Goal: Task Accomplishment & Management: Complete application form

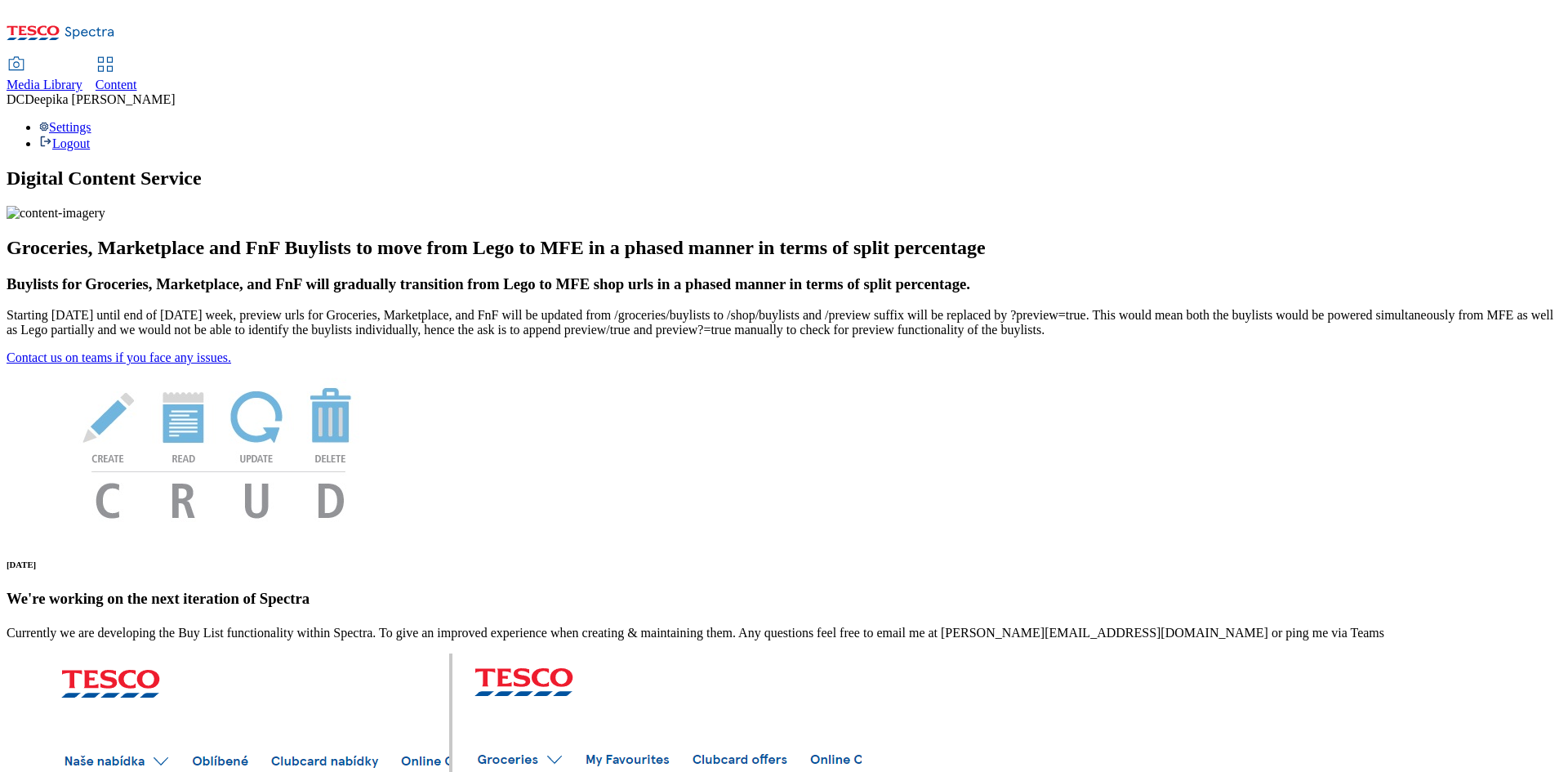
click at [137, 77] on span "Content" at bounding box center [116, 84] width 41 height 14
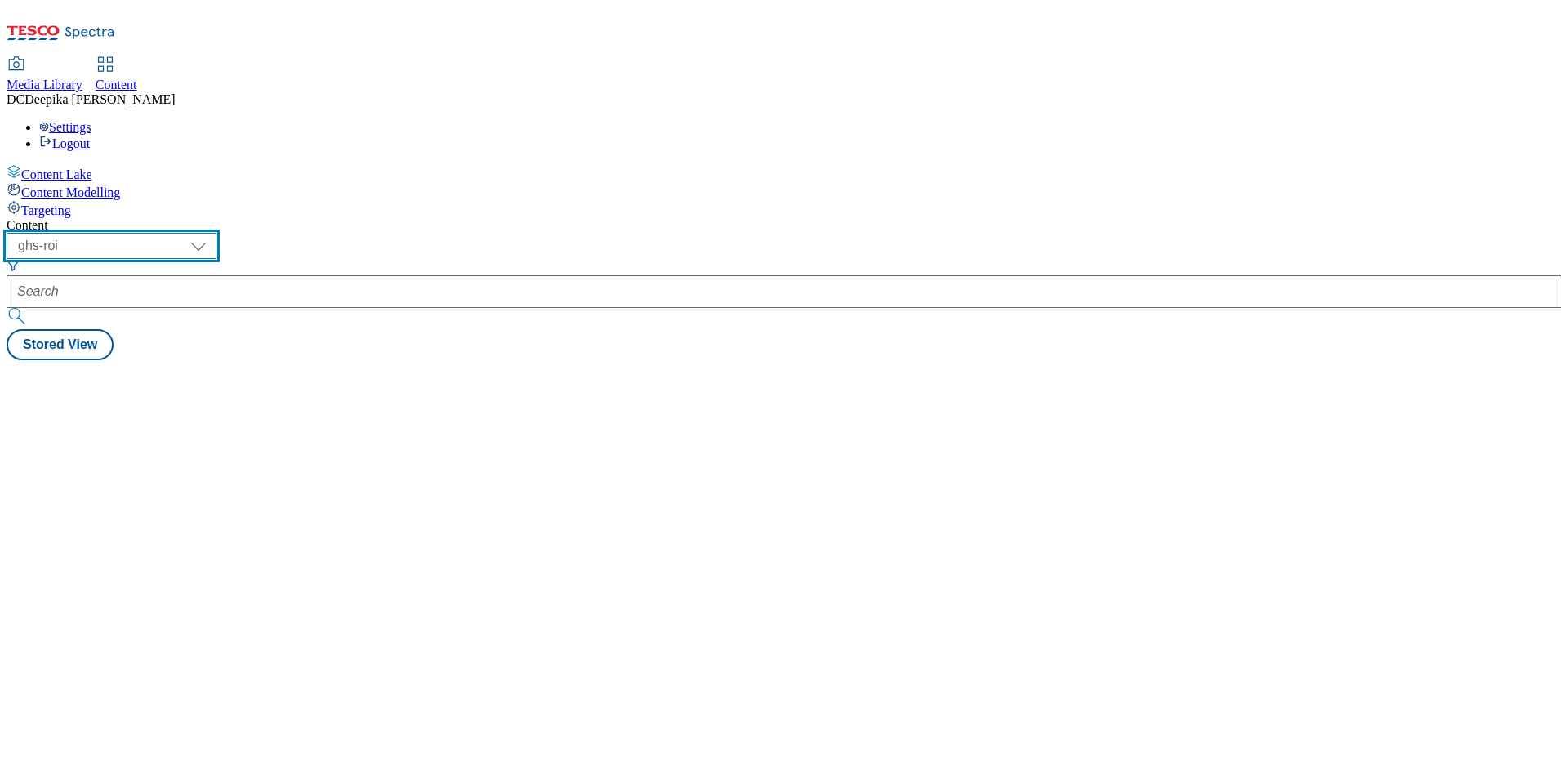
click at [216, 233] on select "ghs-roi ghs-uk" at bounding box center [111, 246] width 210 height 26
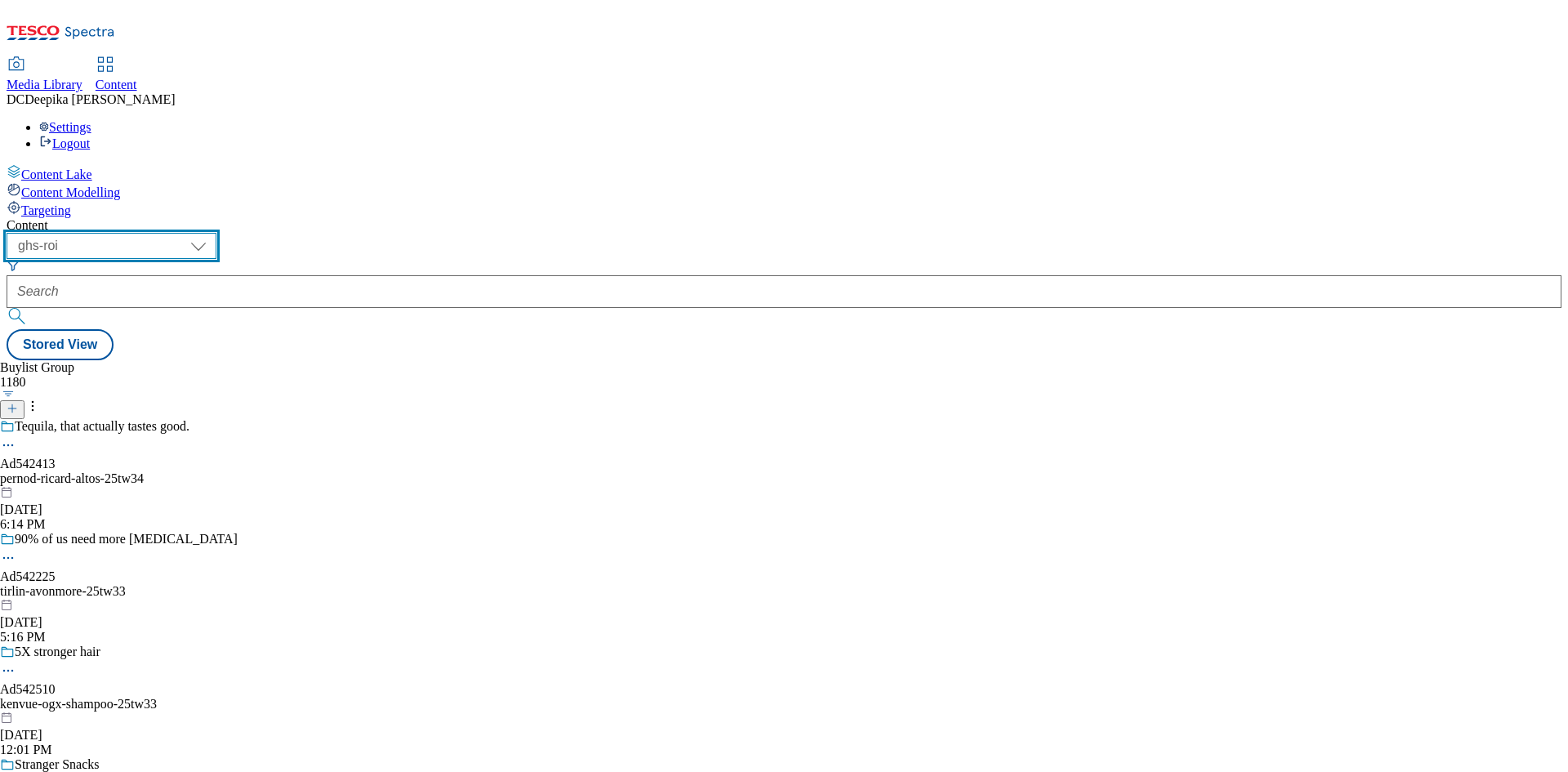
select select "ghs-uk"
click at [213, 233] on select "ghs-roi ghs-uk" at bounding box center [111, 246] width 210 height 26
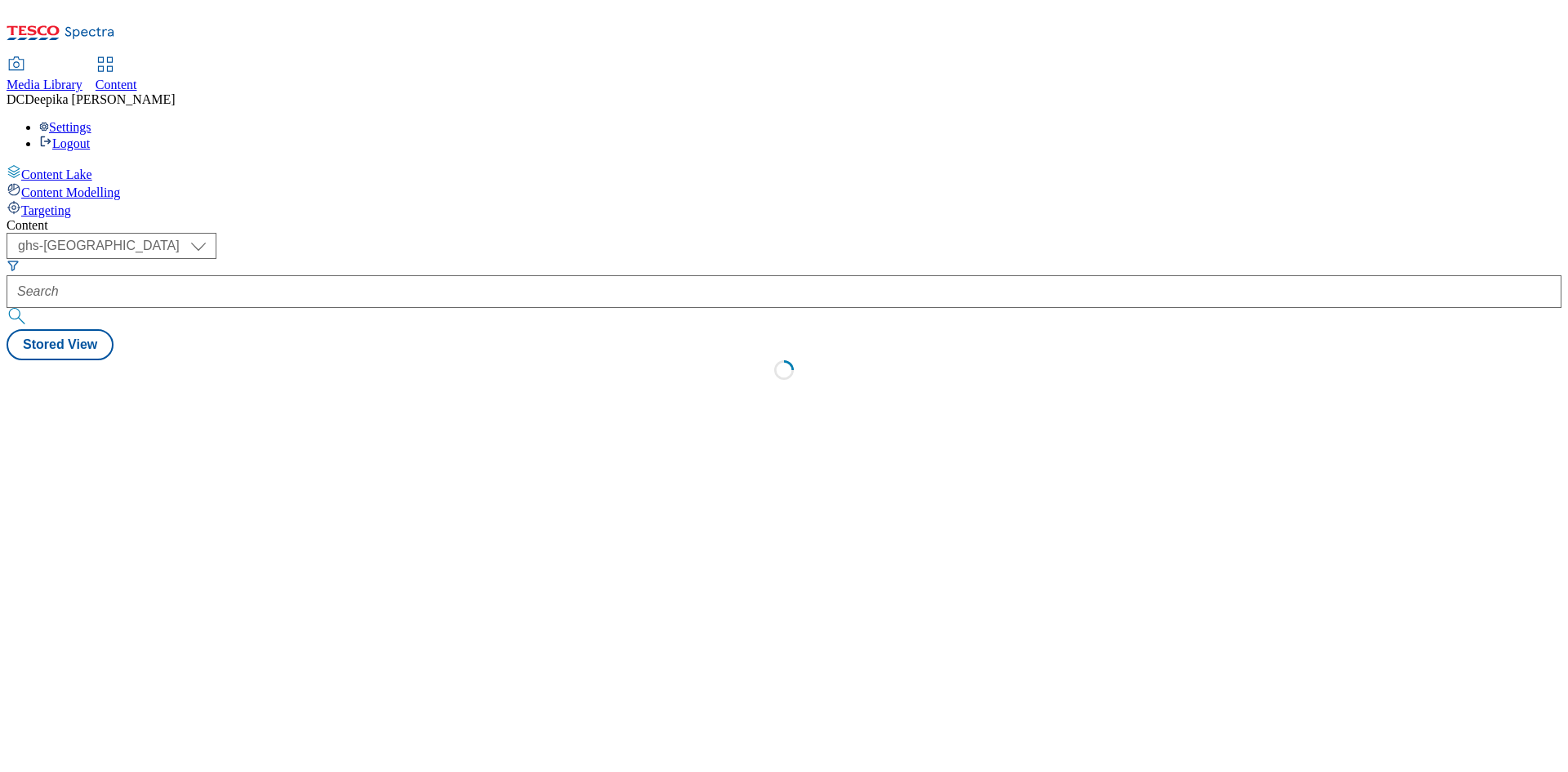
drag, startPoint x: 814, startPoint y: 329, endPoint x: 873, endPoint y: 336, distance: 59.4
click at [814, 330] on div "Content ( optional ) ghs-roi ghs-uk ghs-uk Stored View Loading" at bounding box center [784, 304] width 1555 height 171
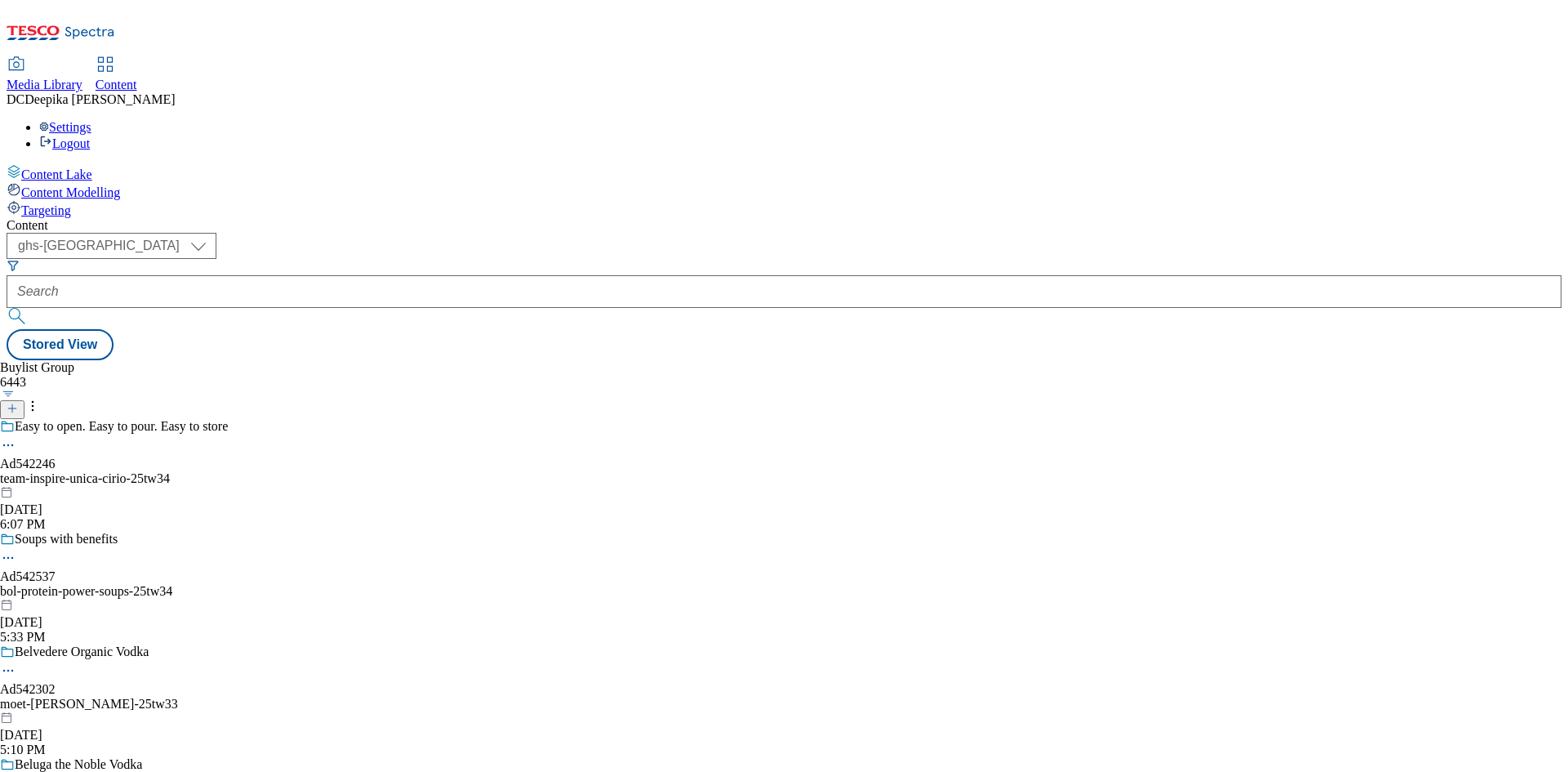
click at [25, 400] on button at bounding box center [12, 409] width 25 height 18
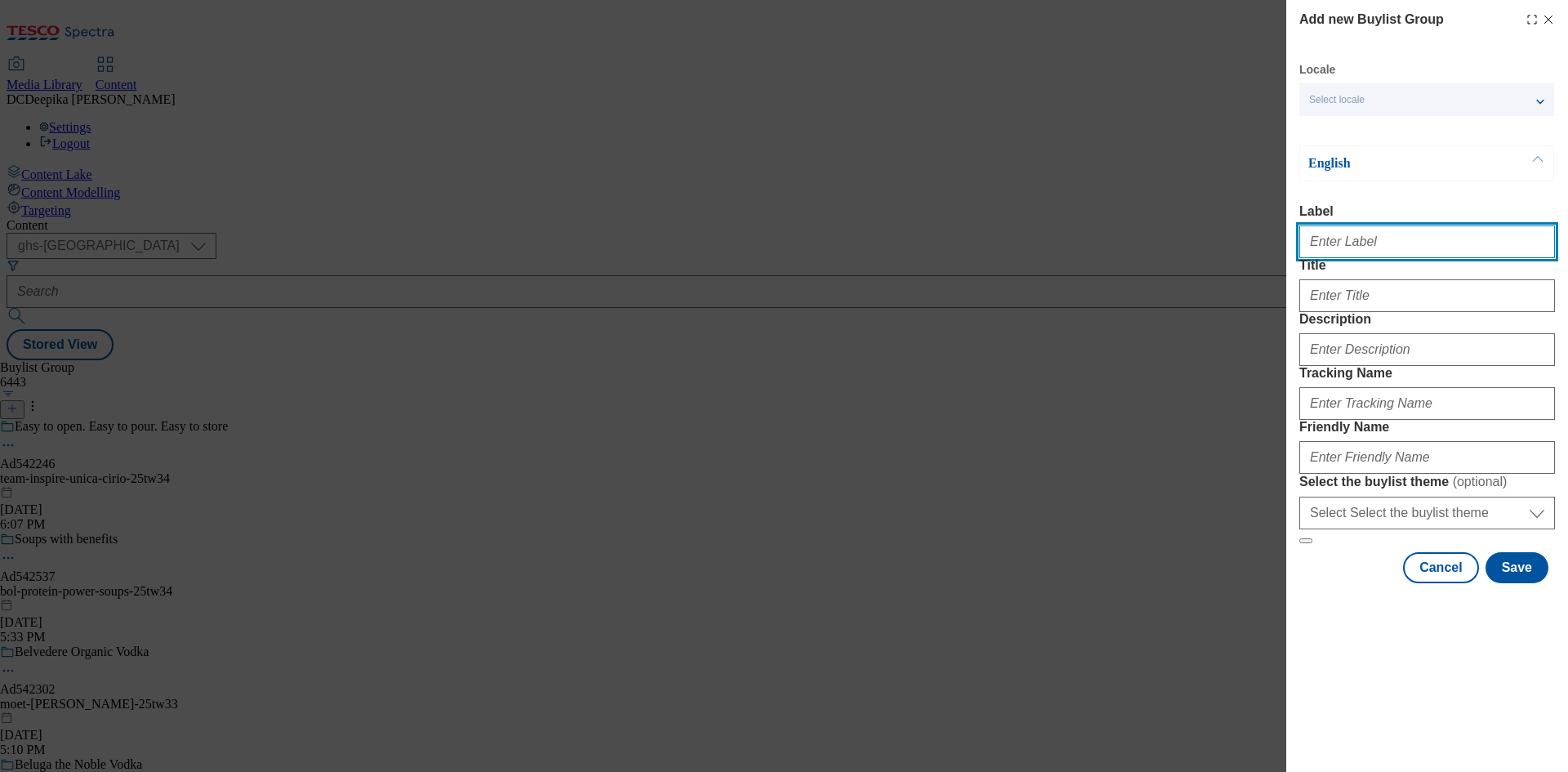
click at [1351, 240] on input "Label" at bounding box center [1426, 241] width 255 height 32
paste input "Ad542538"
type input "Ad542538"
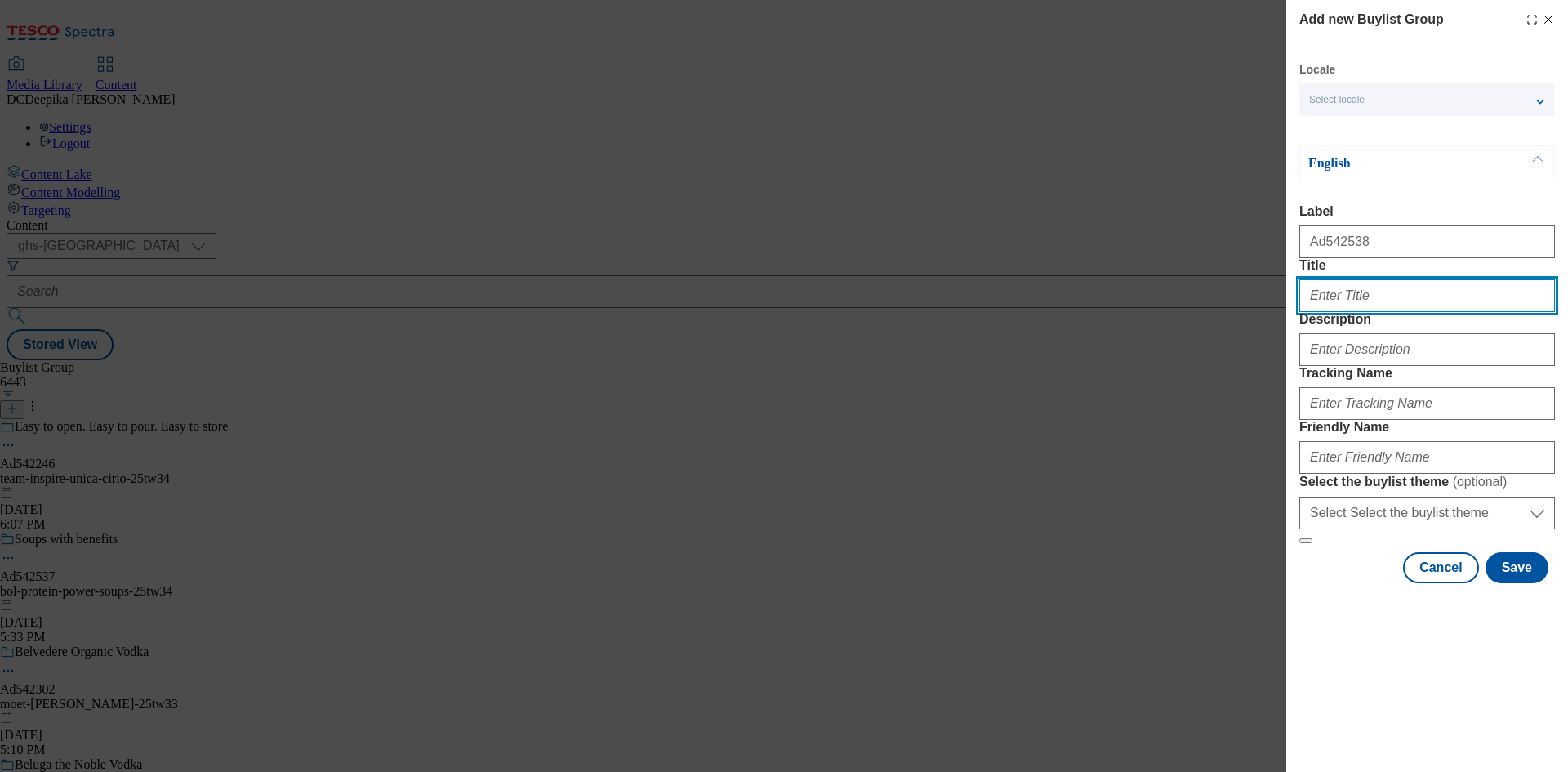
click at [1360, 312] on input "Title" at bounding box center [1426, 295] width 255 height 32
click at [1439, 312] on input "Title" at bounding box center [1426, 295] width 255 height 32
paste input "High protein high fibre seriously tasty"
type input "High protein high fibre seriously tasty"
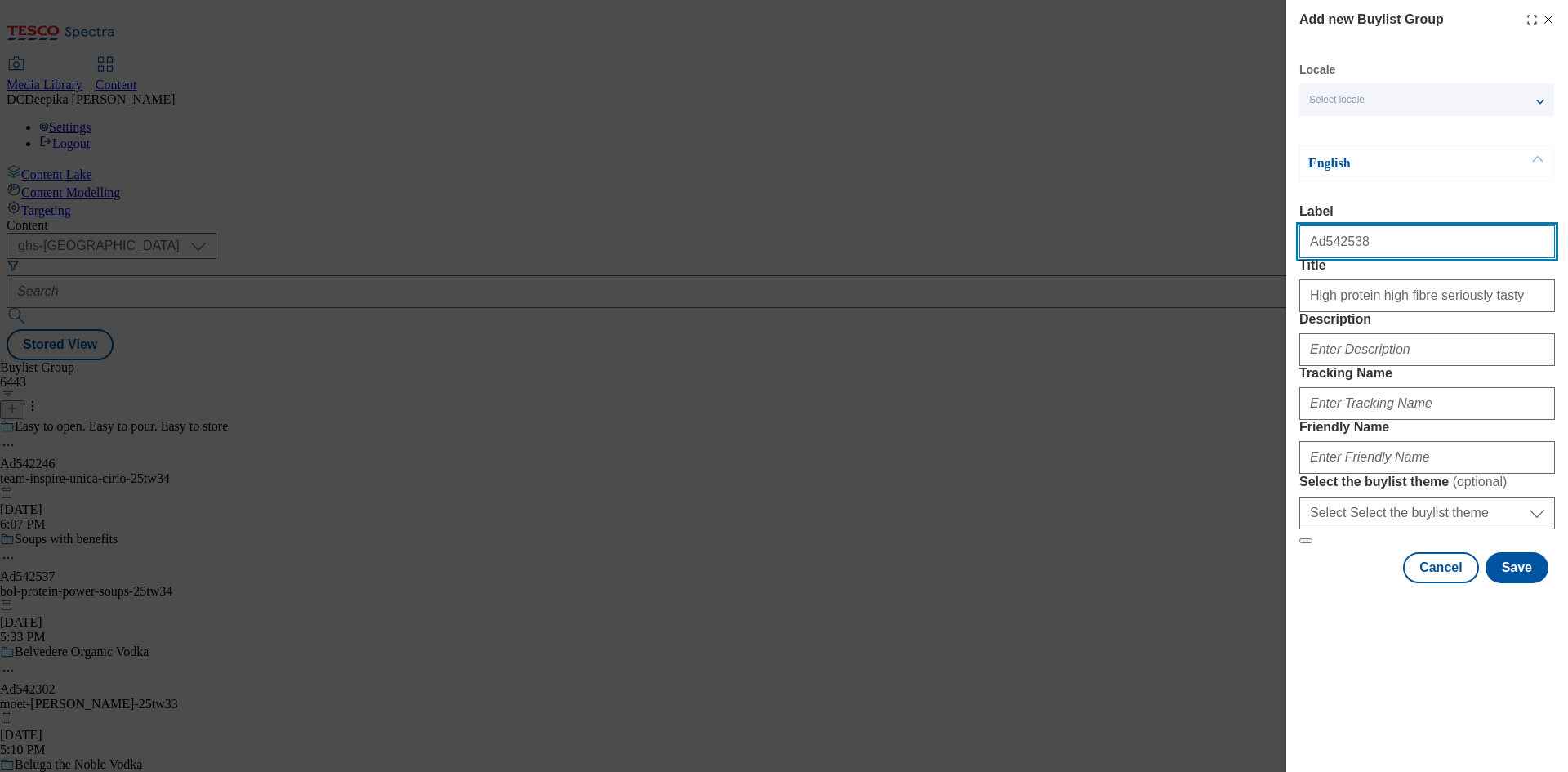
click at [1383, 253] on input "Ad542538" at bounding box center [1426, 241] width 255 height 32
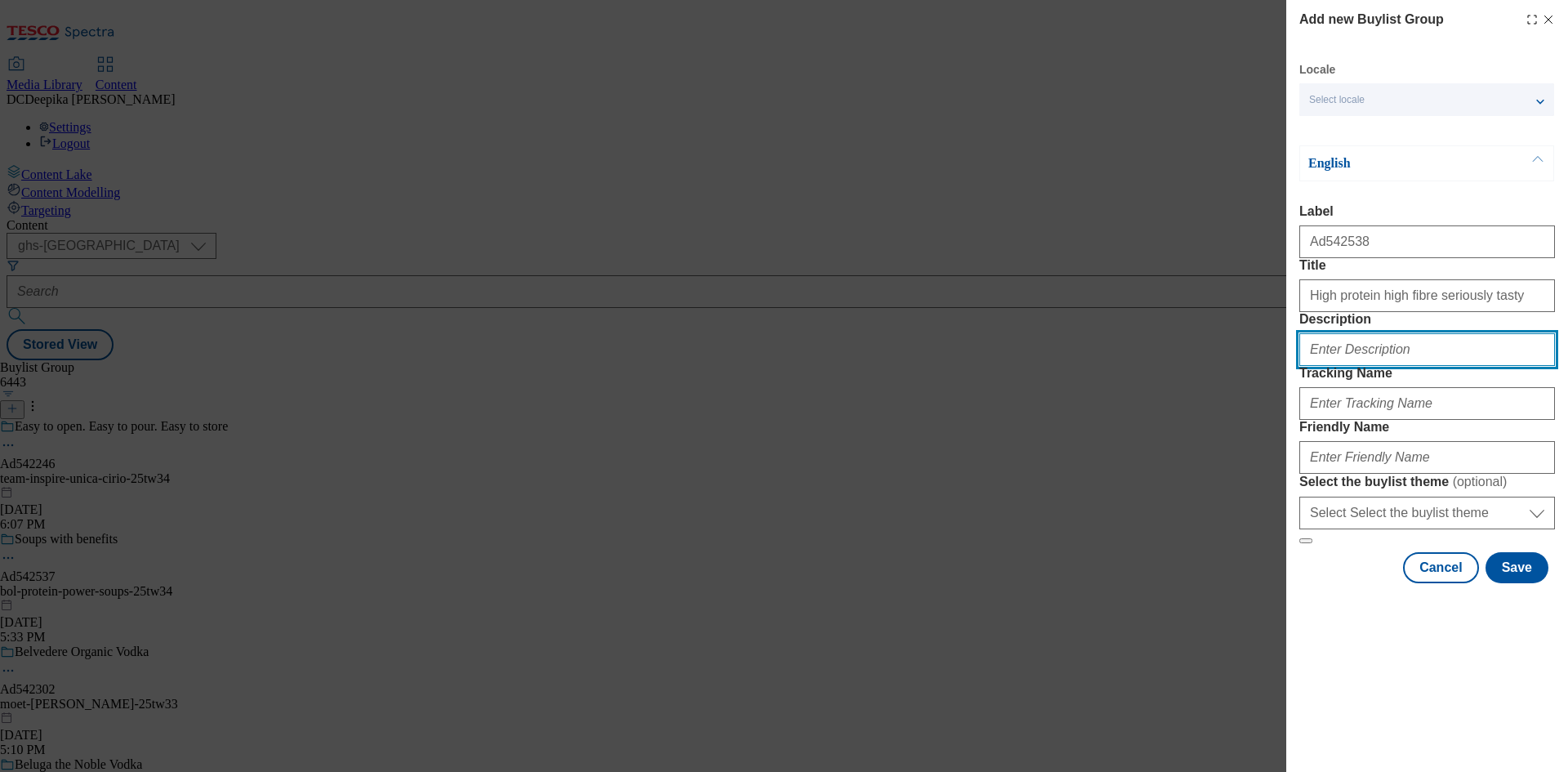
click at [1389, 366] on input "Description" at bounding box center [1426, 349] width 255 height 32
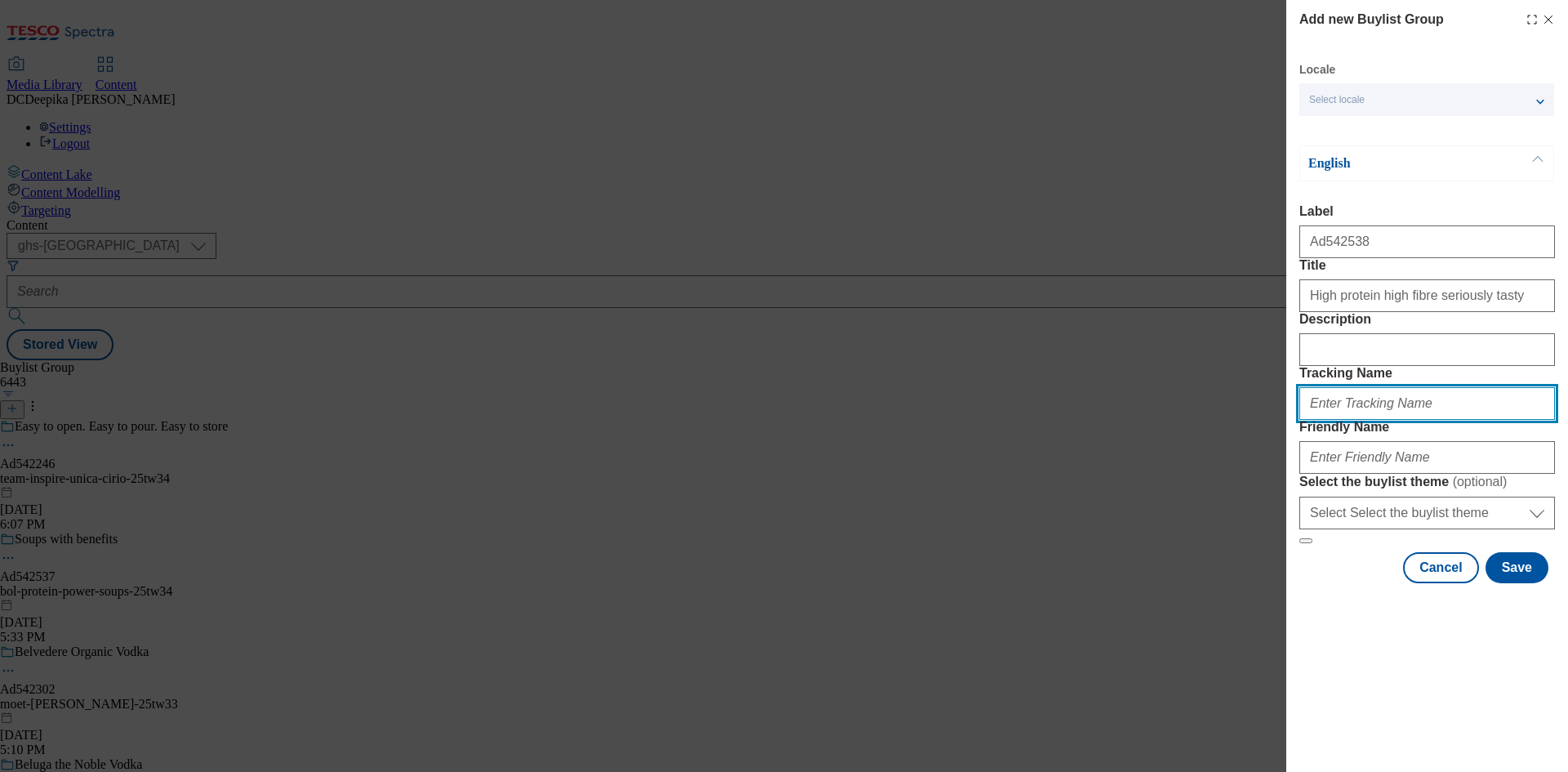
click at [1377, 420] on input "Tracking Name" at bounding box center [1426, 403] width 255 height 32
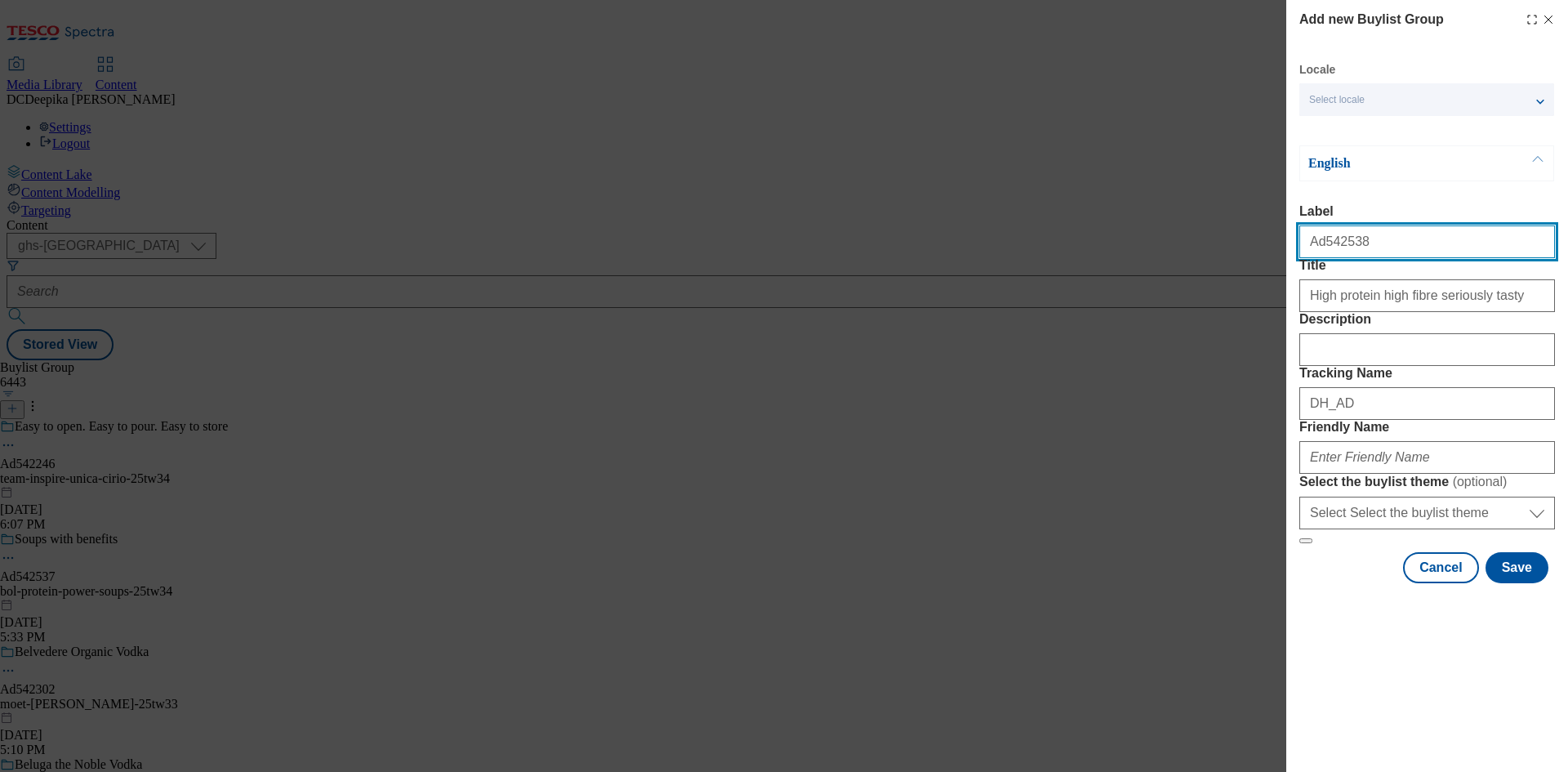
drag, startPoint x: 1355, startPoint y: 249, endPoint x: 1321, endPoint y: 250, distance: 34.0
click at [1321, 250] on input "Ad542538" at bounding box center [1426, 241] width 255 height 32
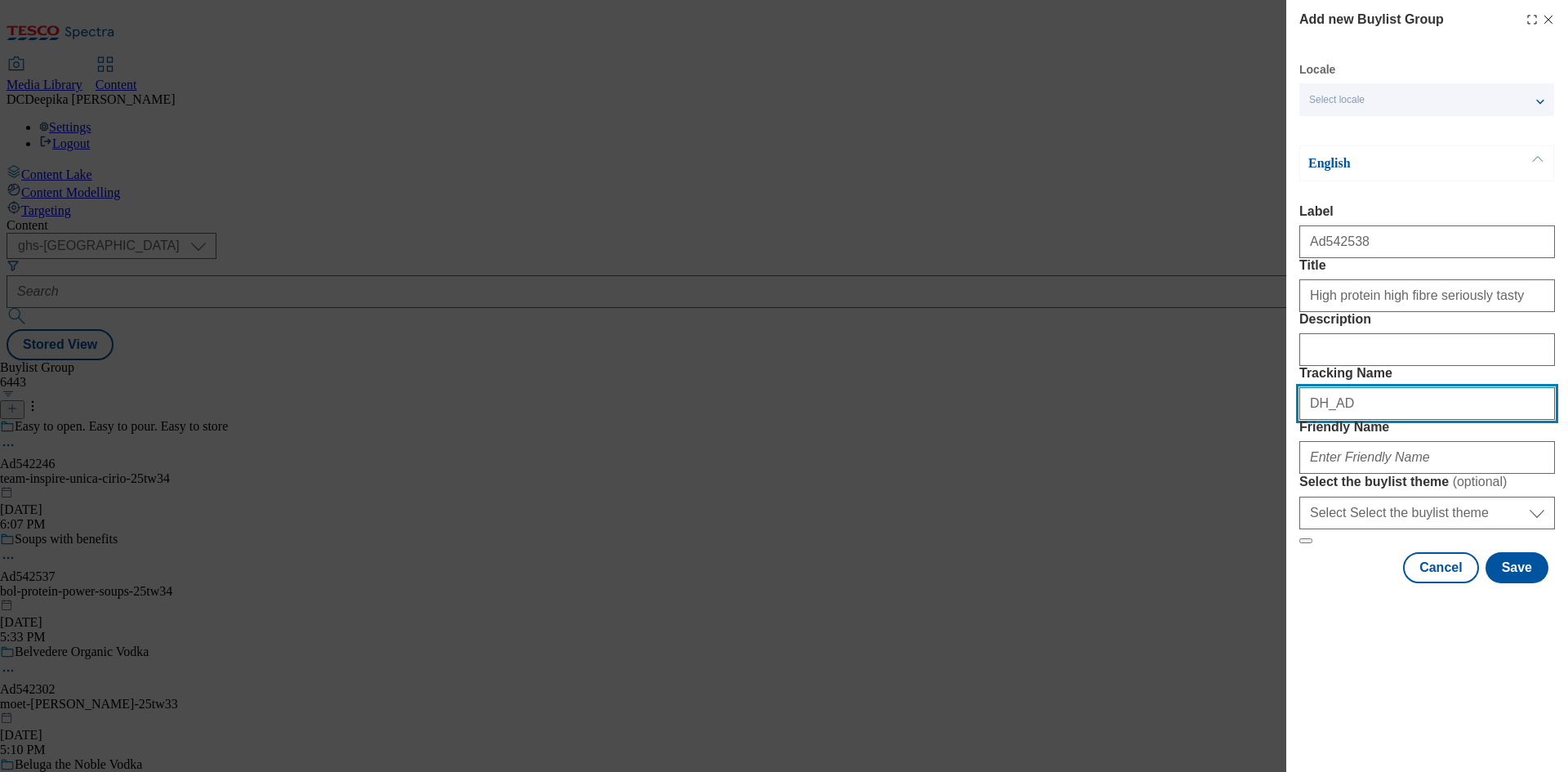
click at [1384, 420] on input "DH_AD" at bounding box center [1426, 403] width 255 height 32
paste input "542538"
type input "DH_AD542538"
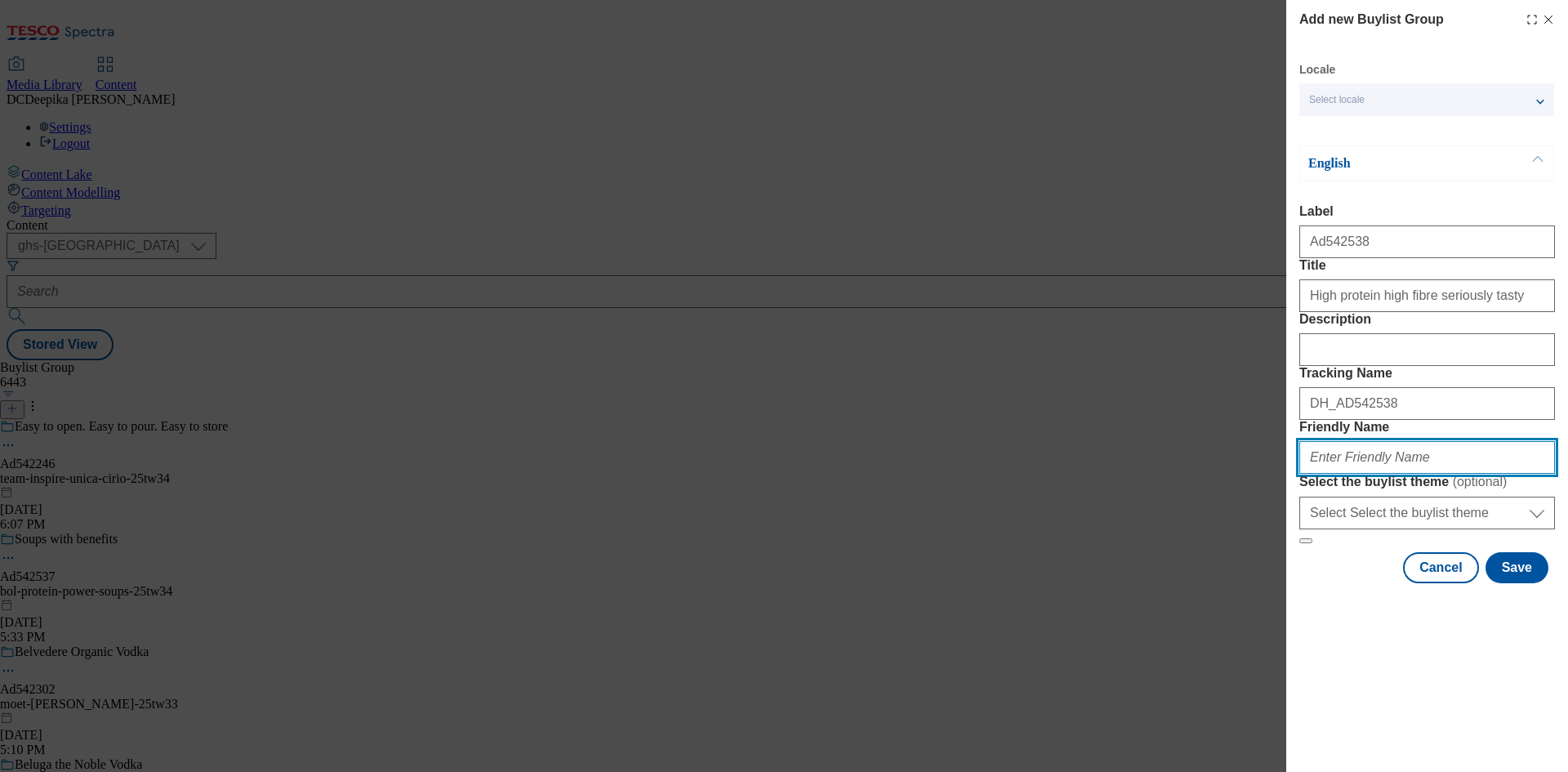
click at [1391, 474] on input "Friendly Name" at bounding box center [1426, 457] width 255 height 32
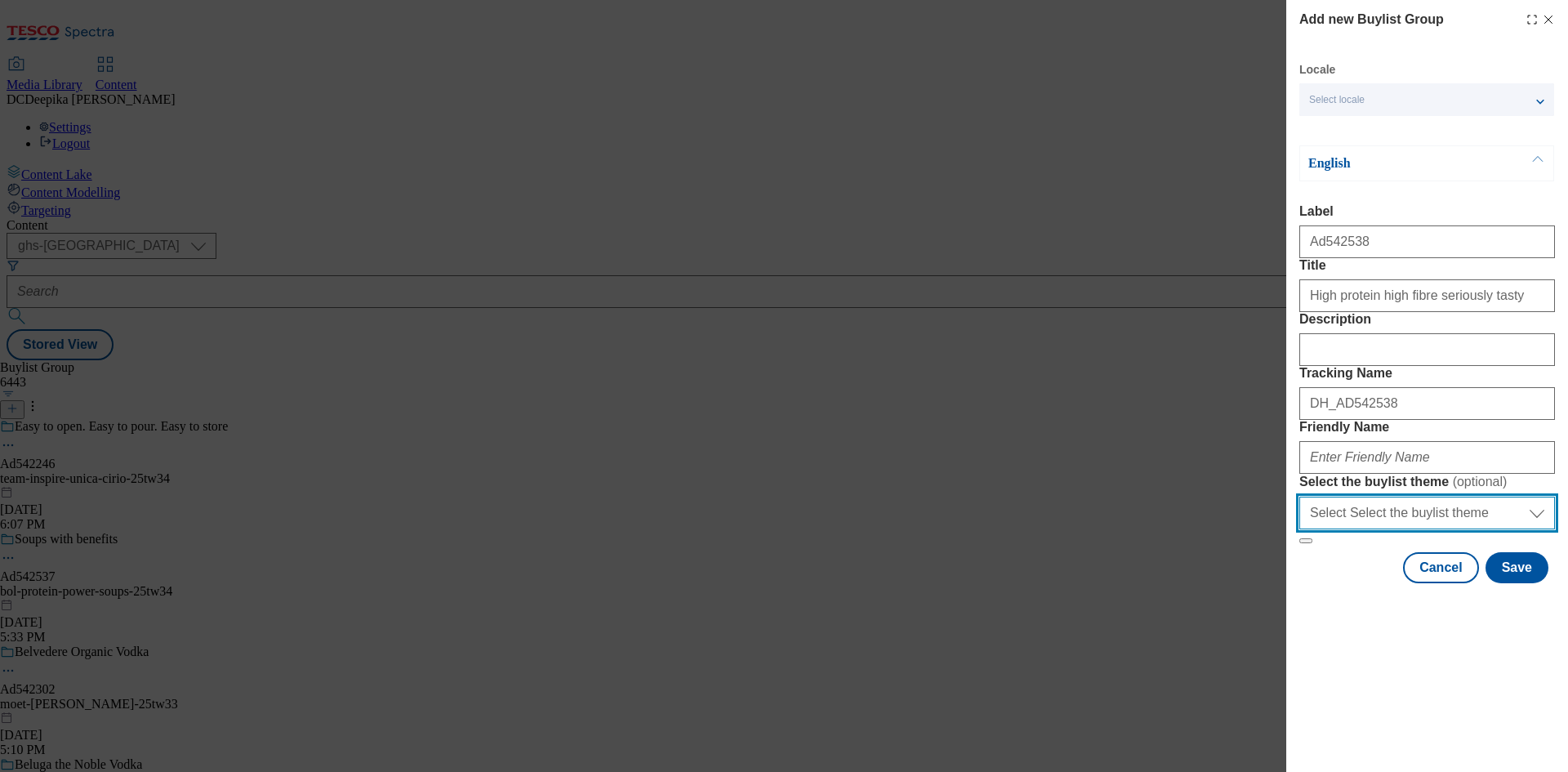
click at [1426, 529] on select "Select Select the buylist theme default fandf" at bounding box center [1426, 512] width 255 height 32
drag, startPoint x: 1426, startPoint y: 651, endPoint x: 1408, endPoint y: 632, distance: 26.2
click at [1426, 529] on select "Select Select the buylist theme default fandf" at bounding box center [1426, 512] width 255 height 32
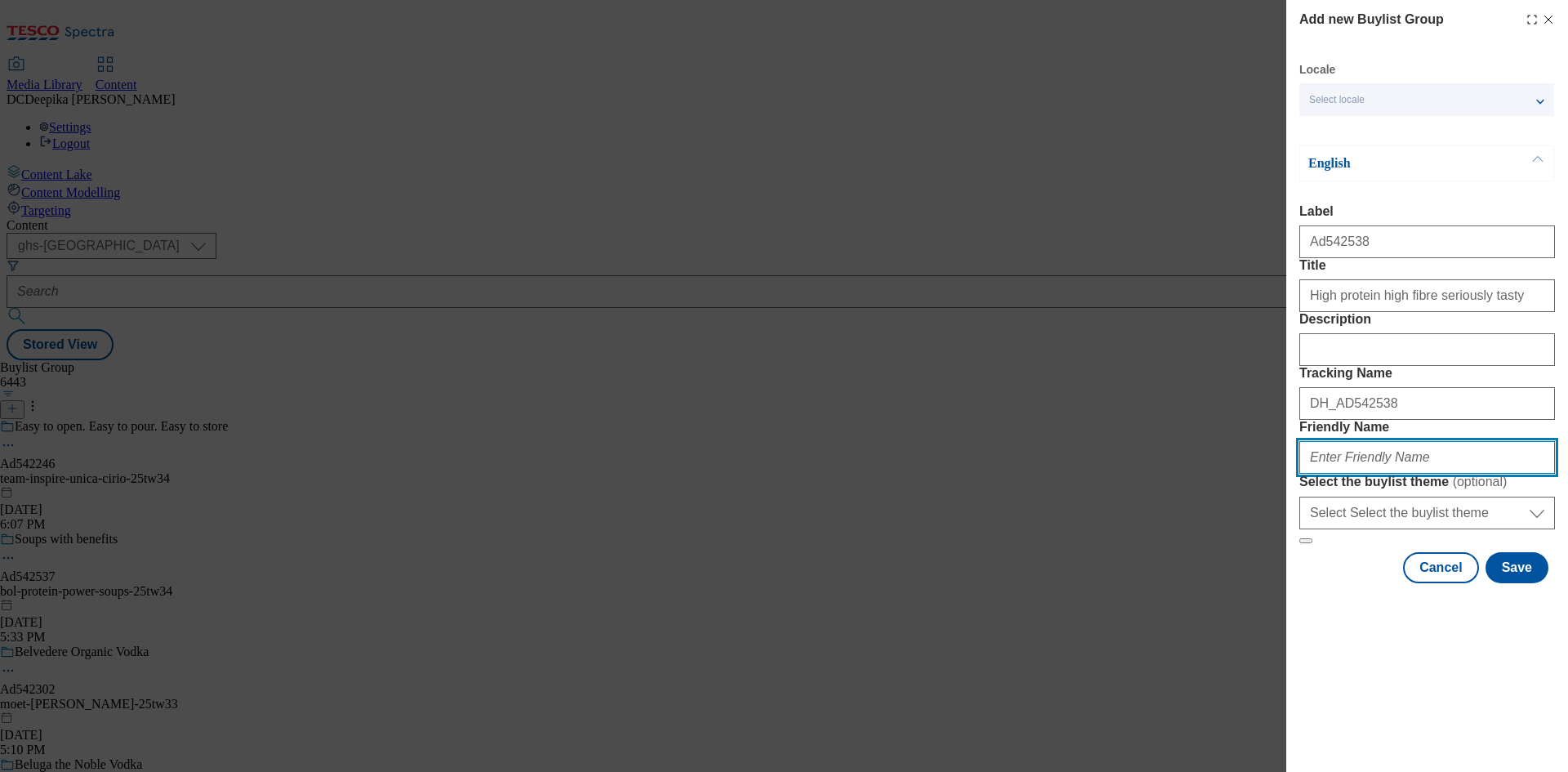
click at [1376, 474] on input "Friendly Name" at bounding box center [1426, 457] width 255 height 32
paste input "powder-bowl-trading-bol-25tw34"
type input "powder-bowl-trading-bol-25tw34"
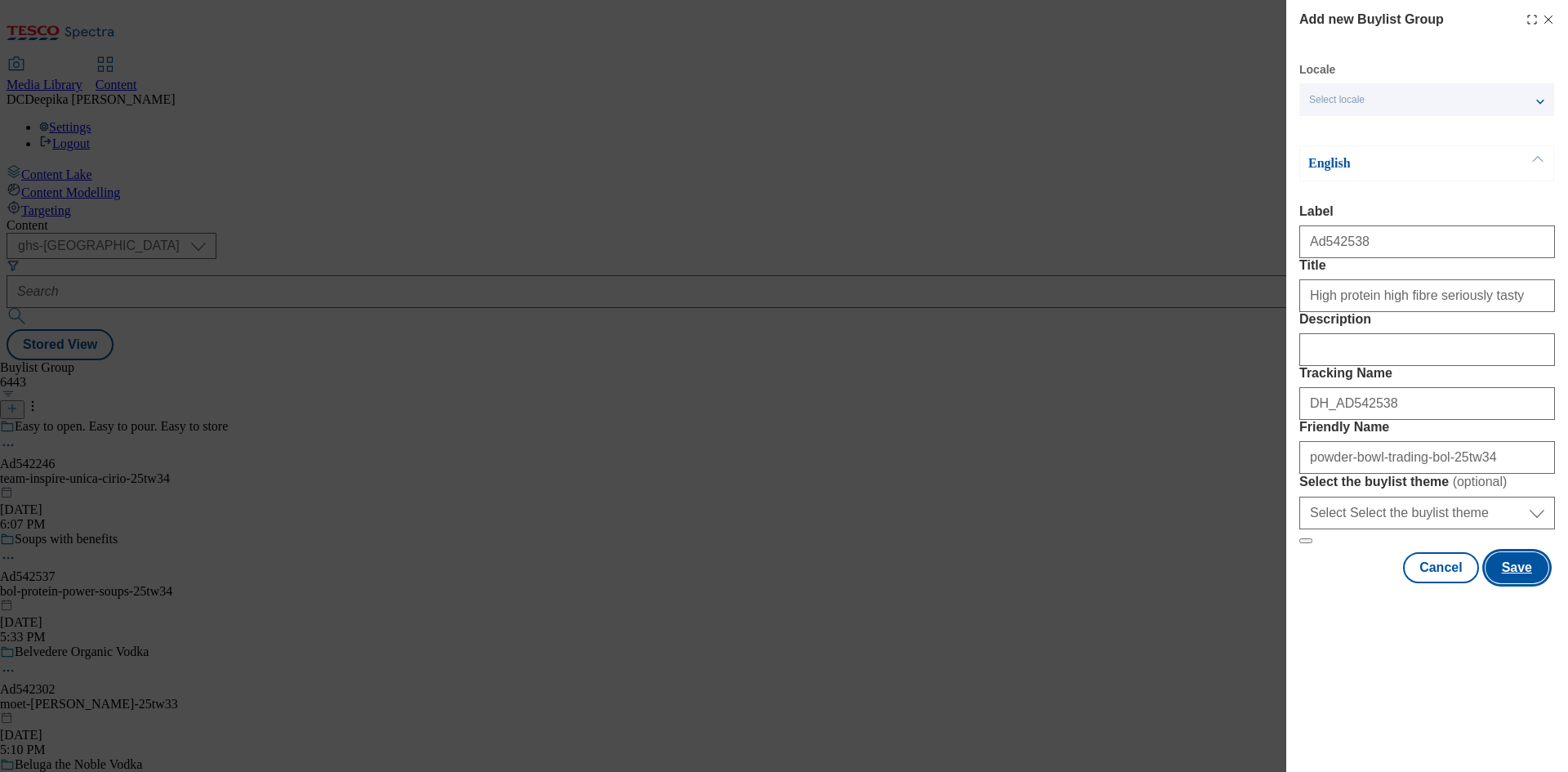
click at [1527, 583] on button "Save" at bounding box center [1517, 567] width 63 height 31
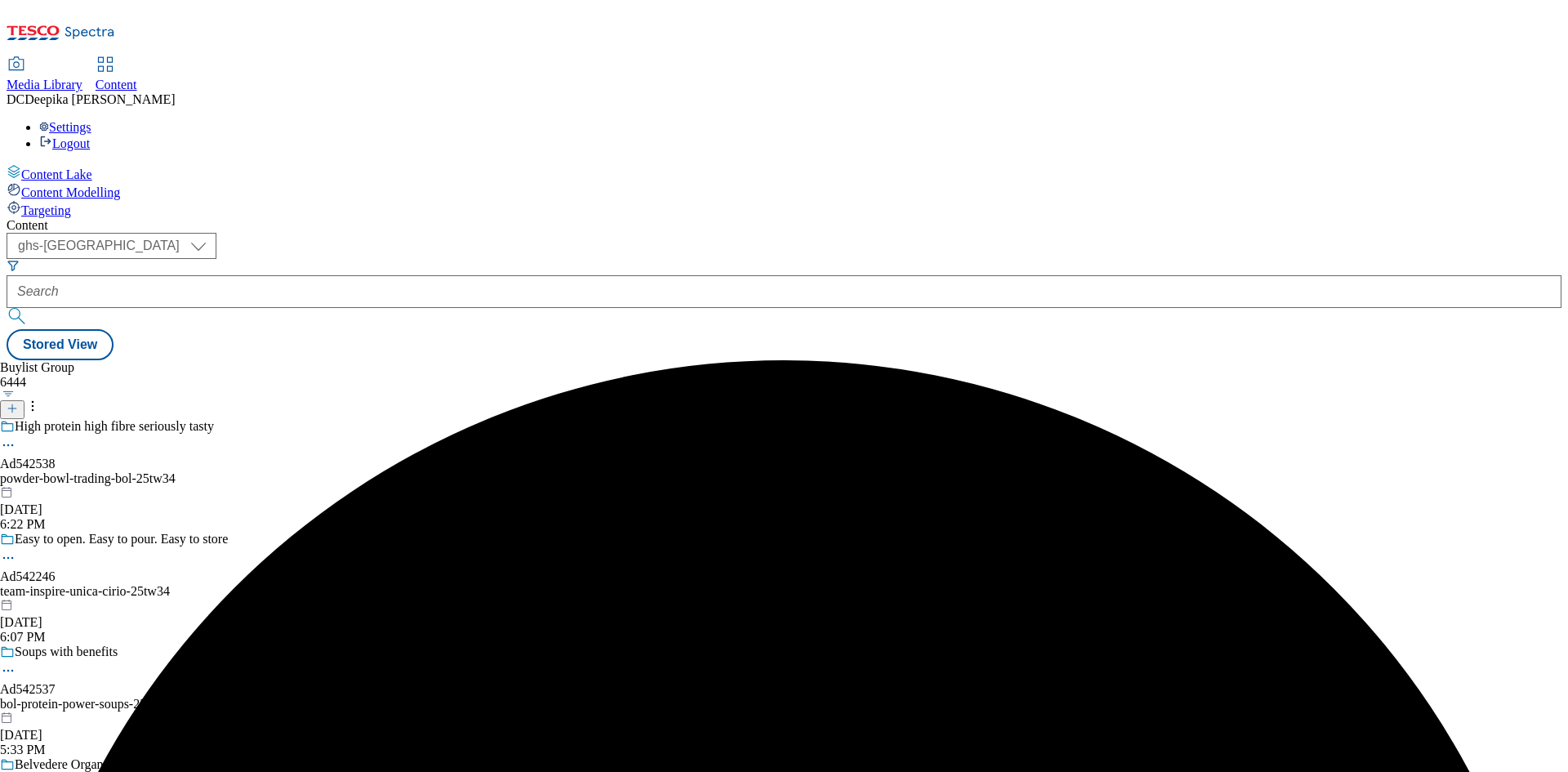
click at [228, 419] on div "High protein high fibre seriously tasty Ad542538 powder-bowl-trading-bol-25tw34…" at bounding box center [113, 475] width 228 height 112
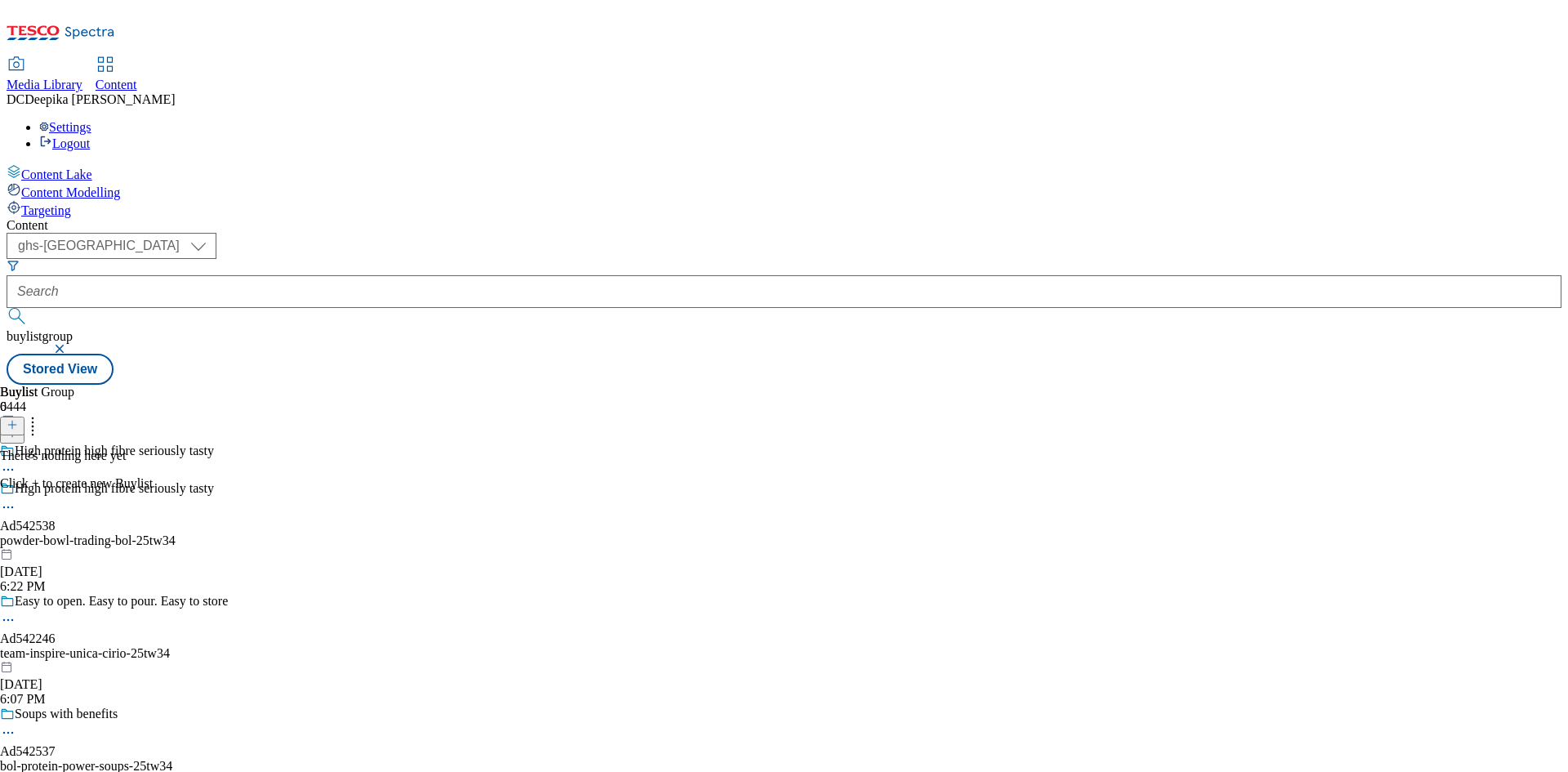
click at [18, 419] on icon at bounding box center [12, 425] width 11 height 11
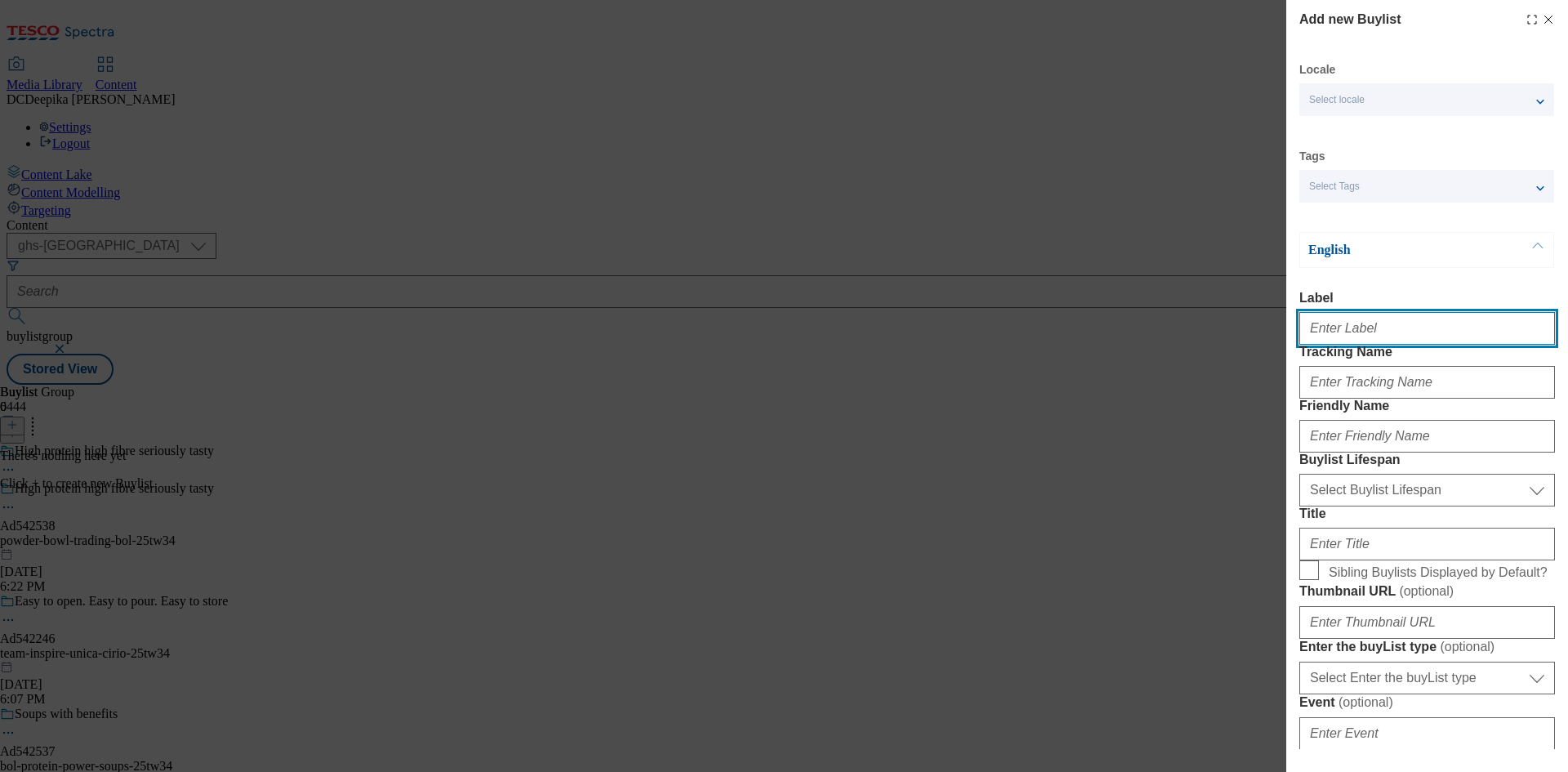
click at [1399, 323] on input "Label" at bounding box center [1426, 328] width 255 height 32
paste input "Ad542538"
type input "Ad542538"
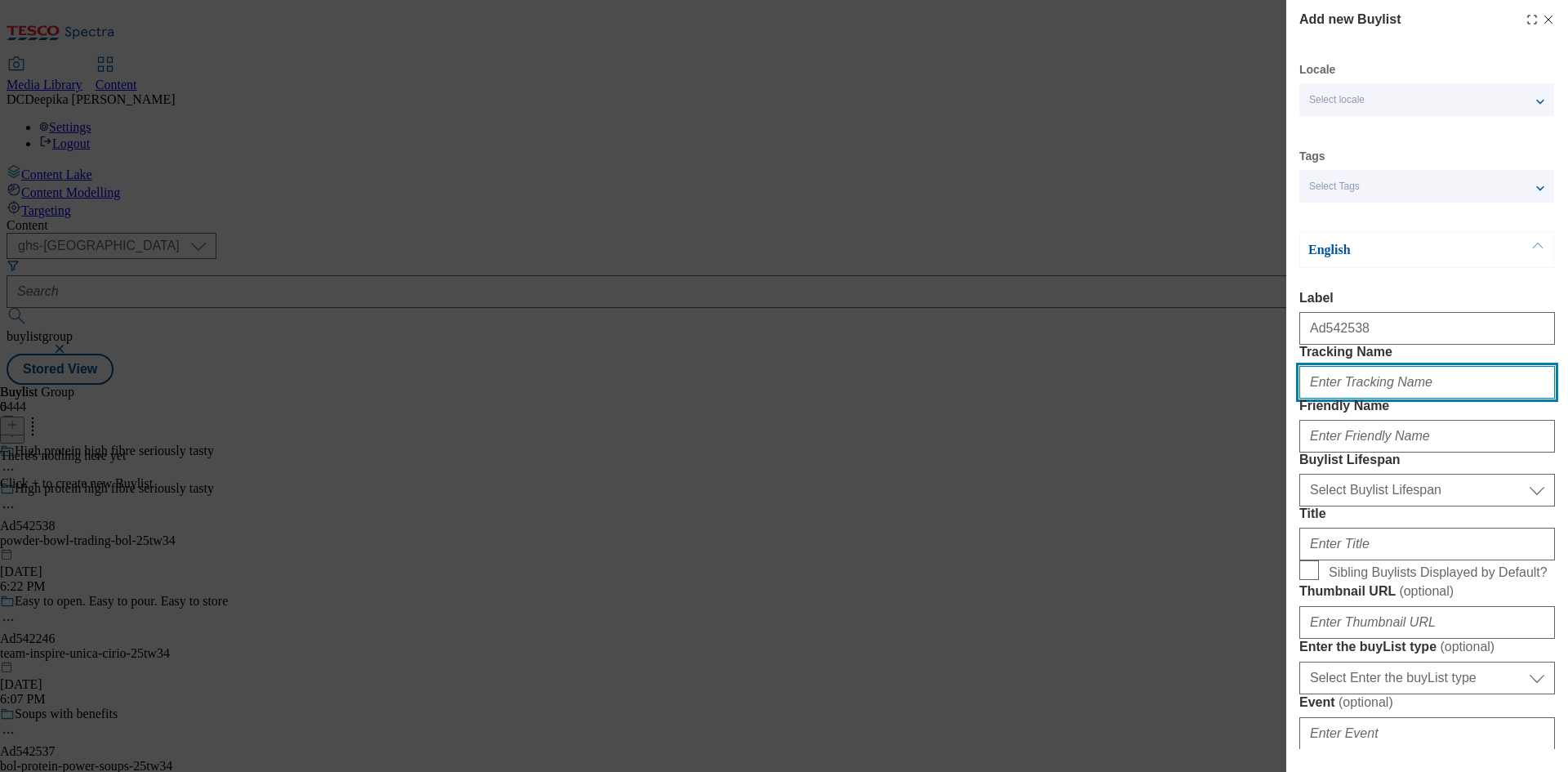
click at [1387, 399] on input "Tracking Name" at bounding box center [1426, 381] width 255 height 32
paste input "Ad542538"
click at [1349, 399] on input "DH_ADAd542538" at bounding box center [1426, 381] width 255 height 32
type input "DH_AD542538"
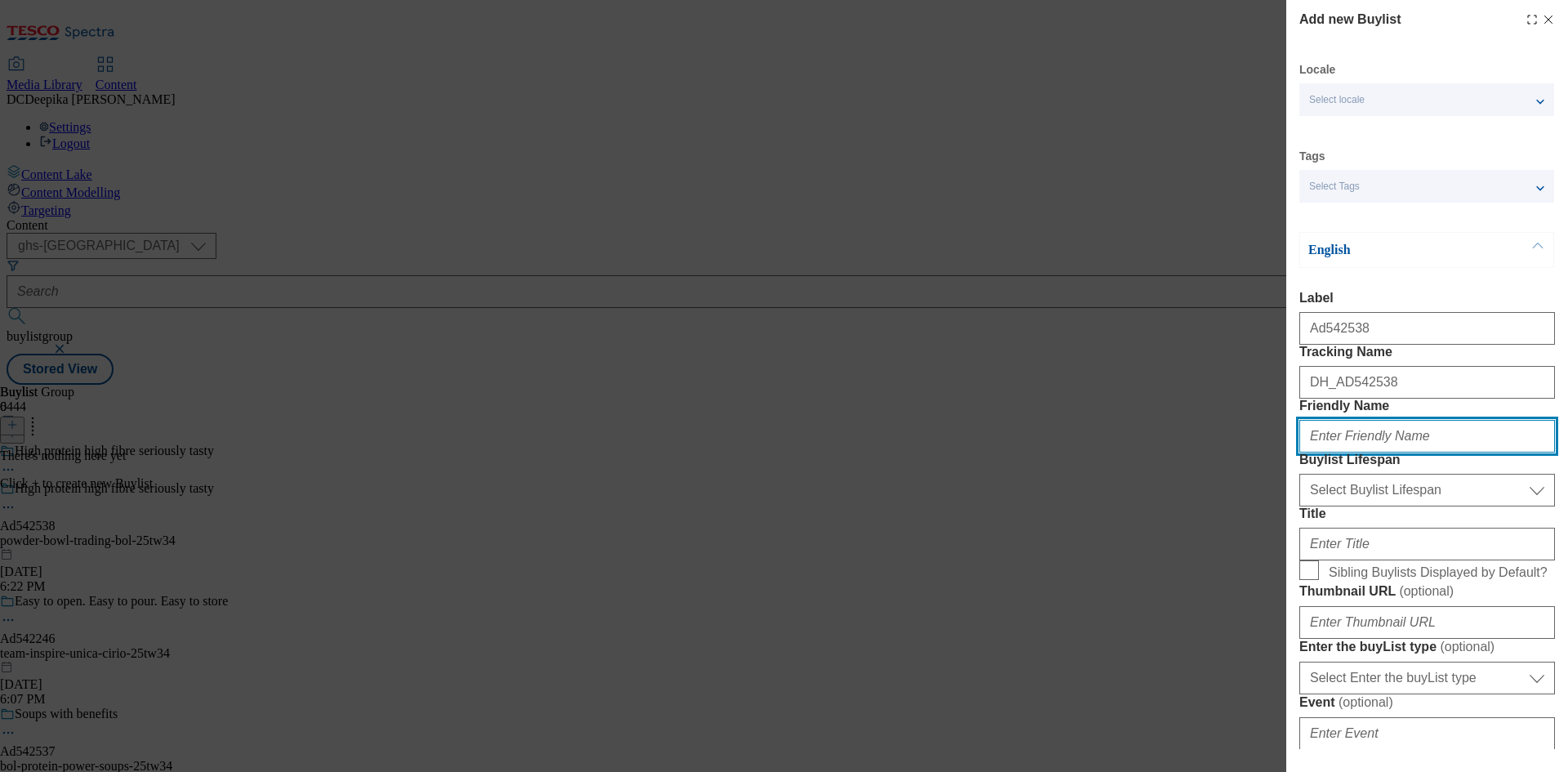
click at [1347, 452] on input "Friendly Name" at bounding box center [1426, 436] width 255 height 32
click at [1407, 452] on input "Friendly Name" at bounding box center [1426, 436] width 255 height 32
paste input "powder-bowl-trading"
type input "powder-bowl-trading"
click at [1407, 507] on div "Select Buylist Lifespan evergreen seasonal tactical Select Buylist Lifespan" at bounding box center [1426, 486] width 255 height 40
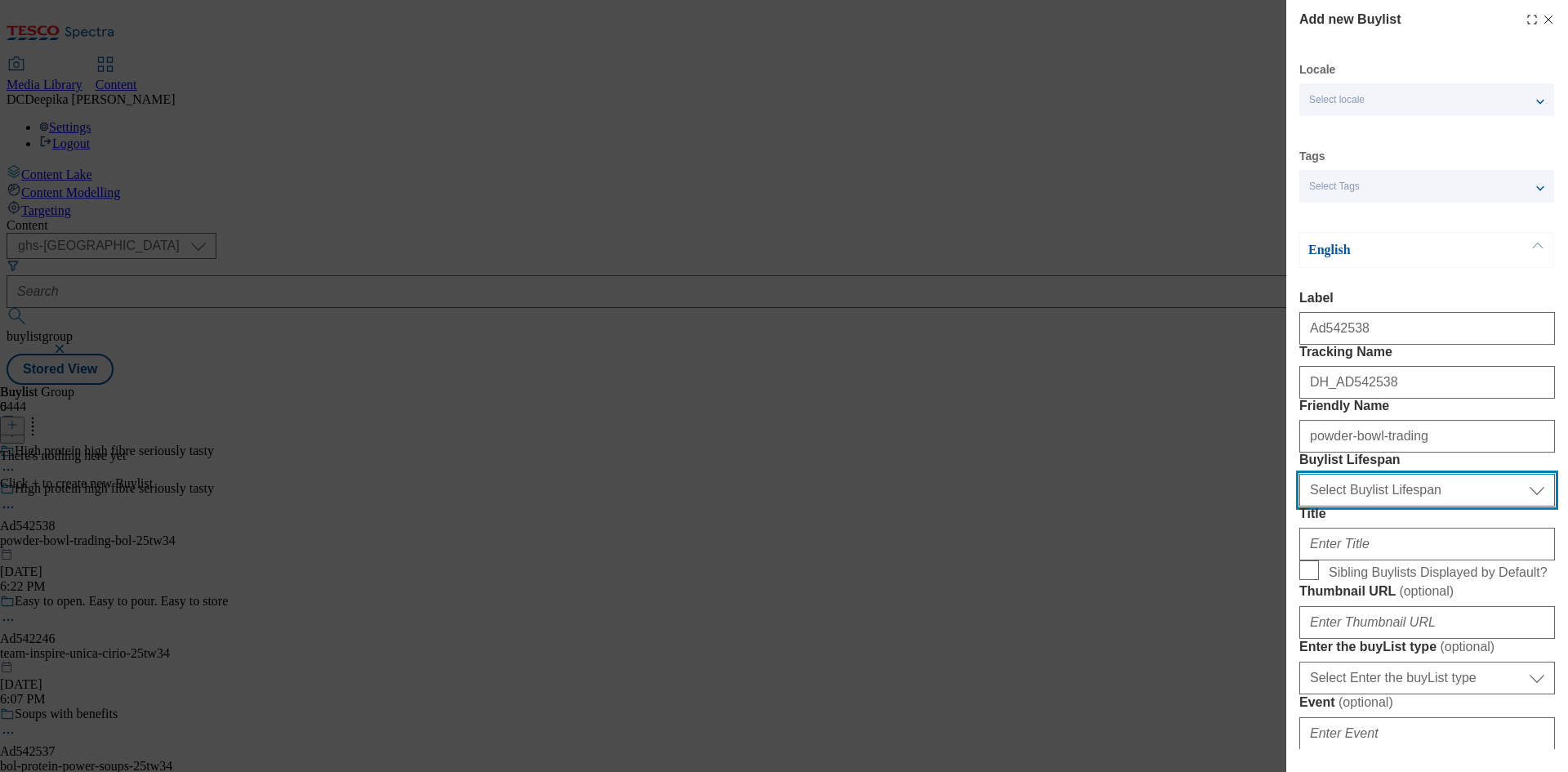
click at [1414, 507] on select "Select Buylist Lifespan evergreen seasonal tactical" at bounding box center [1426, 489] width 255 height 32
select select "tactical"
click at [1299, 507] on select "Select Buylist Lifespan evergreen seasonal tactical" at bounding box center [1426, 489] width 255 height 32
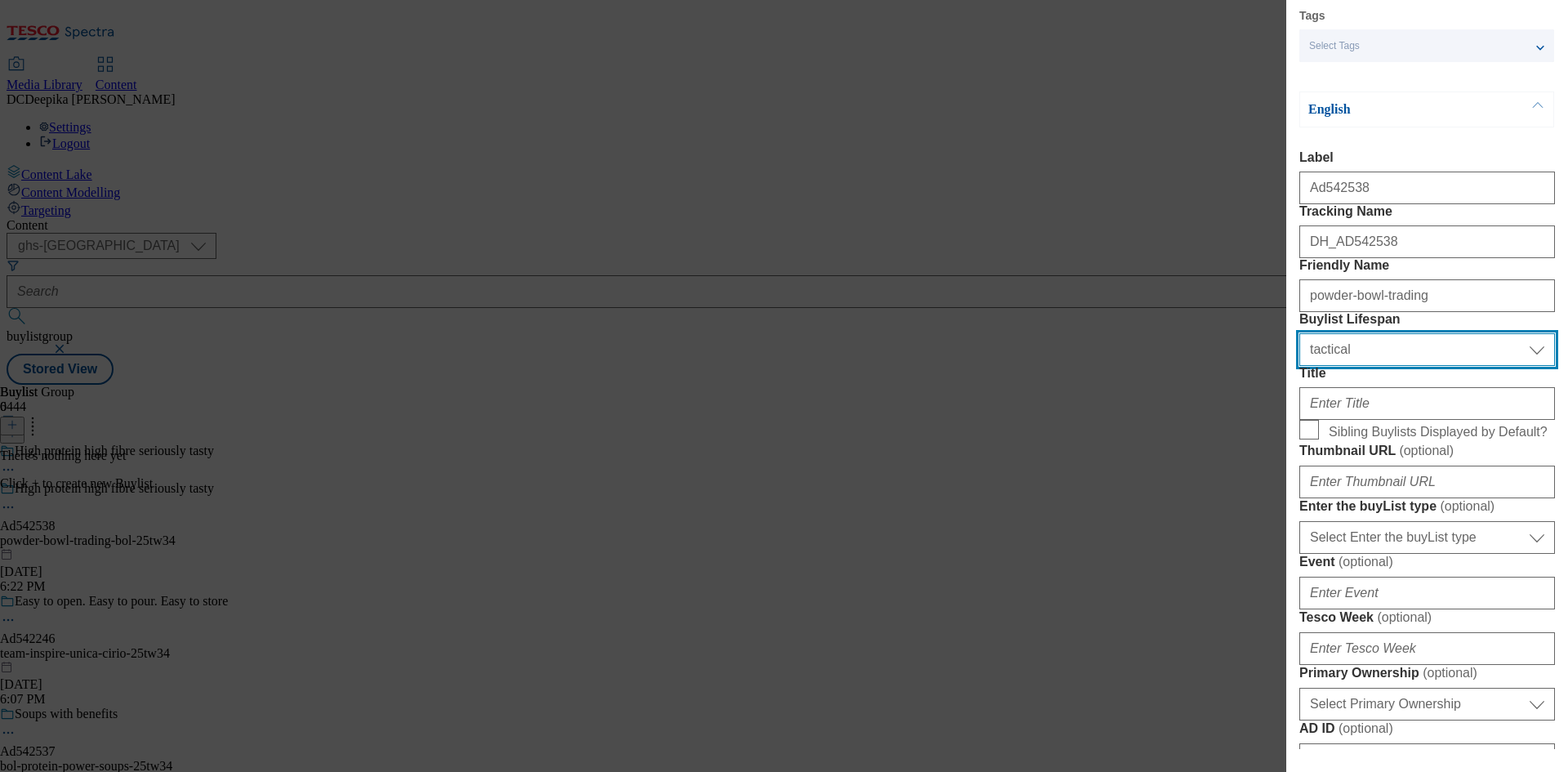
scroll to position [163, 0]
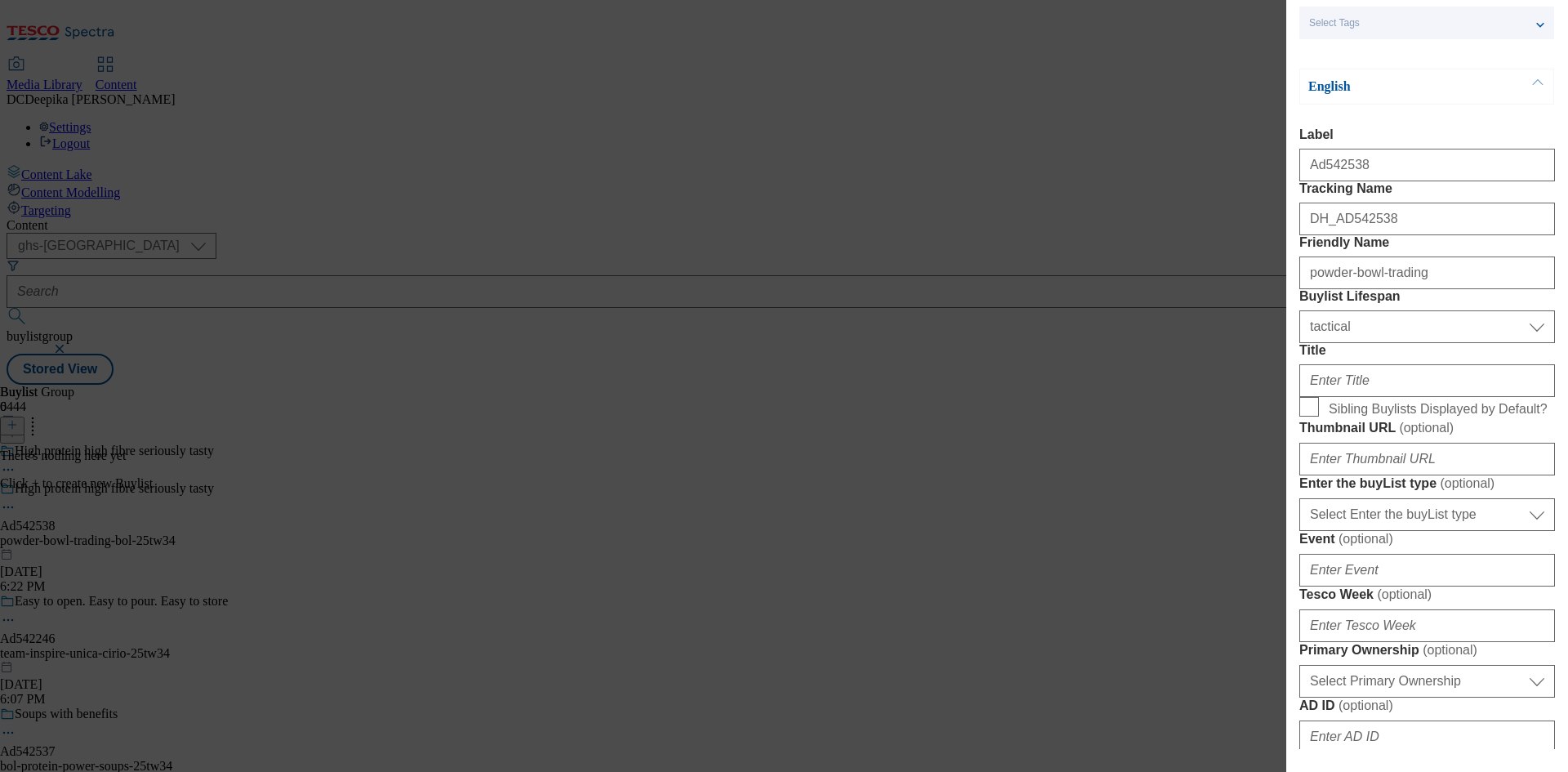
click at [1406, 397] on div "Modal" at bounding box center [1426, 377] width 255 height 40
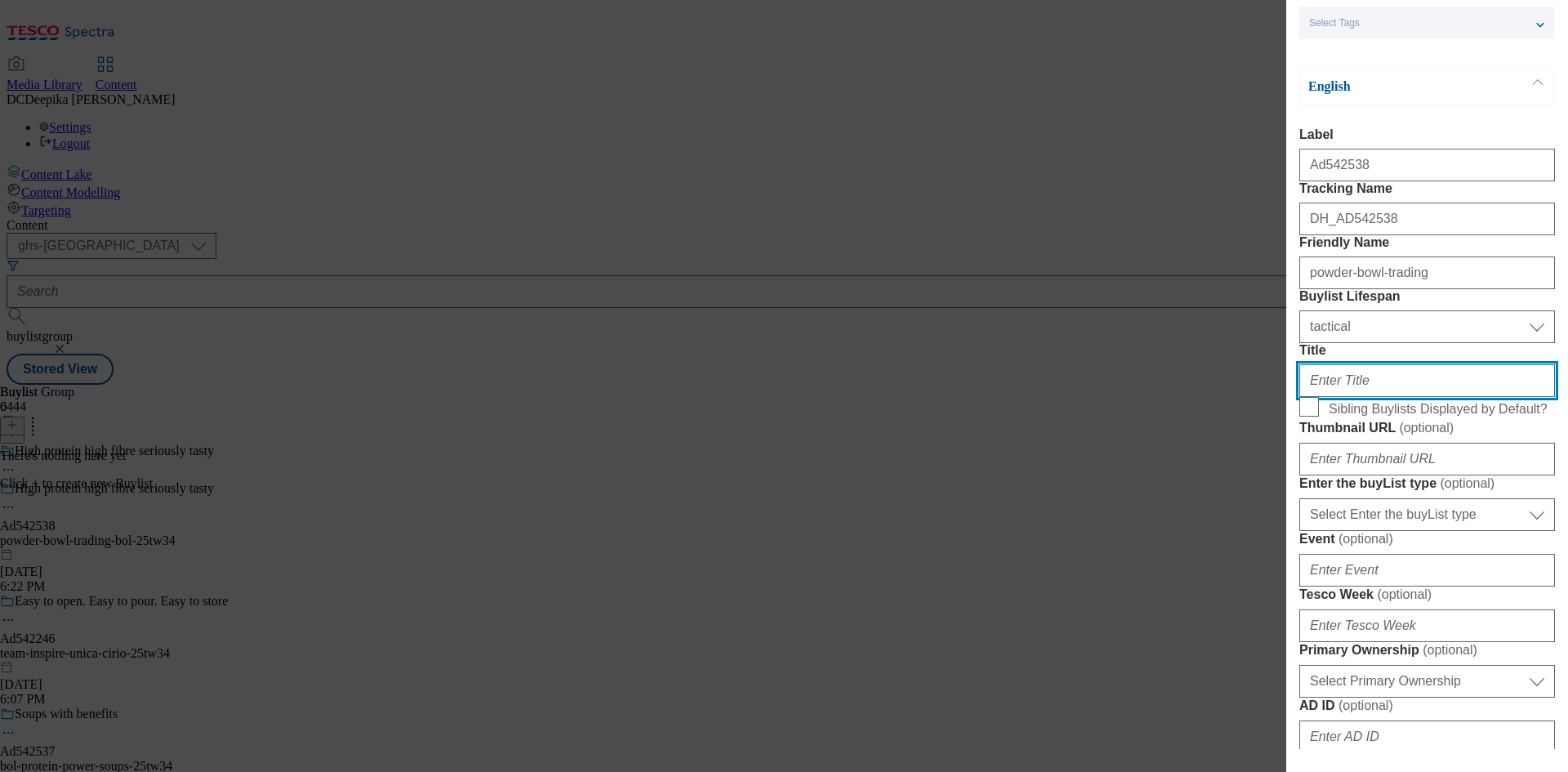
click at [1401, 397] on input "Title" at bounding box center [1426, 380] width 255 height 32
click at [1391, 397] on input "Title" at bounding box center [1426, 380] width 255 height 32
paste input "High protein high fibre seriously tasty"
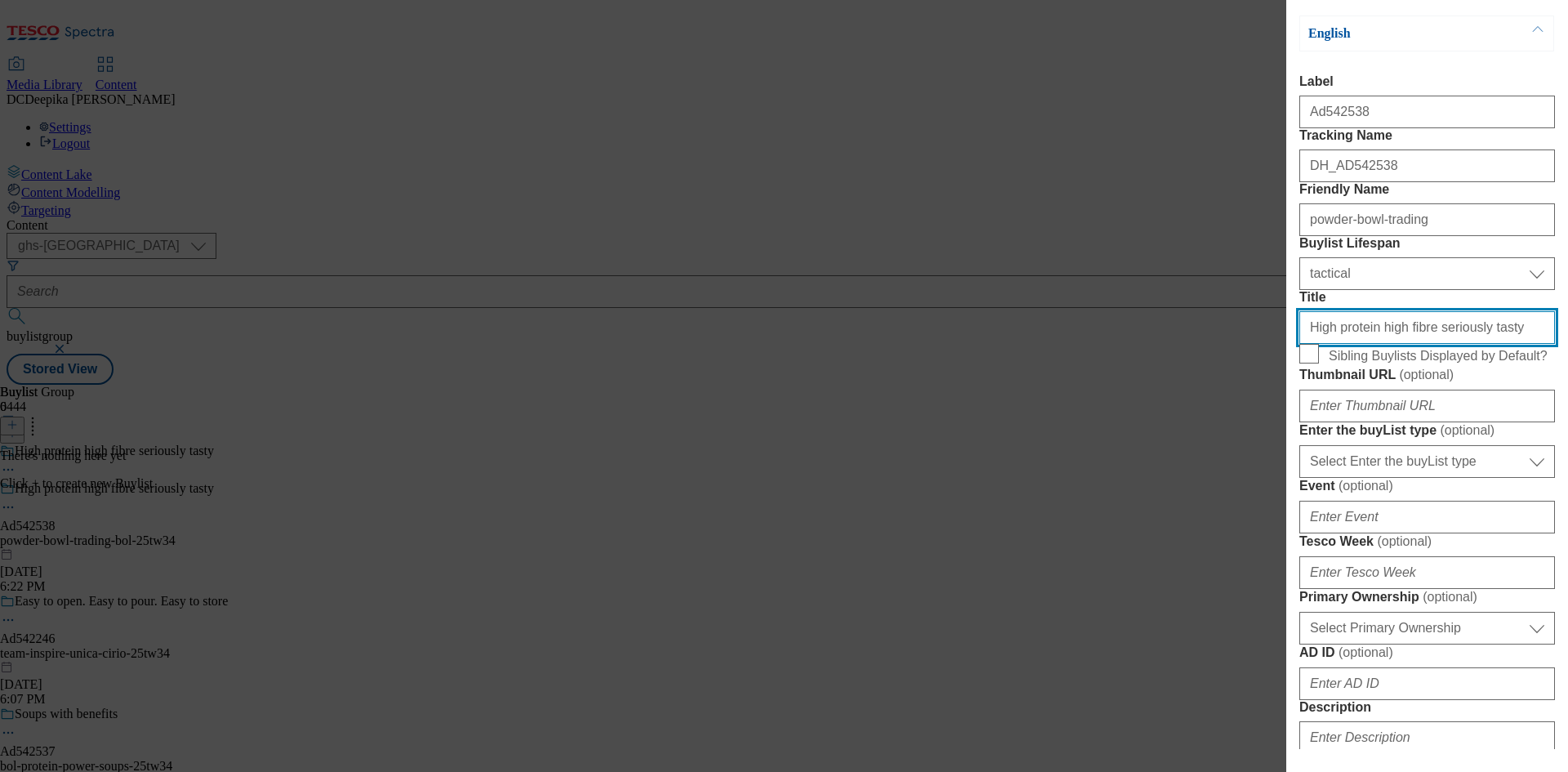
scroll to position [245, 0]
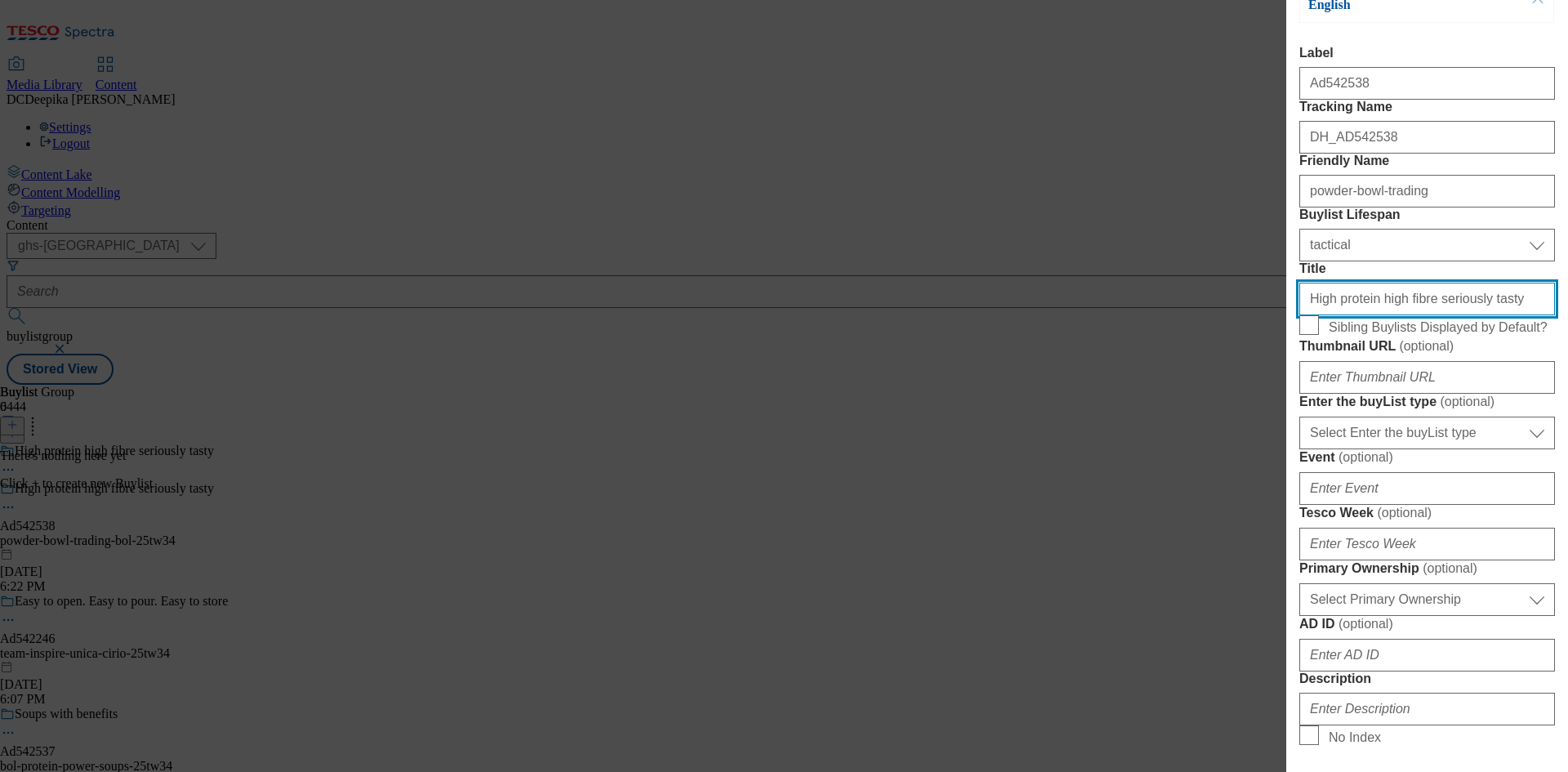
type input "High protein high fibre seriously tasty"
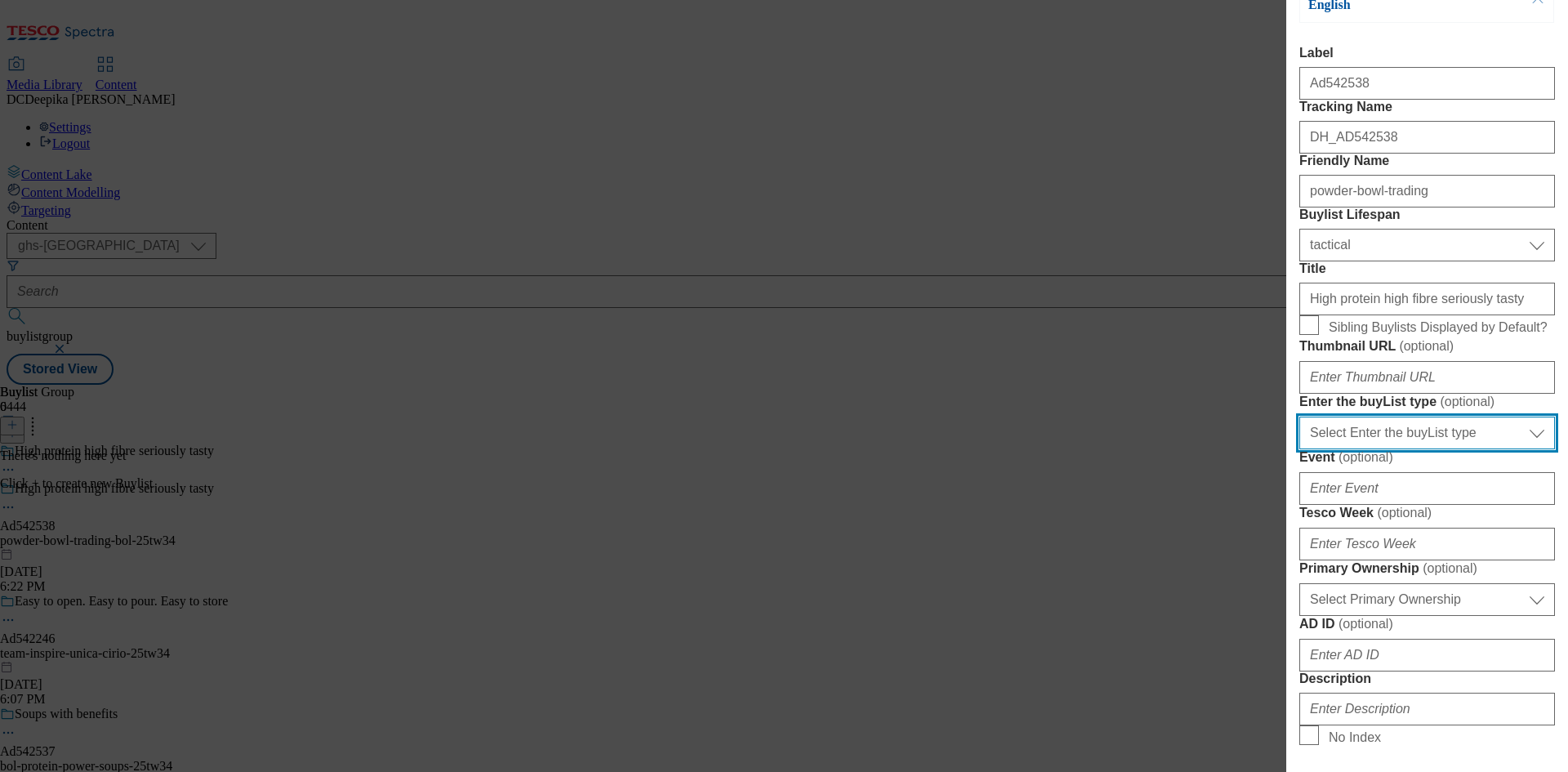
click at [1439, 450] on select "Select Enter the buyList type event supplier funded long term >4 weeks supplier…" at bounding box center [1426, 432] width 255 height 32
select select "supplier funded short term 1-3 weeks"
click at [1299, 450] on select "Select Enter the buyList type event supplier funded long term >4 weeks supplier…" at bounding box center [1426, 432] width 255 height 32
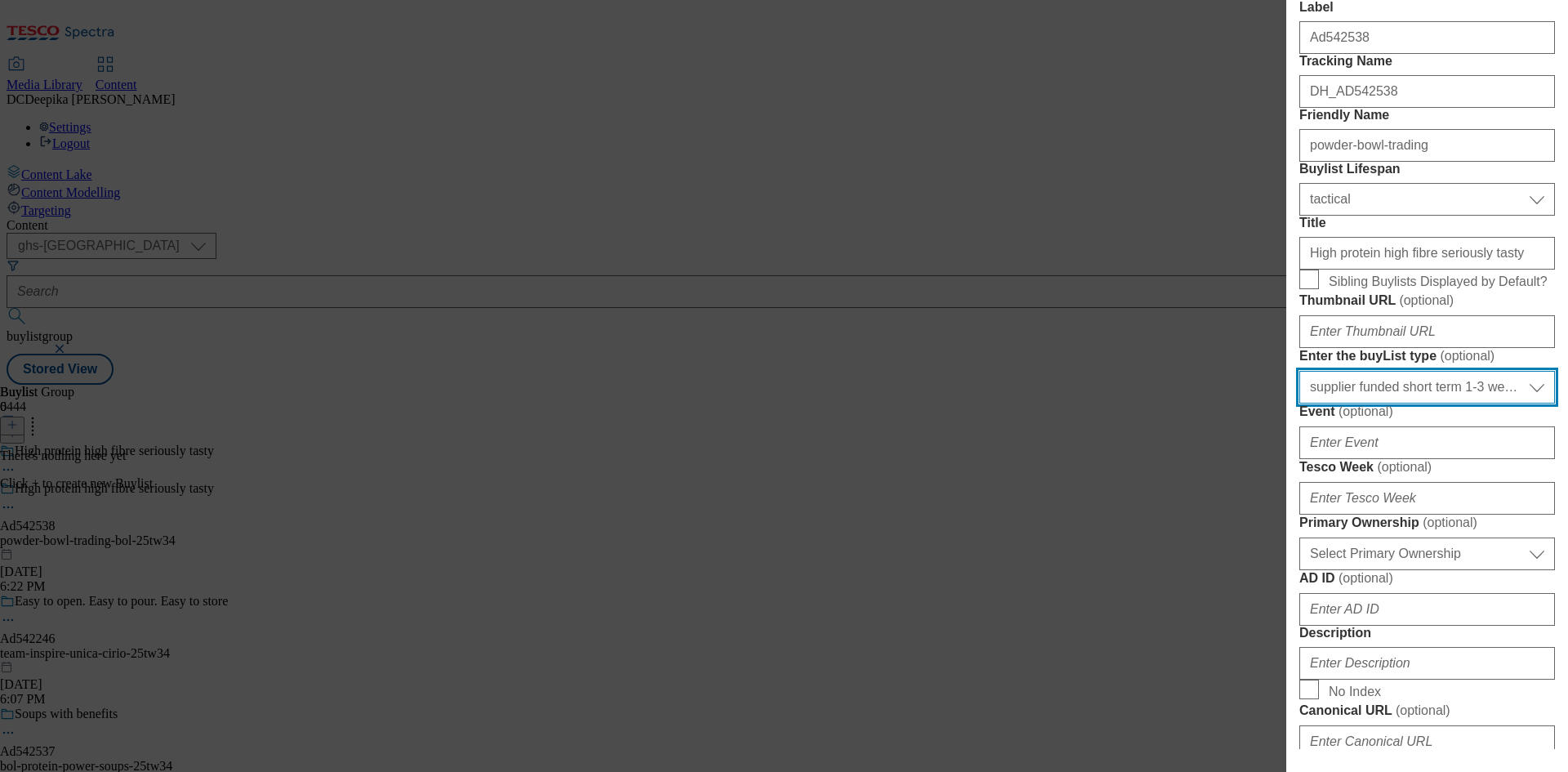
scroll to position [327, 0]
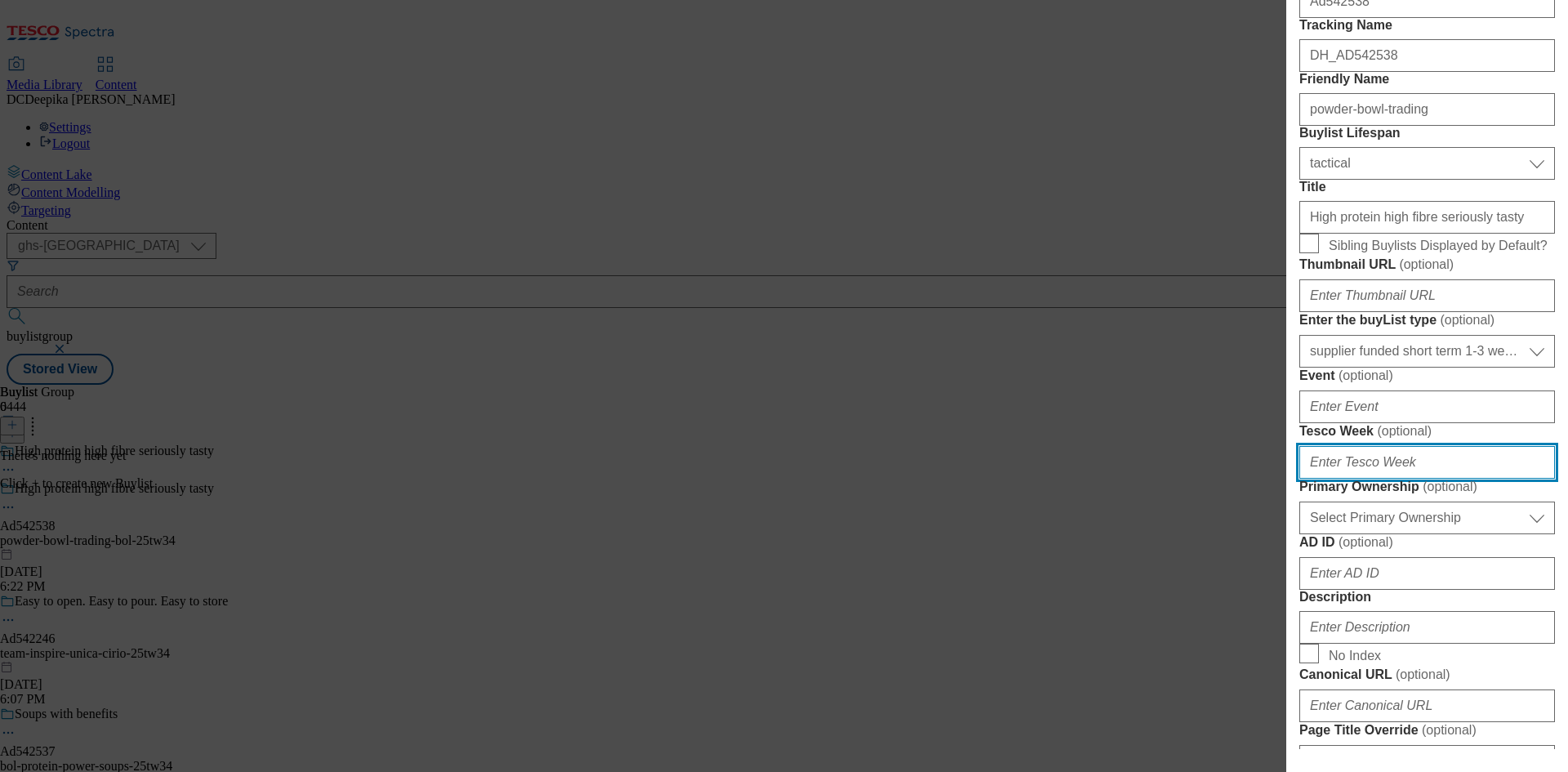
click at [1409, 479] on input "Tesco Week ( optional )" at bounding box center [1426, 462] width 255 height 32
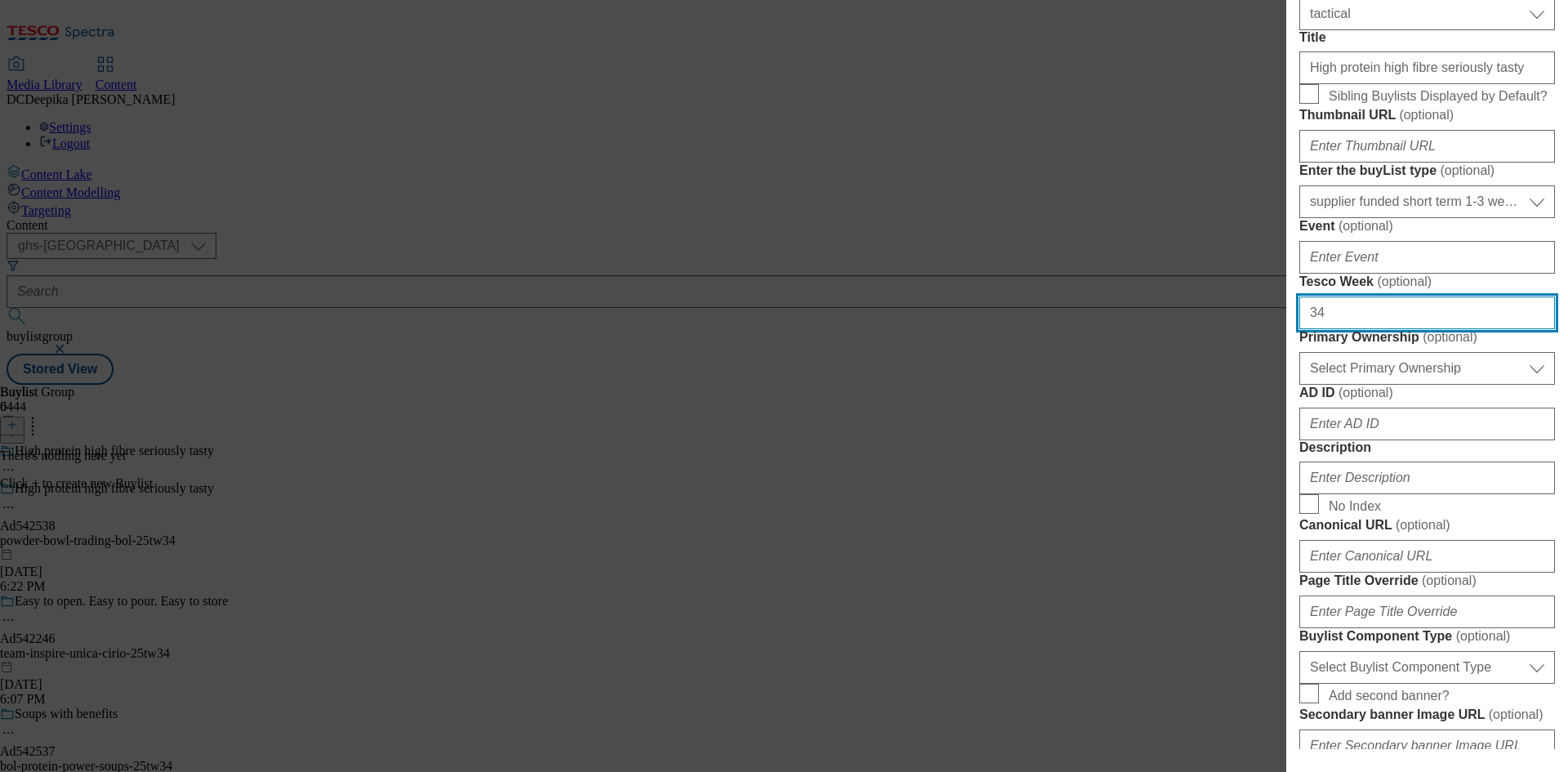
scroll to position [490, 0]
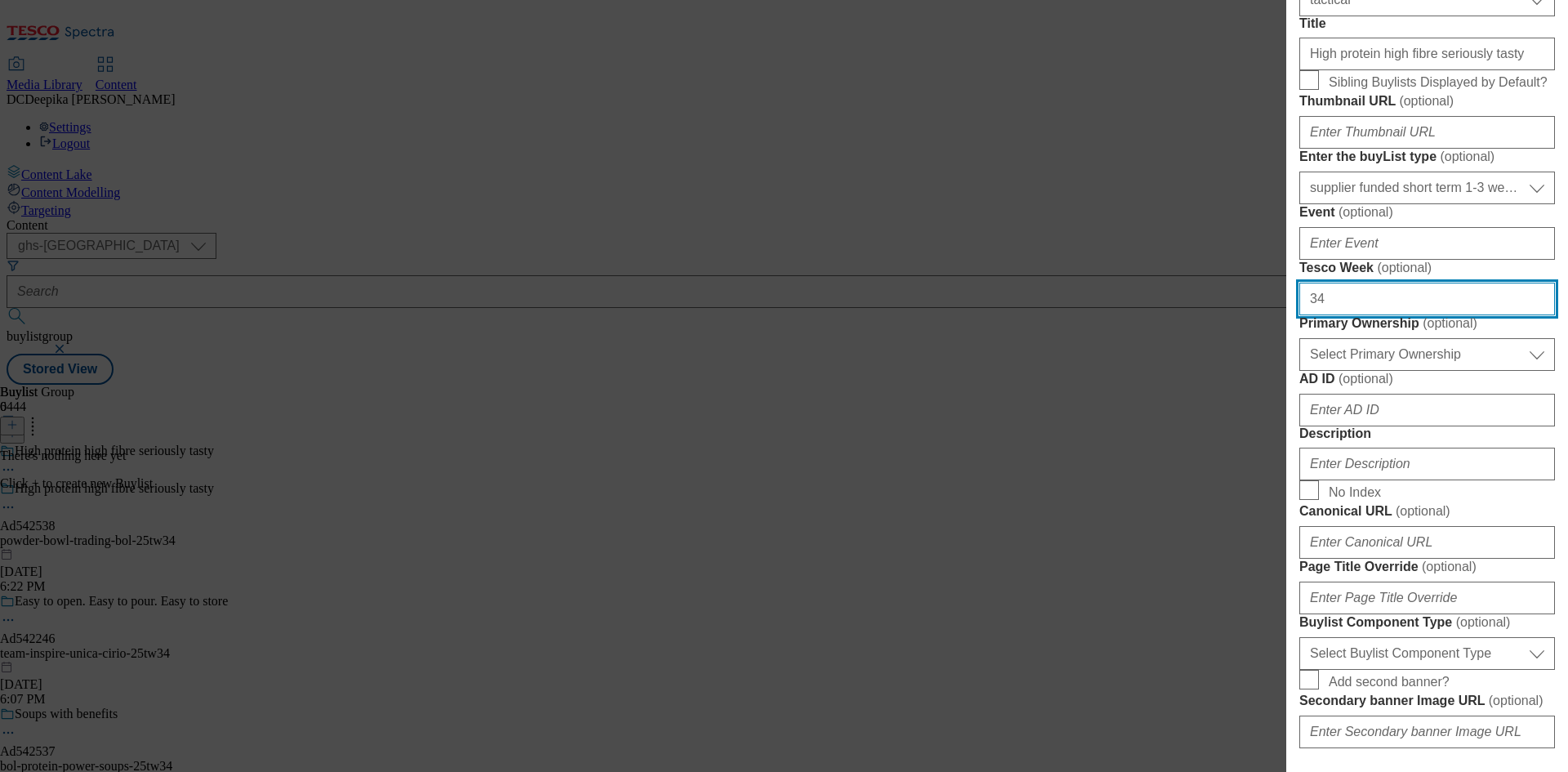
type input "34"
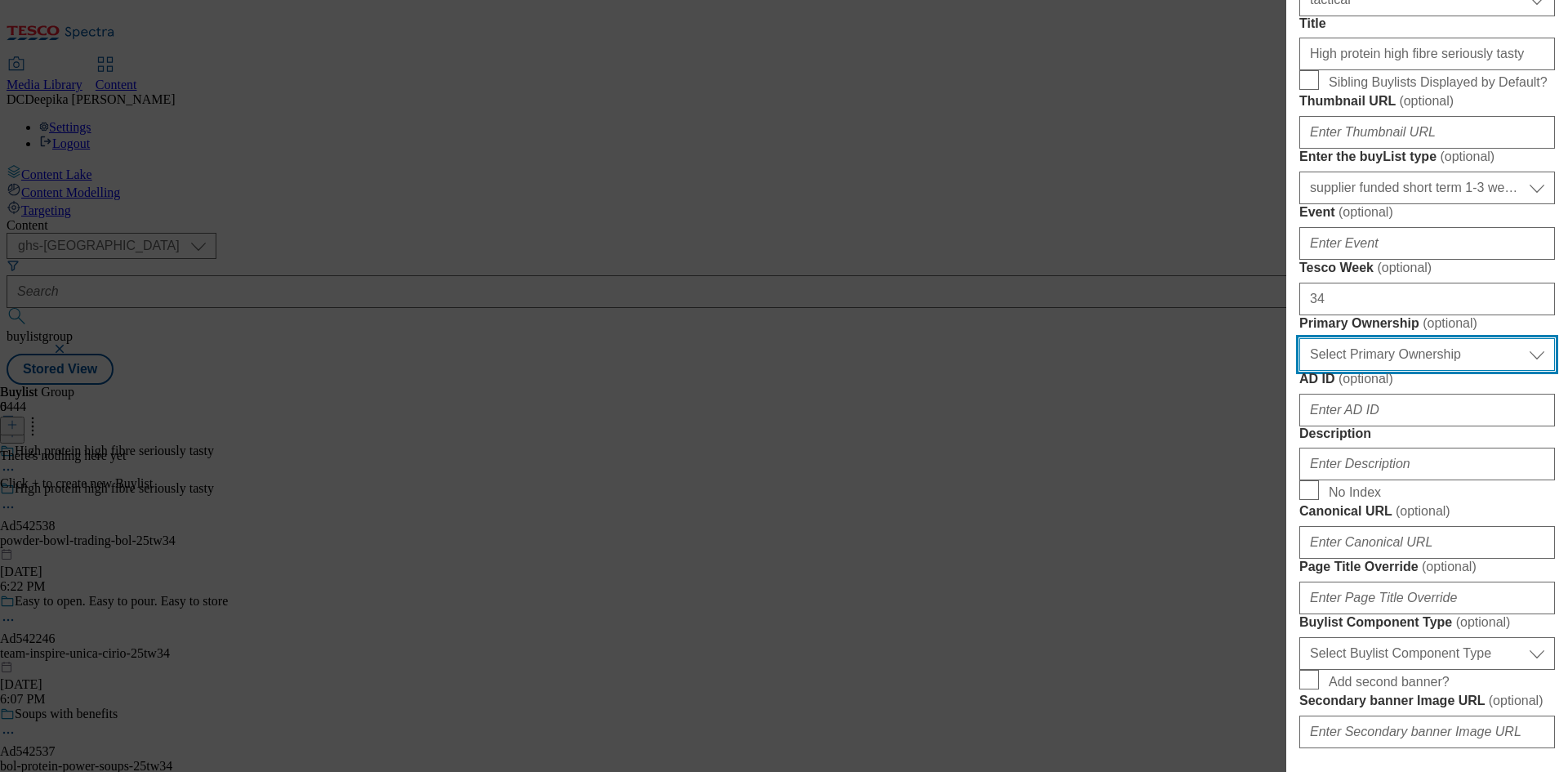
click at [1378, 370] on select "Select Primary Ownership tesco dunnhumby" at bounding box center [1426, 354] width 255 height 32
select select "dunnhumby"
click at [1299, 370] on select "Select Primary Ownership tesco dunnhumby" at bounding box center [1426, 354] width 255 height 32
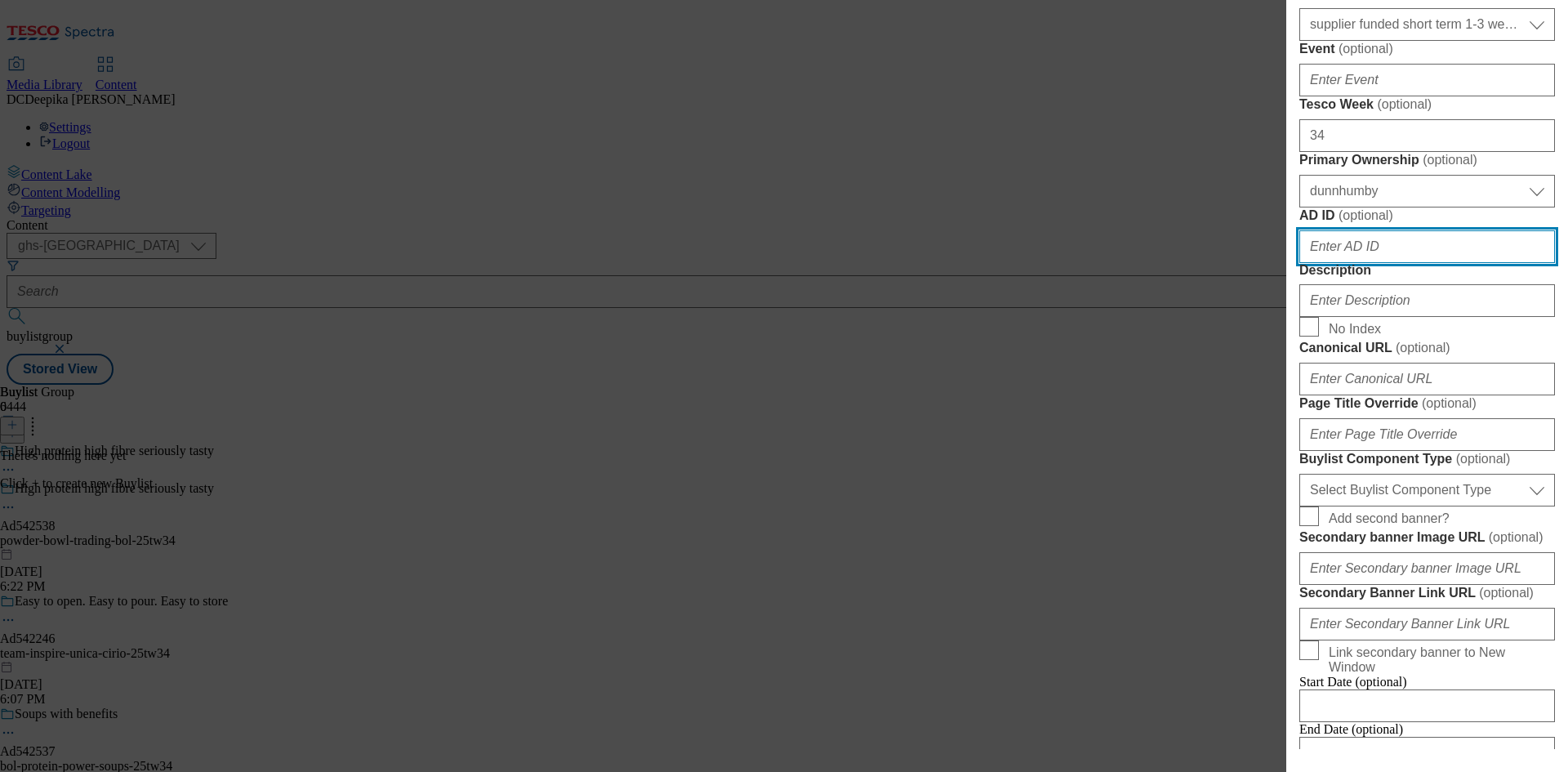
click at [1422, 263] on input "AD ID ( optional )" at bounding box center [1426, 246] width 255 height 32
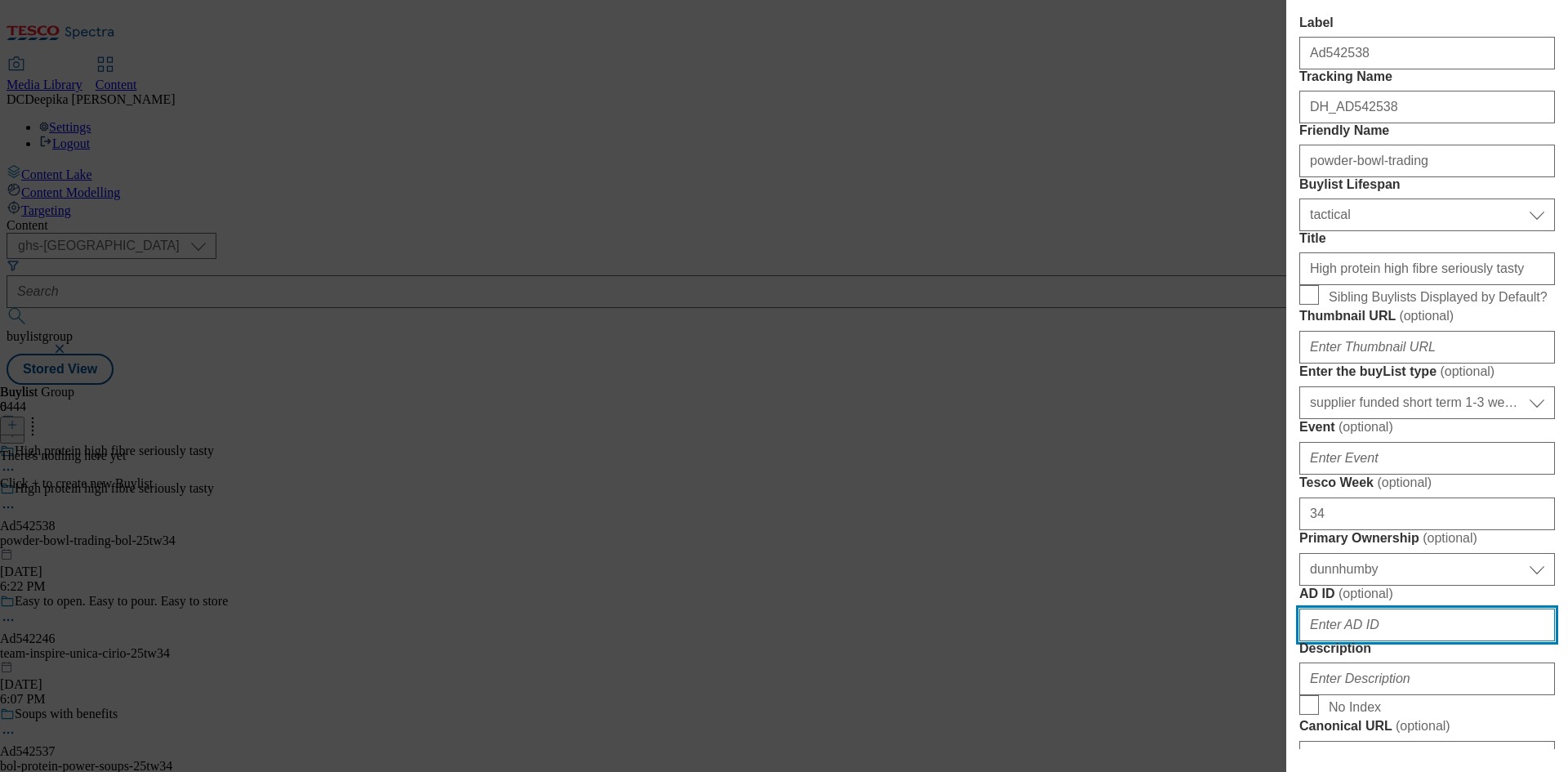
scroll to position [245, 0]
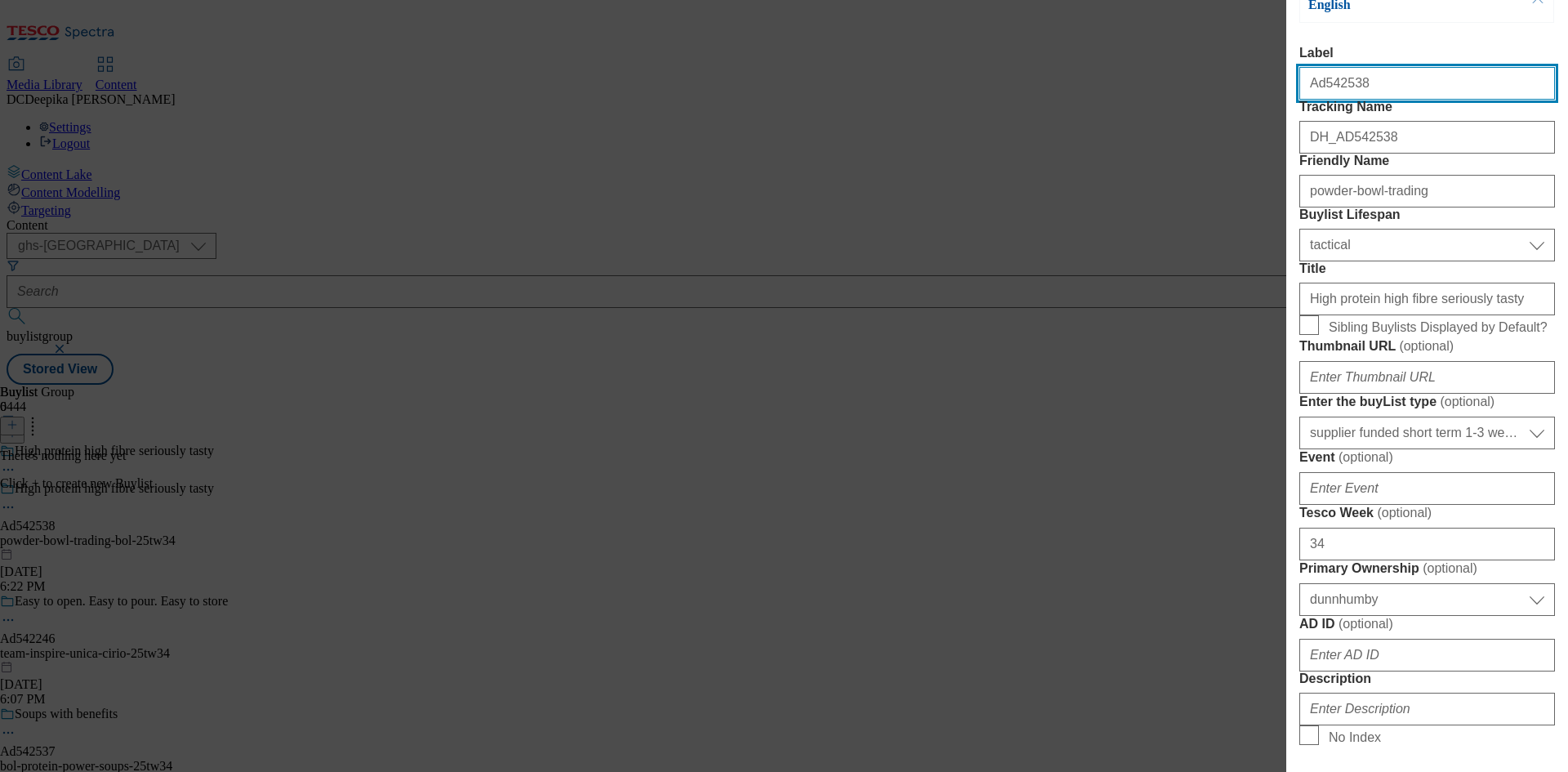
drag, startPoint x: 1375, startPoint y: 96, endPoint x: 1321, endPoint y: 105, distance: 54.7
click at [1321, 99] on input "Ad542538" at bounding box center [1426, 83] width 255 height 32
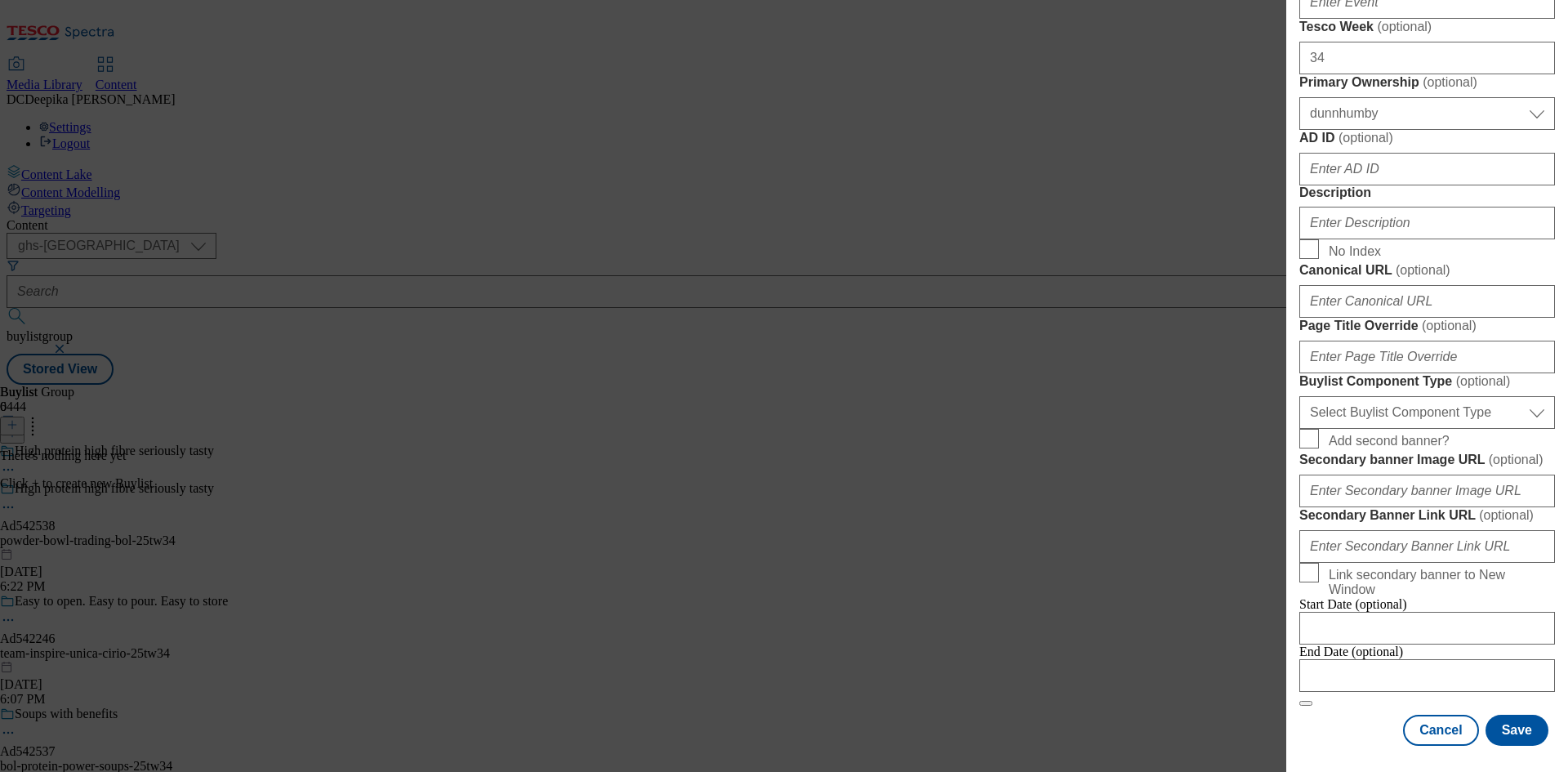
scroll to position [1143, 0]
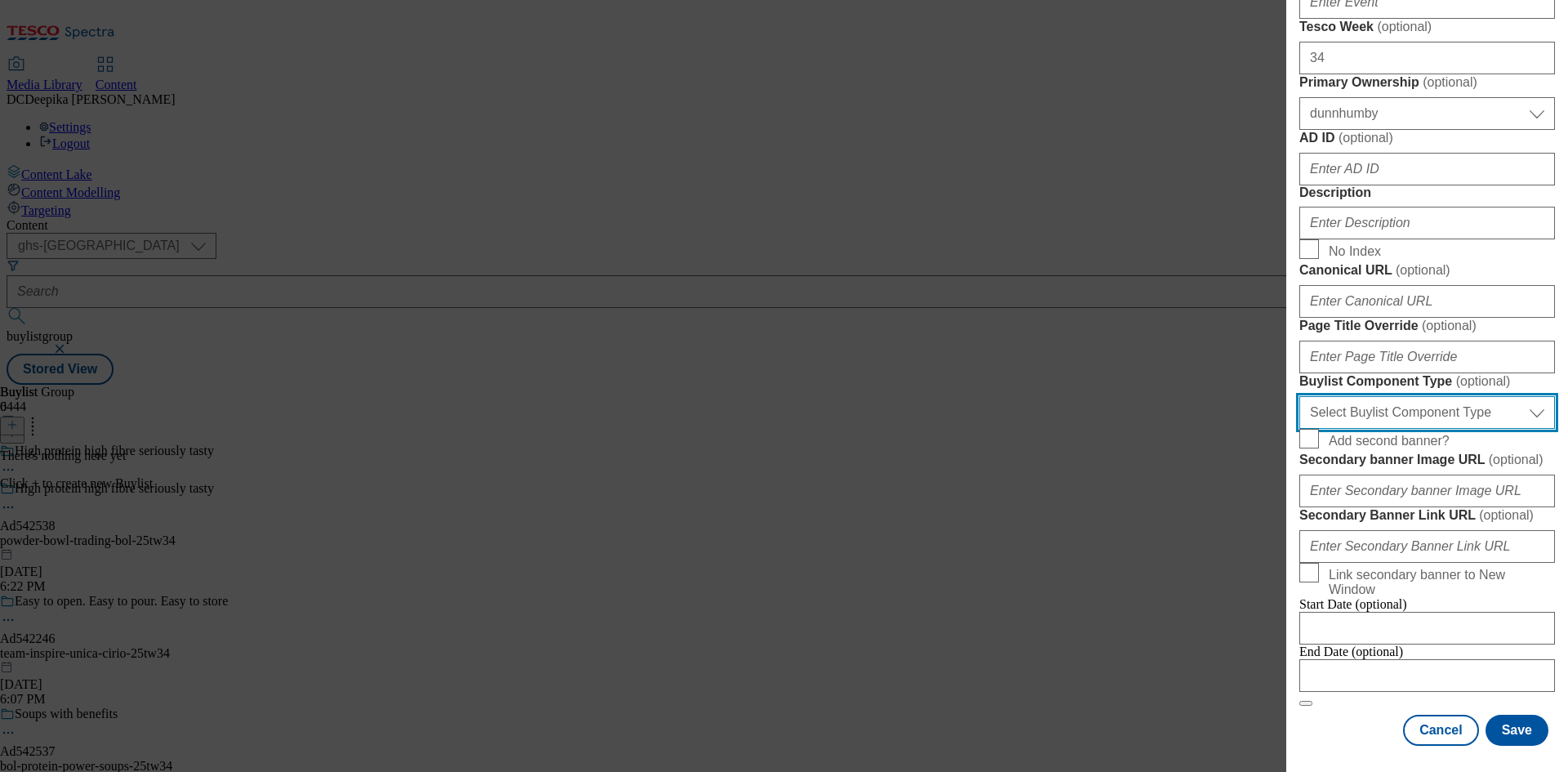
click at [1416, 428] on select "Select Buylist Component Type Banner Competition Header Meal" at bounding box center [1426, 412] width 255 height 32
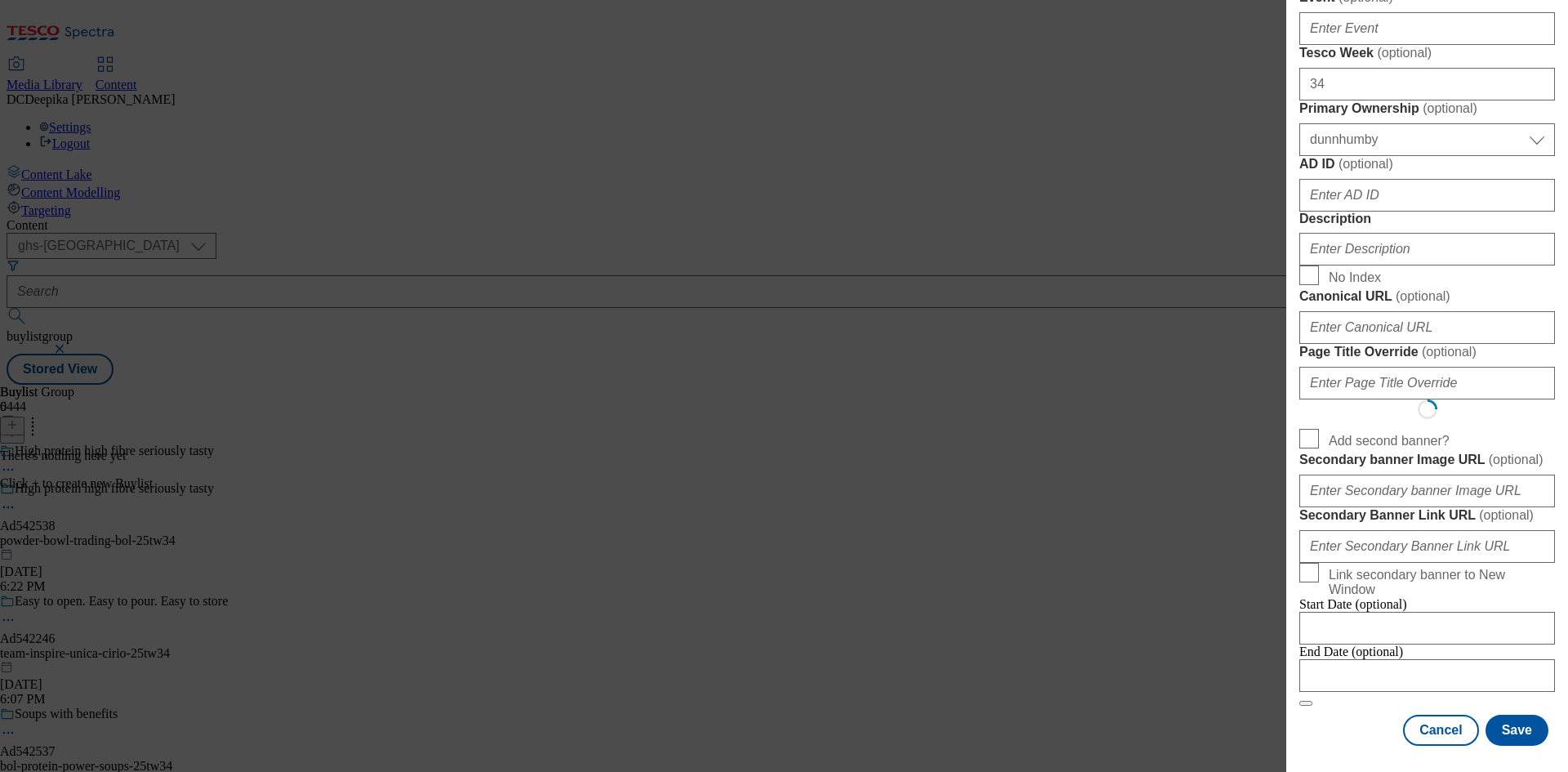
scroll to position [0, 0]
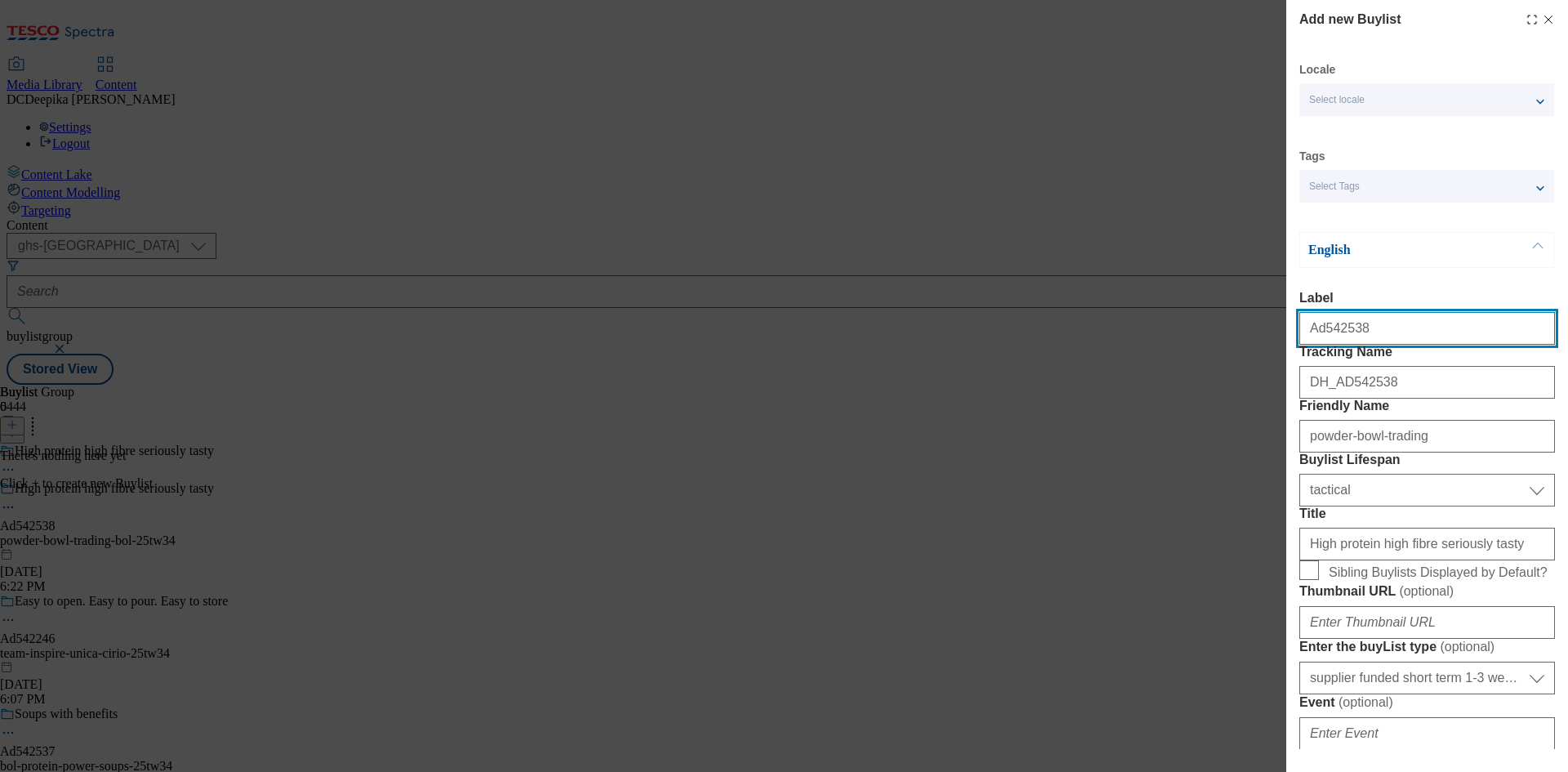
select select "Banner"
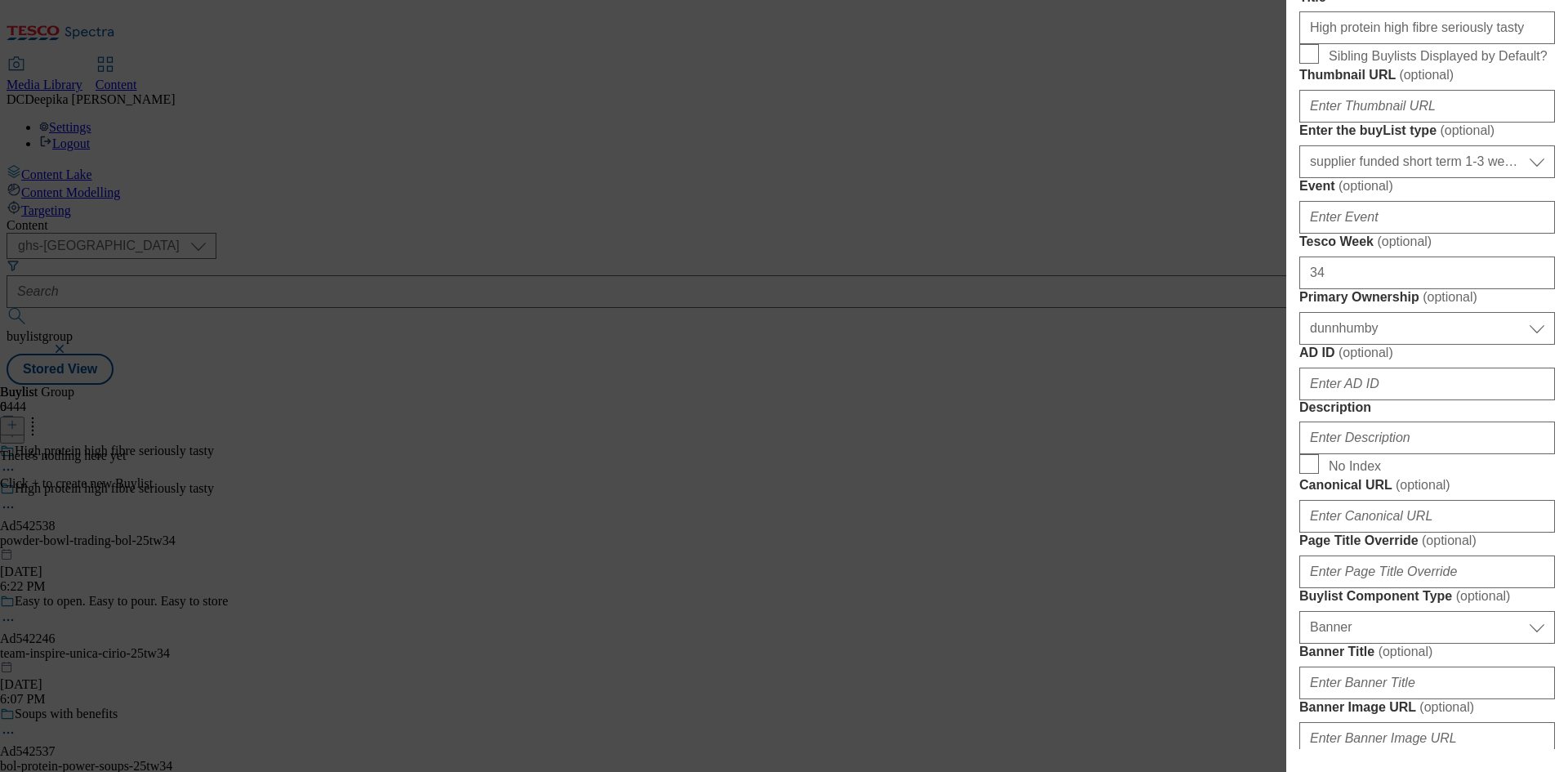
scroll to position [572, 0]
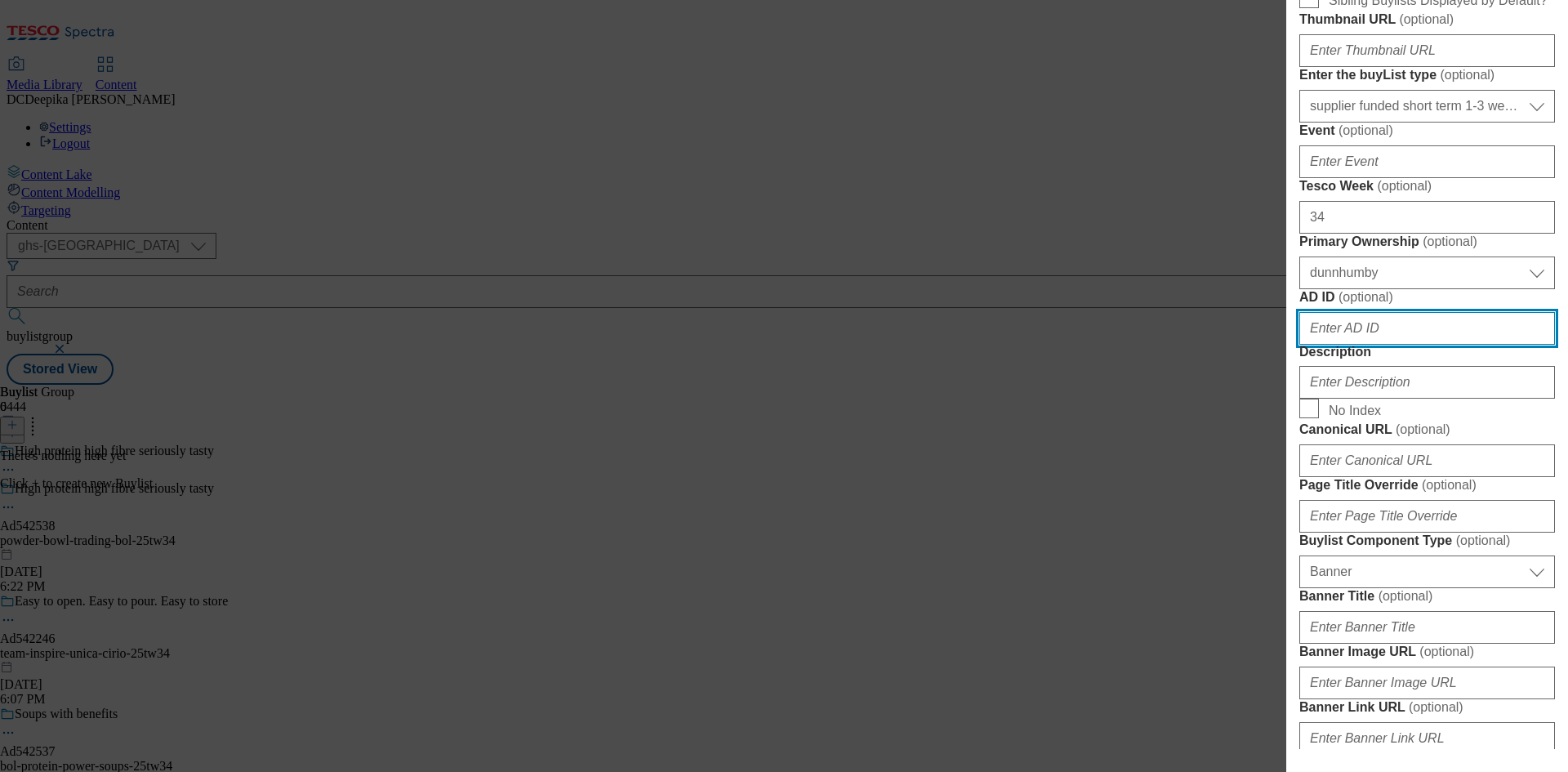
click at [1389, 345] on input "AD ID ( optional )" at bounding box center [1426, 328] width 255 height 32
paste input "542538"
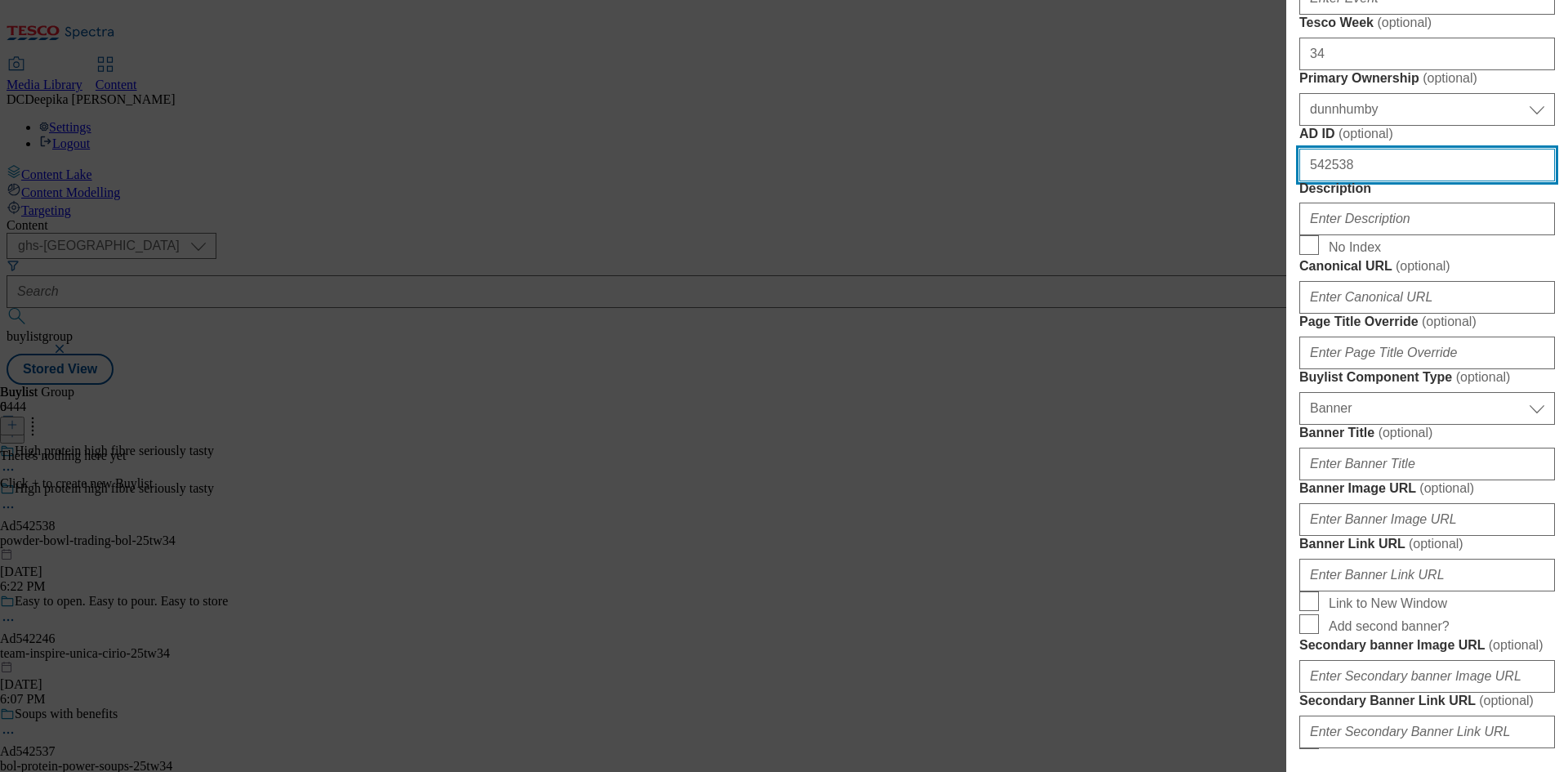
type input "542538"
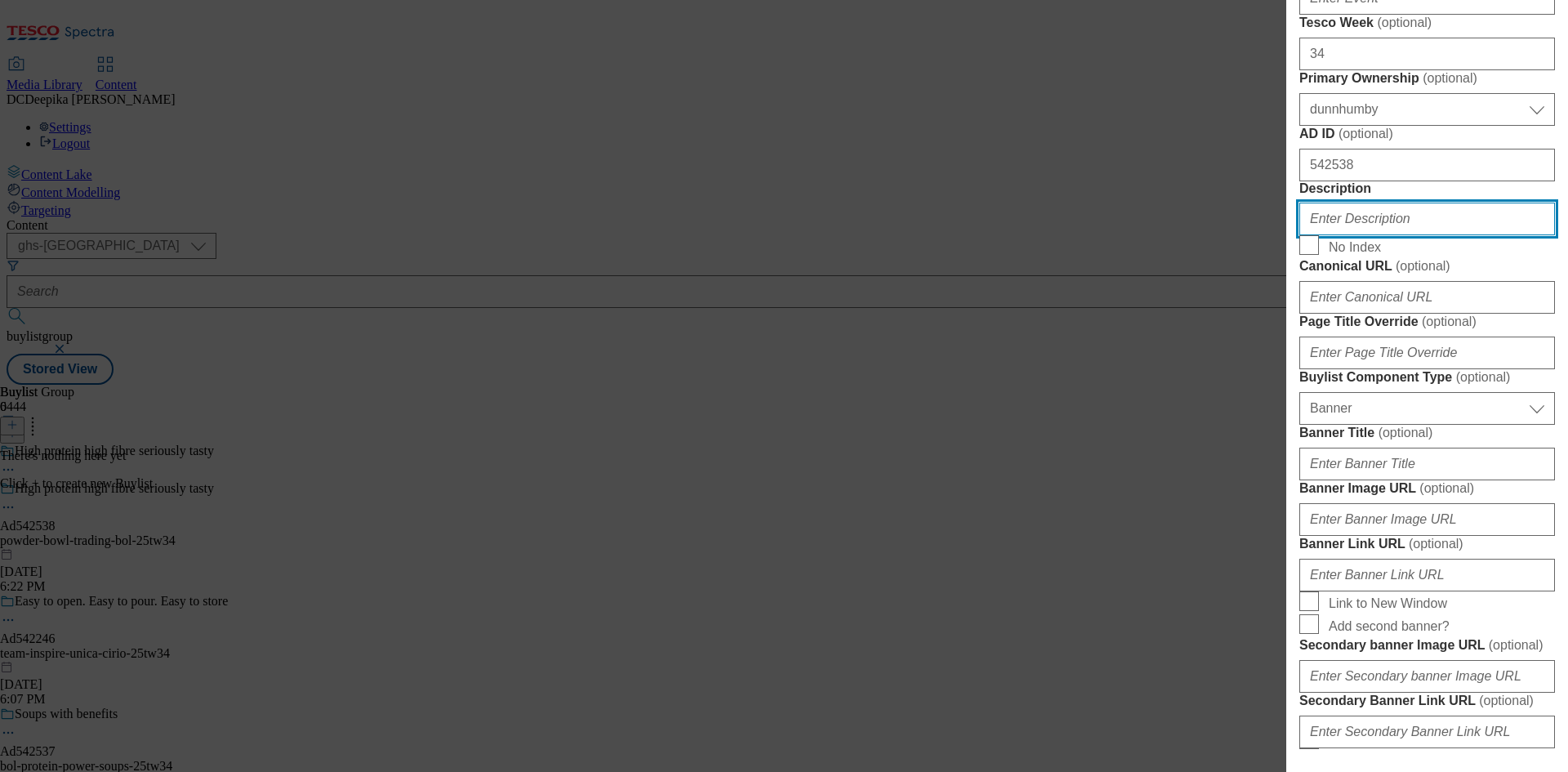
click at [1396, 235] on input "Description" at bounding box center [1426, 218] width 255 height 32
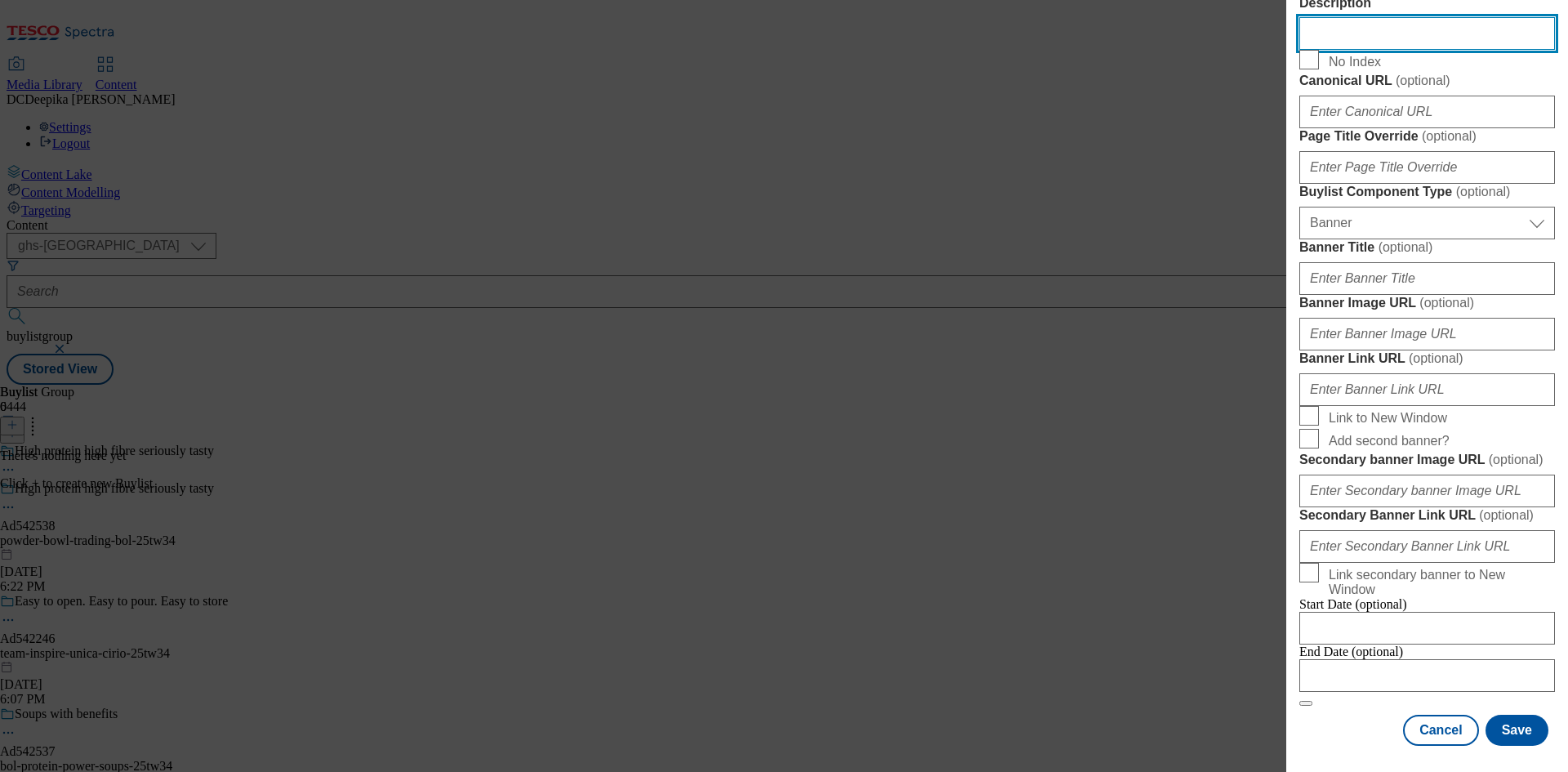
scroll to position [1619, 0]
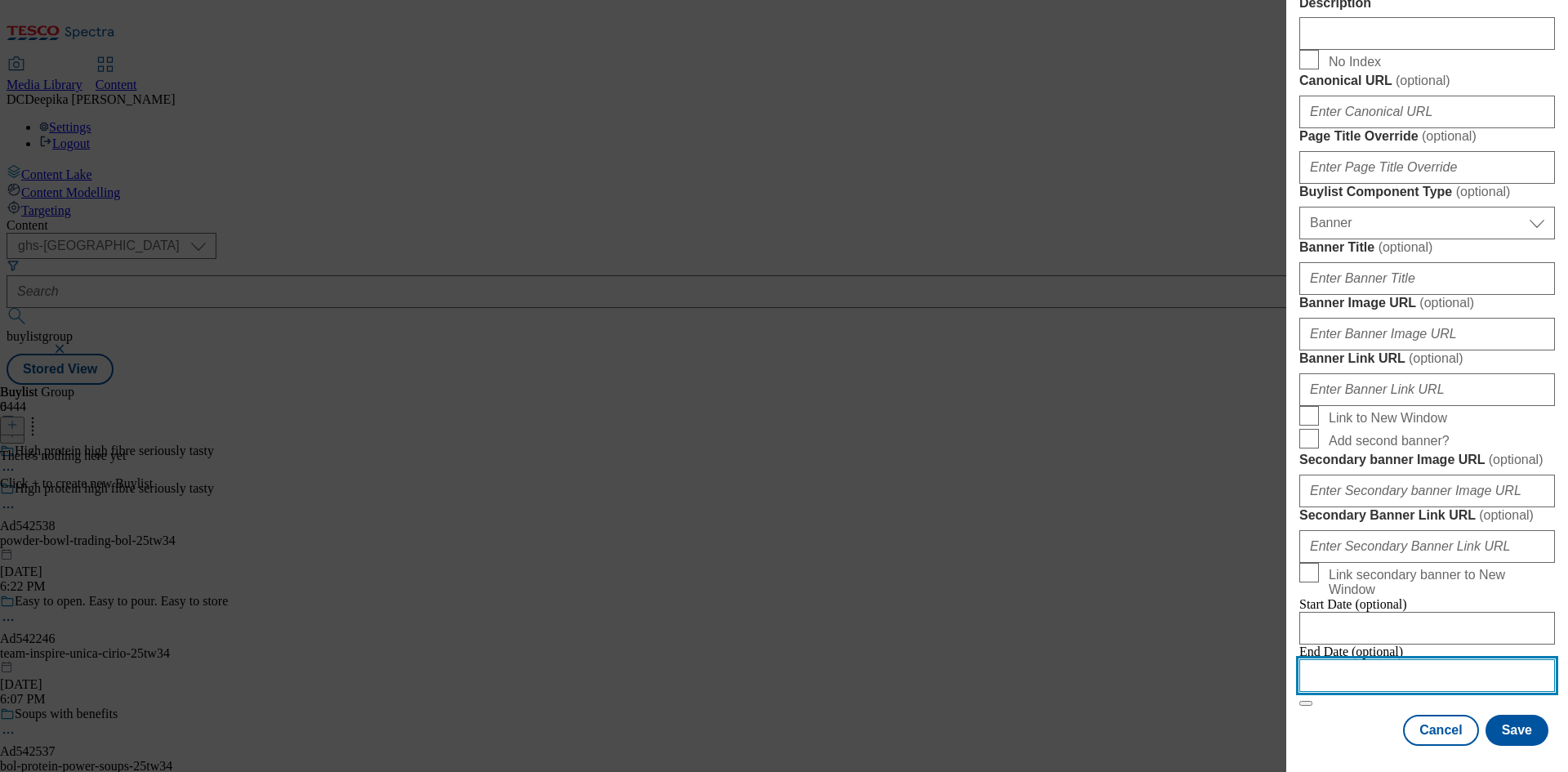
click at [1400, 663] on input "Modal" at bounding box center [1426, 674] width 255 height 32
select select "2025"
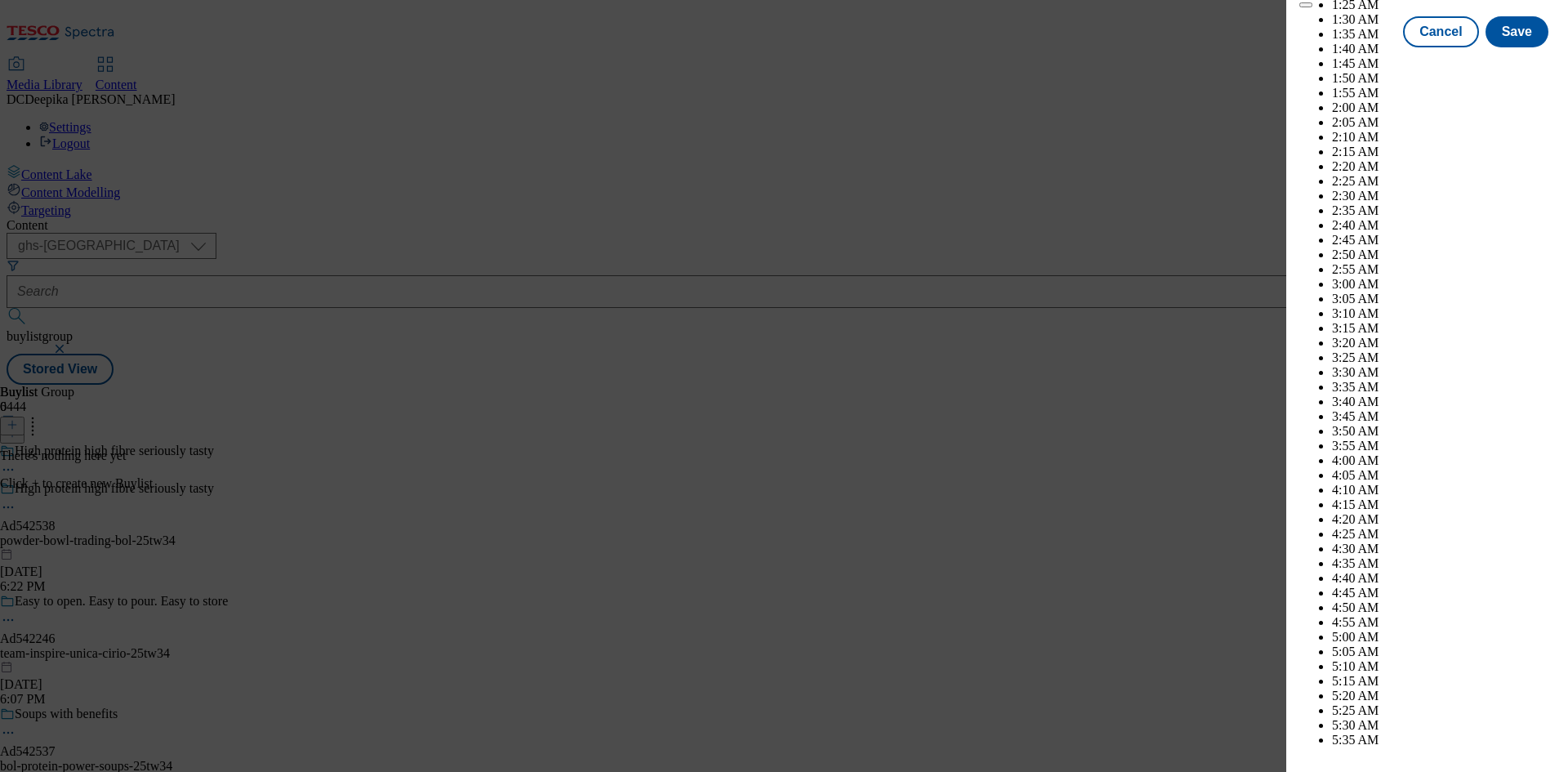
scroll to position [6639, 0]
select select "January"
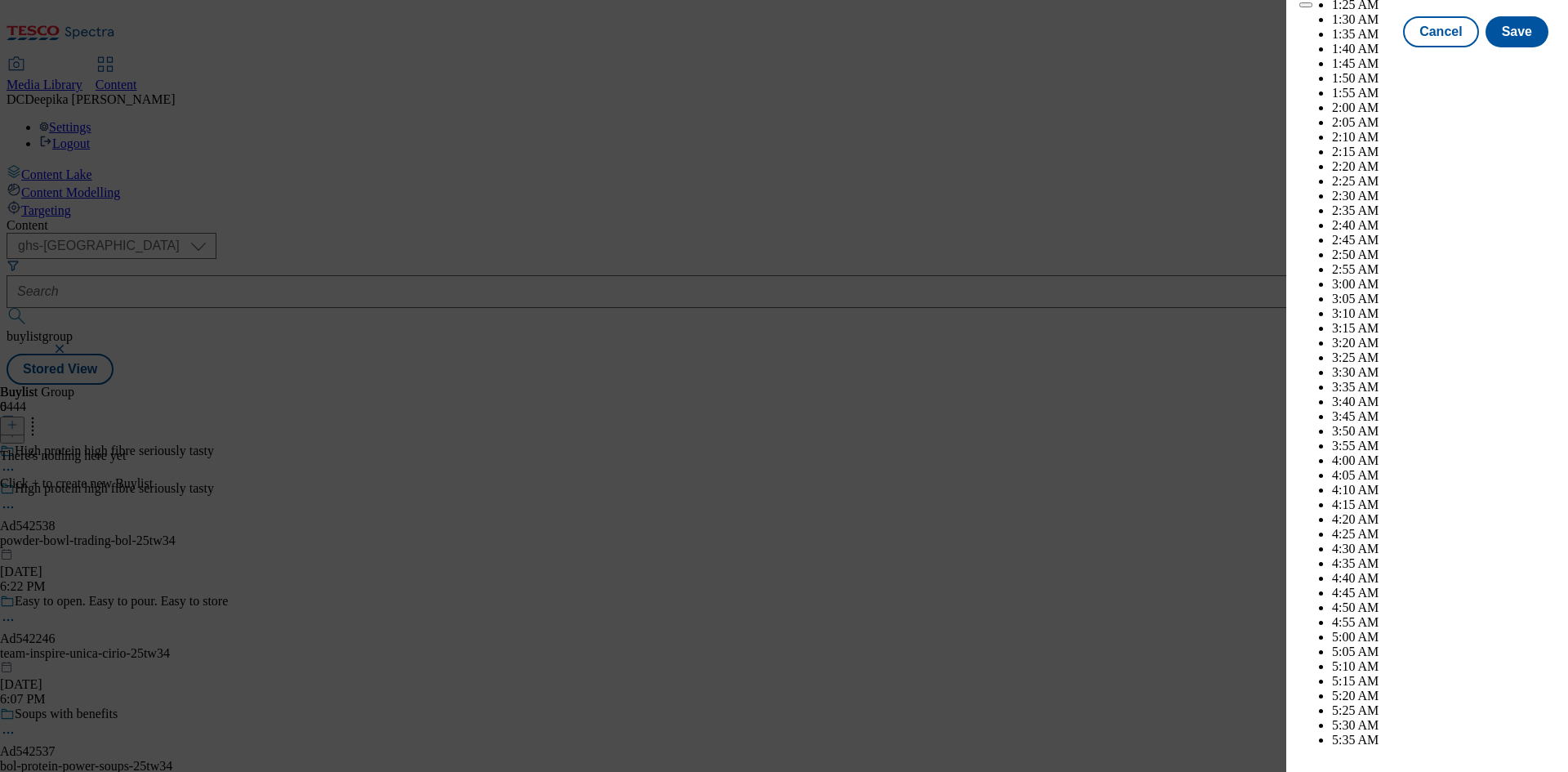
select select "2025"
select select "December"
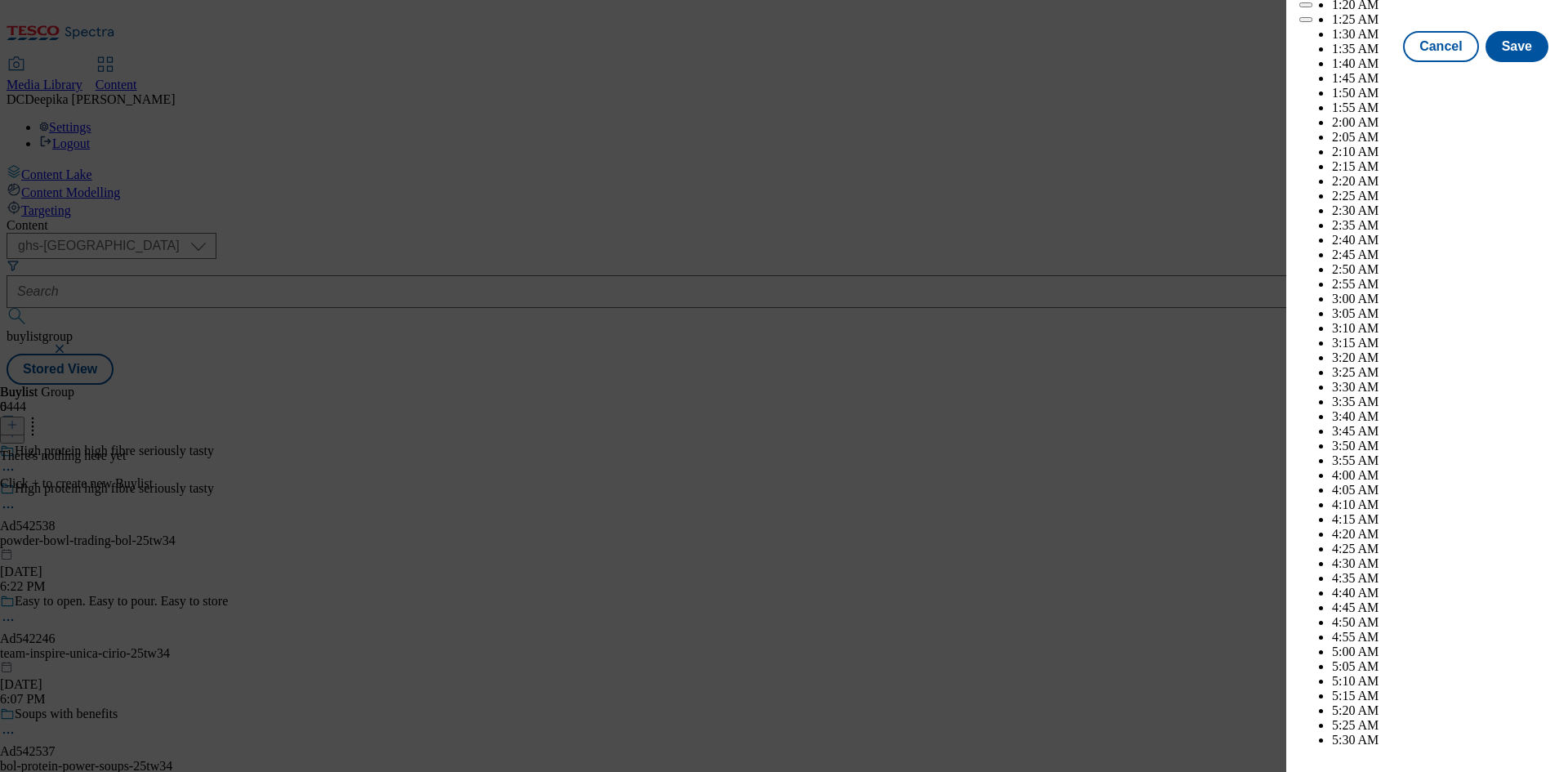
select select "2026"
select select "January"
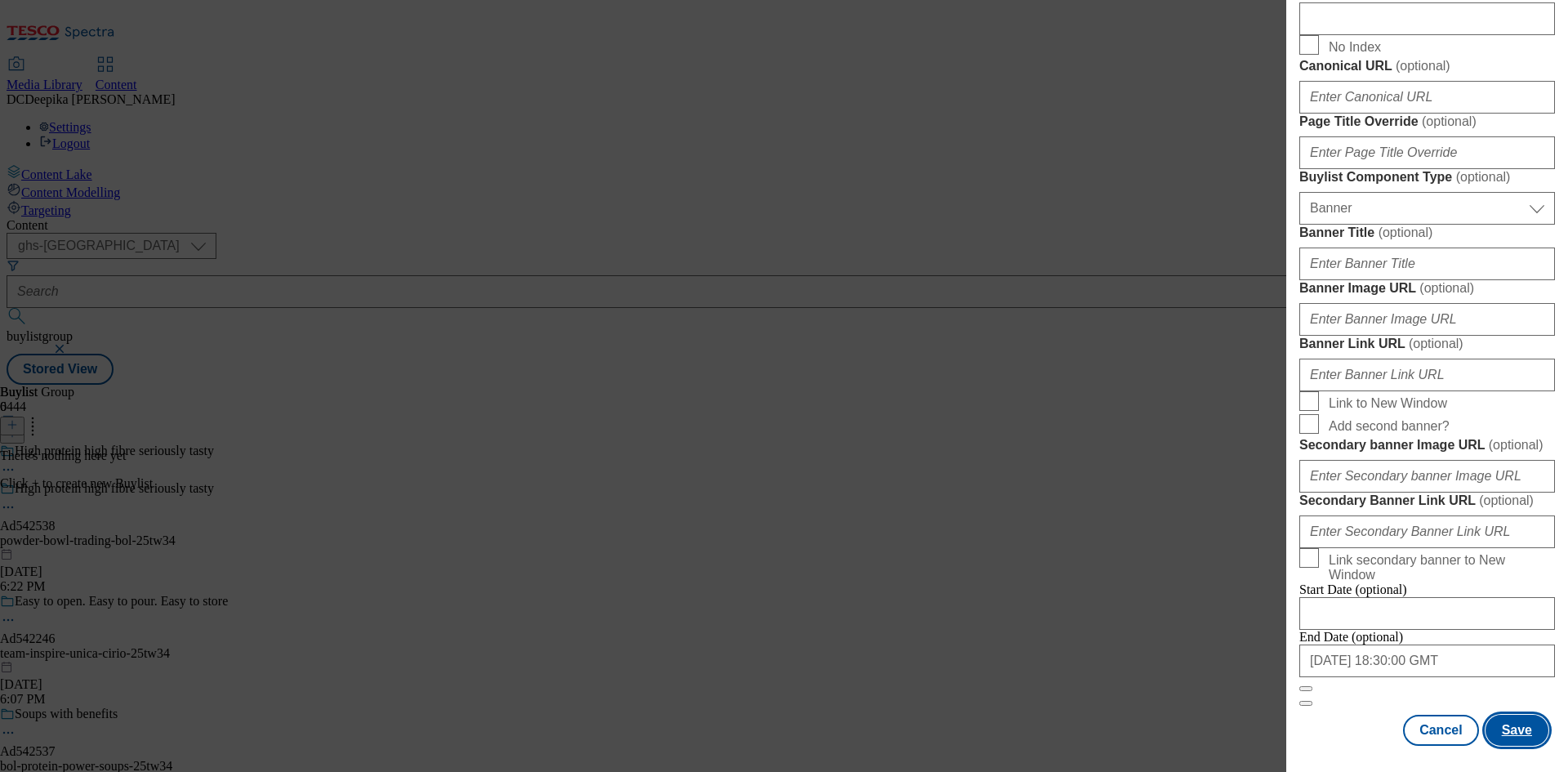
click at [1510, 725] on button "Save" at bounding box center [1517, 731] width 63 height 31
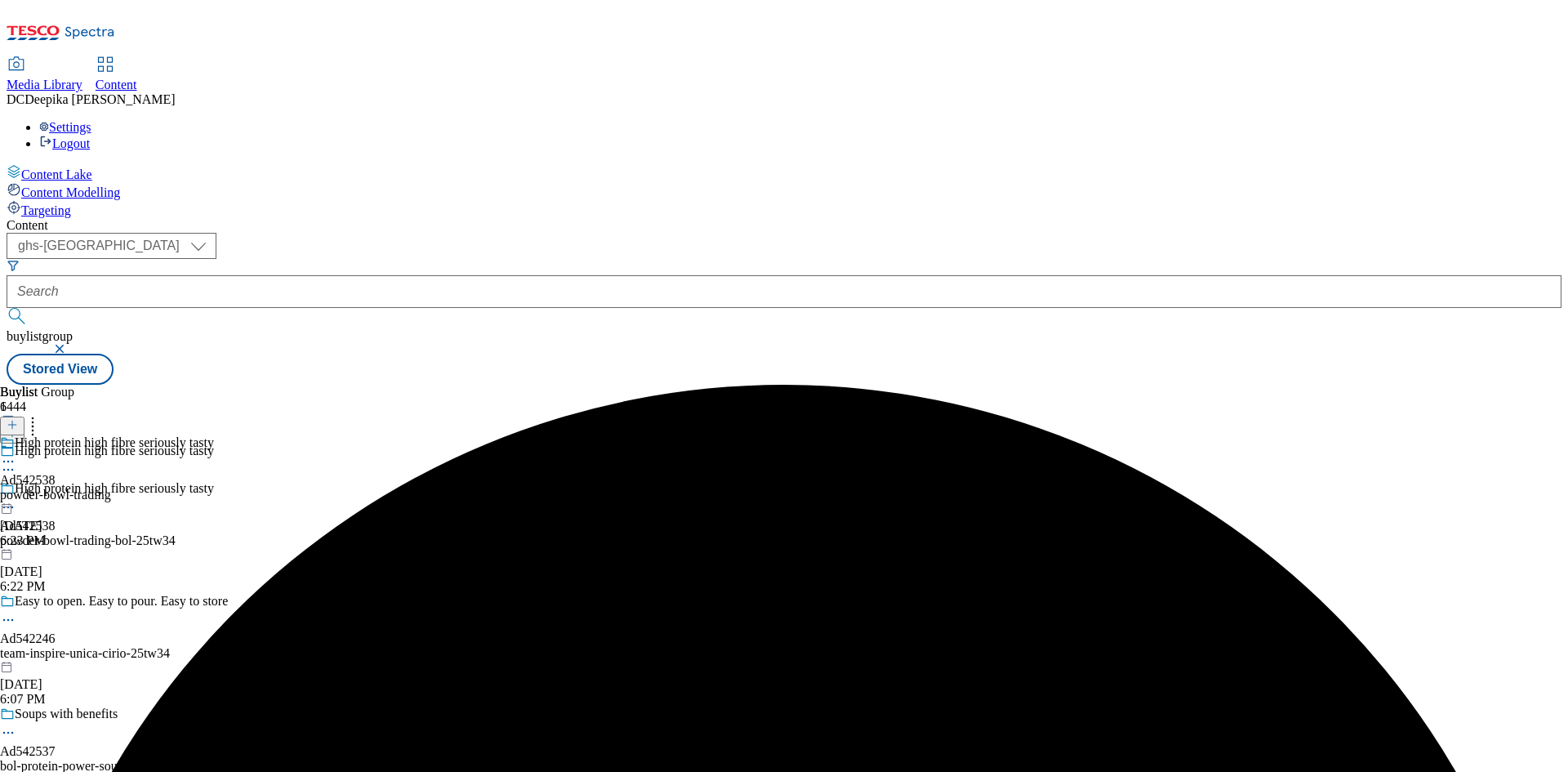
click at [214, 487] on div "powder-bowl-trading" at bounding box center [107, 495] width 214 height 15
click at [25, 416] on button at bounding box center [12, 426] width 25 height 18
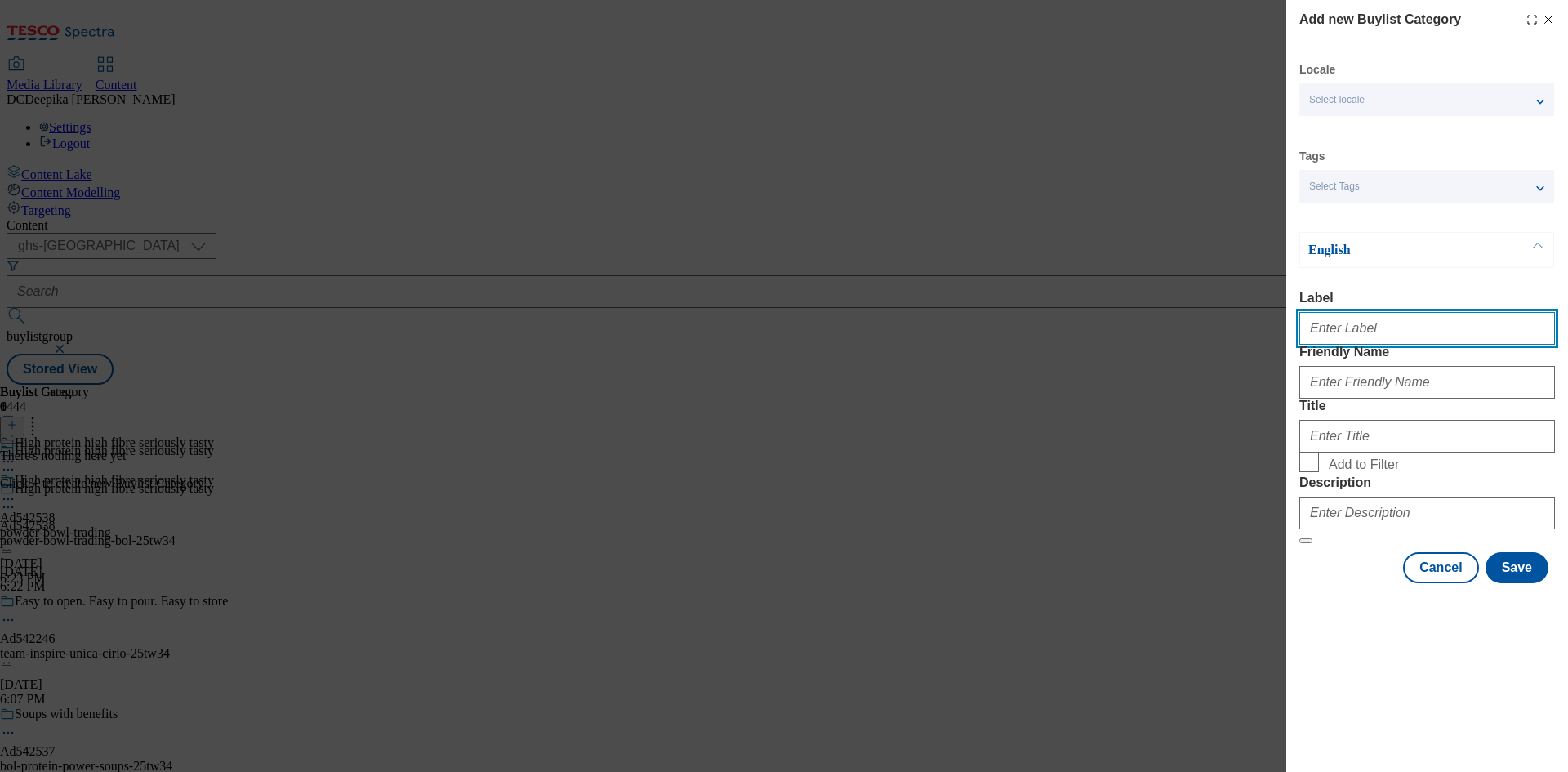
click at [1361, 342] on input "Label" at bounding box center [1426, 328] width 255 height 32
paste input "Ad542538"
type input "Ad542538"
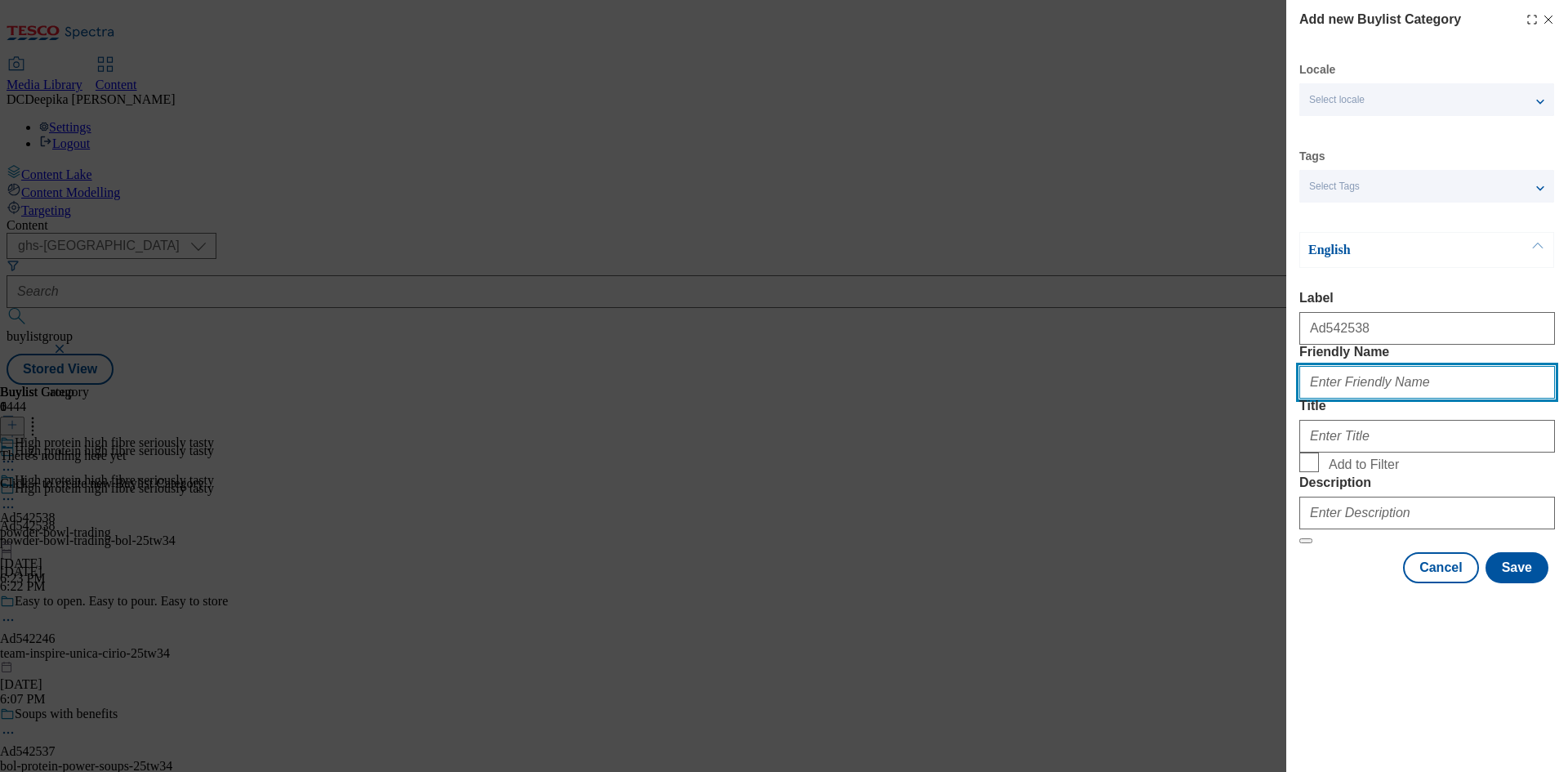
click at [1400, 399] on input "Friendly Name" at bounding box center [1426, 381] width 255 height 32
paste input "powder-bowl-trading-bol"
type input "powder-bowl-trading-bol"
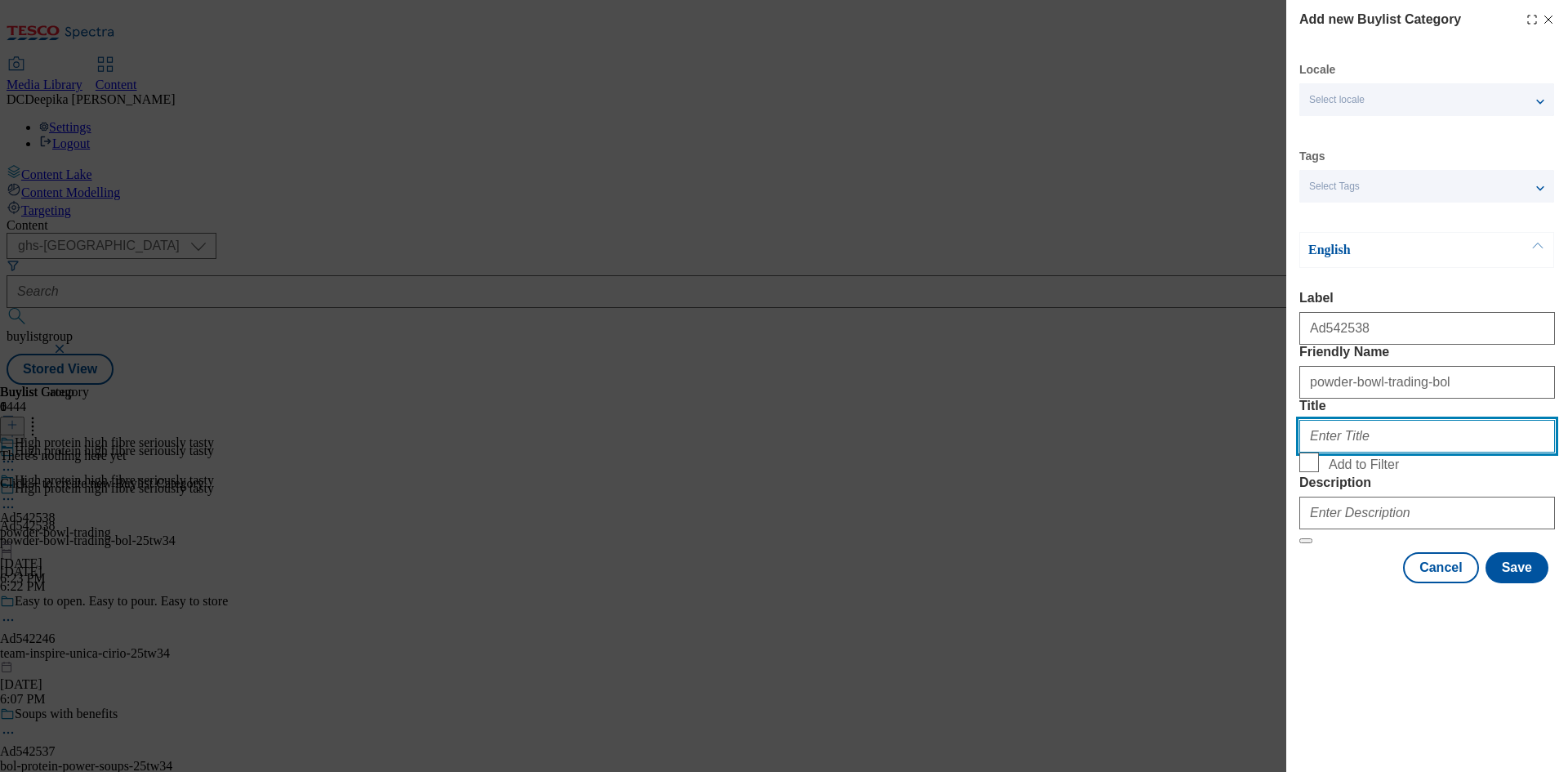
click at [1401, 452] on input "Title" at bounding box center [1426, 436] width 255 height 32
paste input "Powder Bowl Trading"
type input "Powder Bowl Trading"
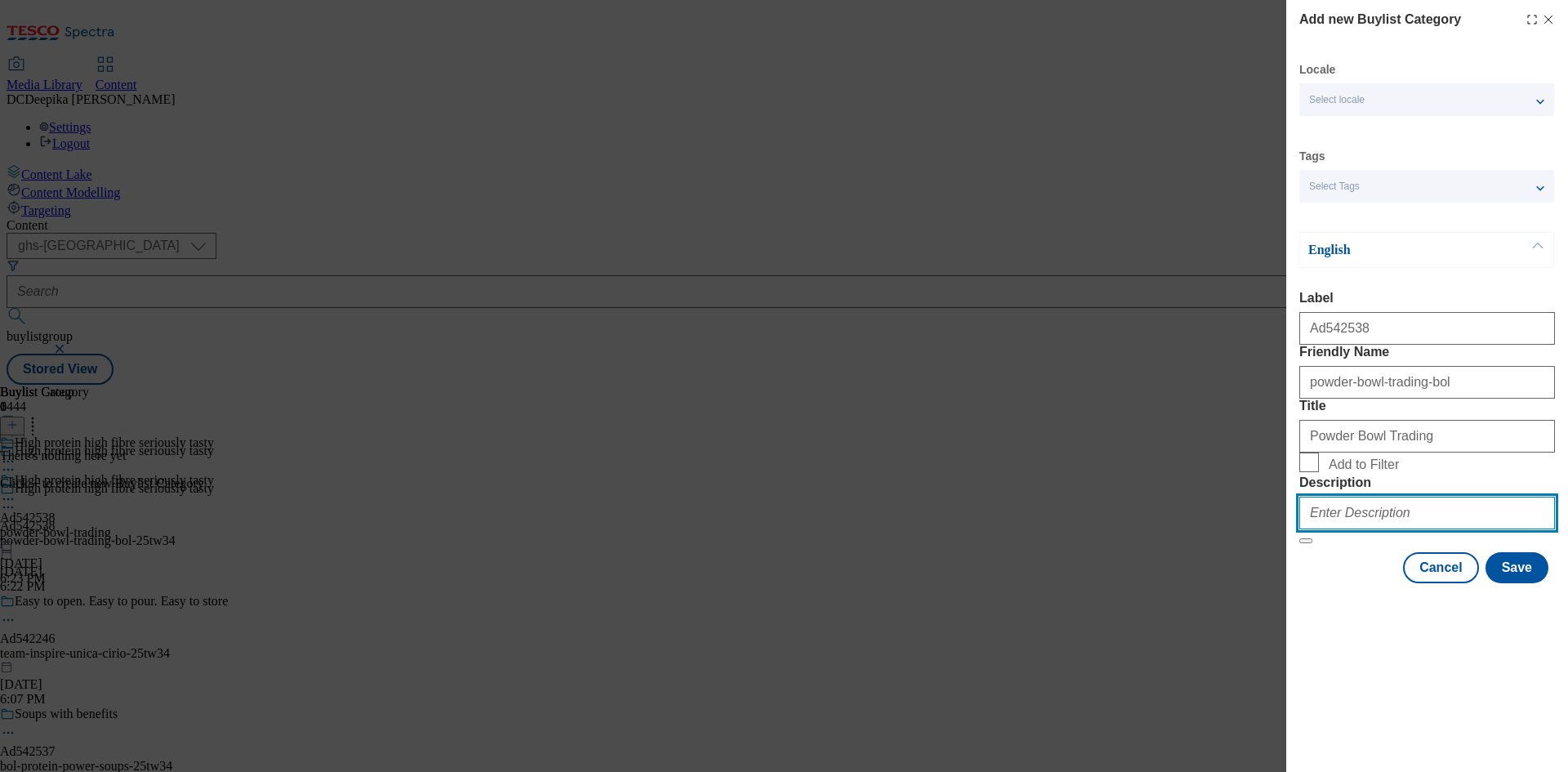
click at [1379, 529] on input "Description" at bounding box center [1426, 512] width 255 height 32
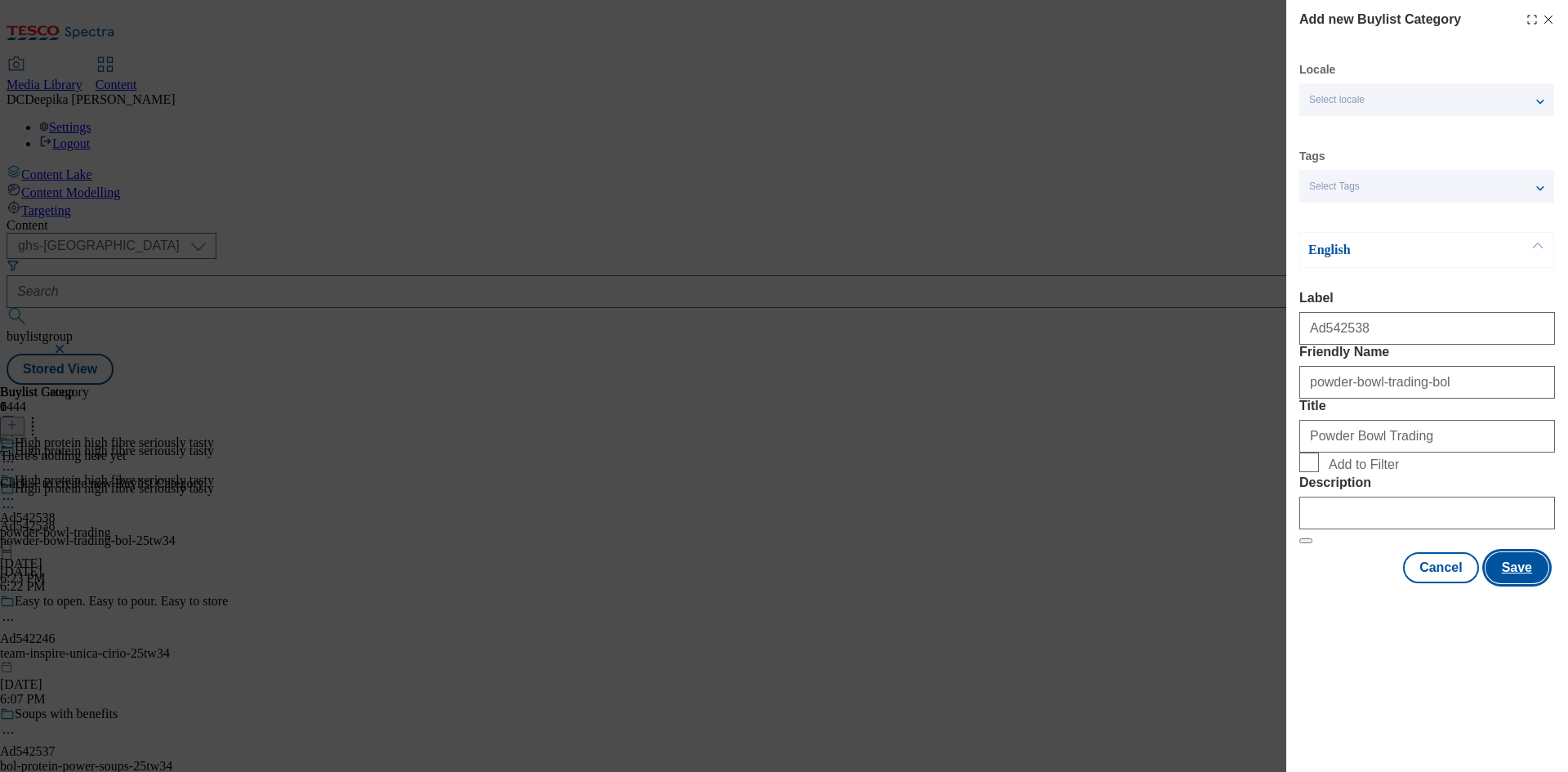
click at [1509, 583] on button "Save" at bounding box center [1517, 567] width 63 height 31
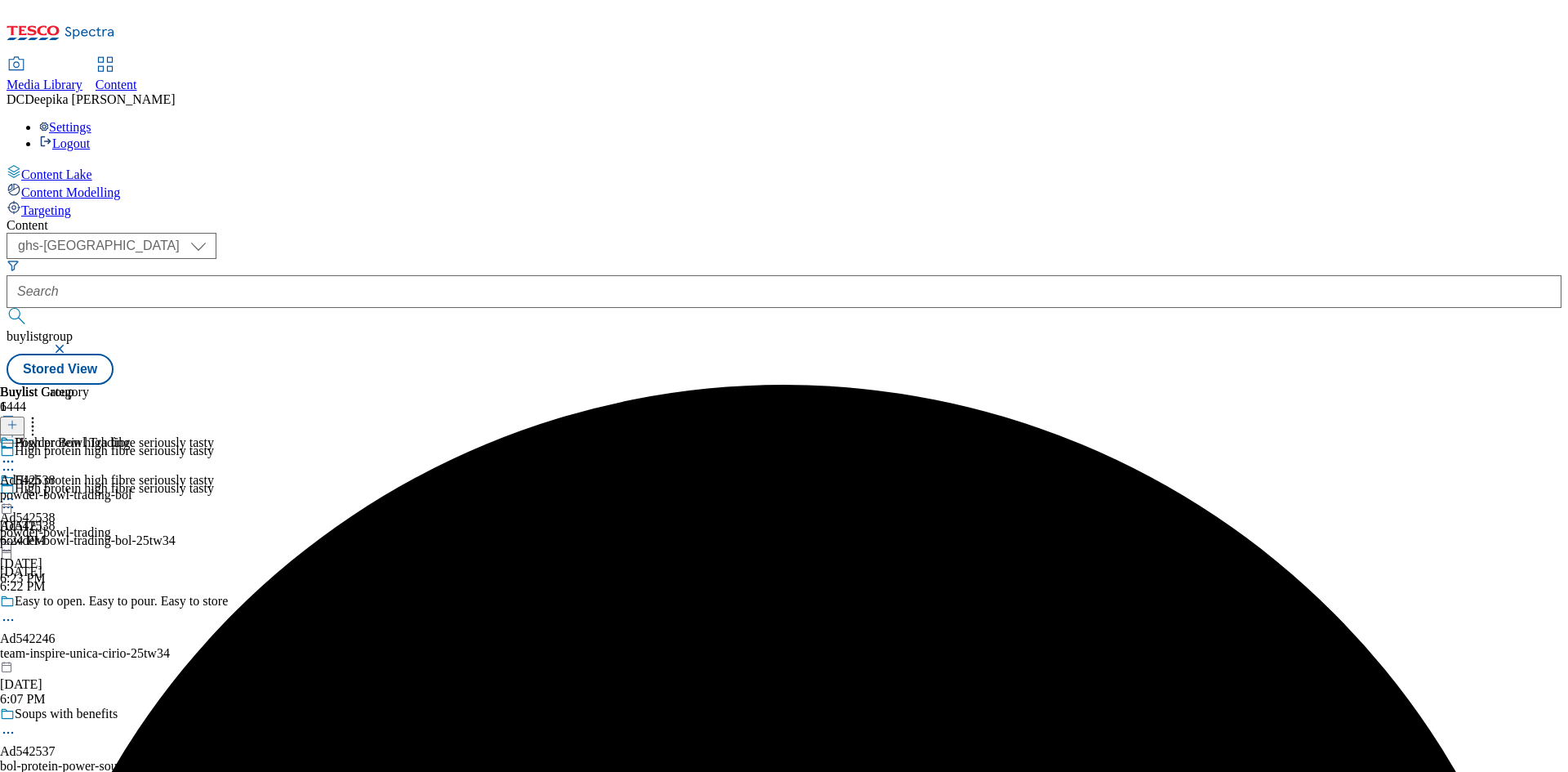
click at [132, 436] on div "Powder Bowl Trading Ad542538 powder-bowl-trading-bol Oct 6, 2025 6:24 PM" at bounding box center [65, 492] width 132 height 112
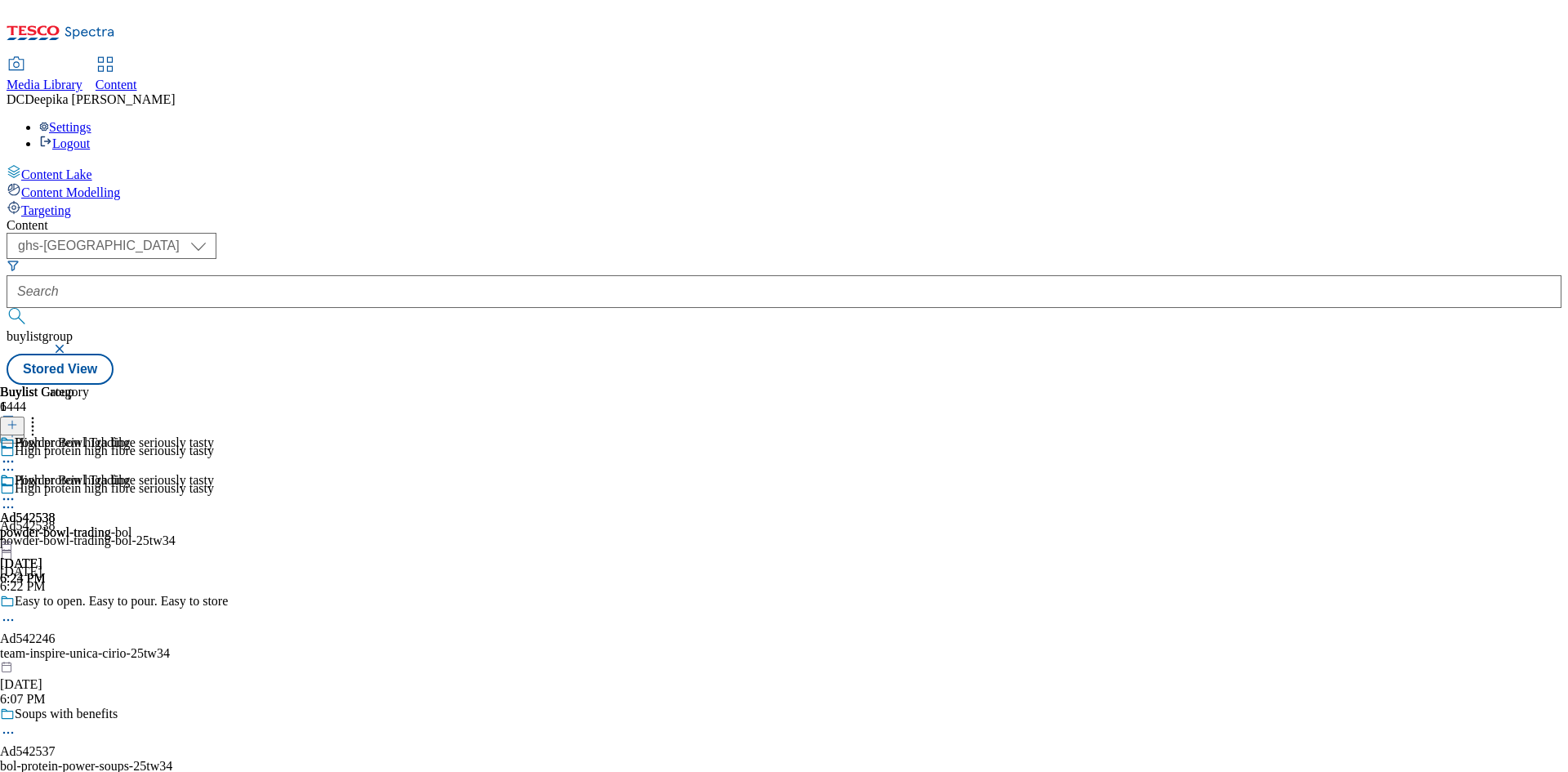
click at [132, 473] on div "Powder Bowl Trading Ad542538 powder-bowl-trading-bol Oct 6, 2025 6:24 PM" at bounding box center [65, 529] width 132 height 112
click at [18, 419] on icon at bounding box center [12, 425] width 11 height 11
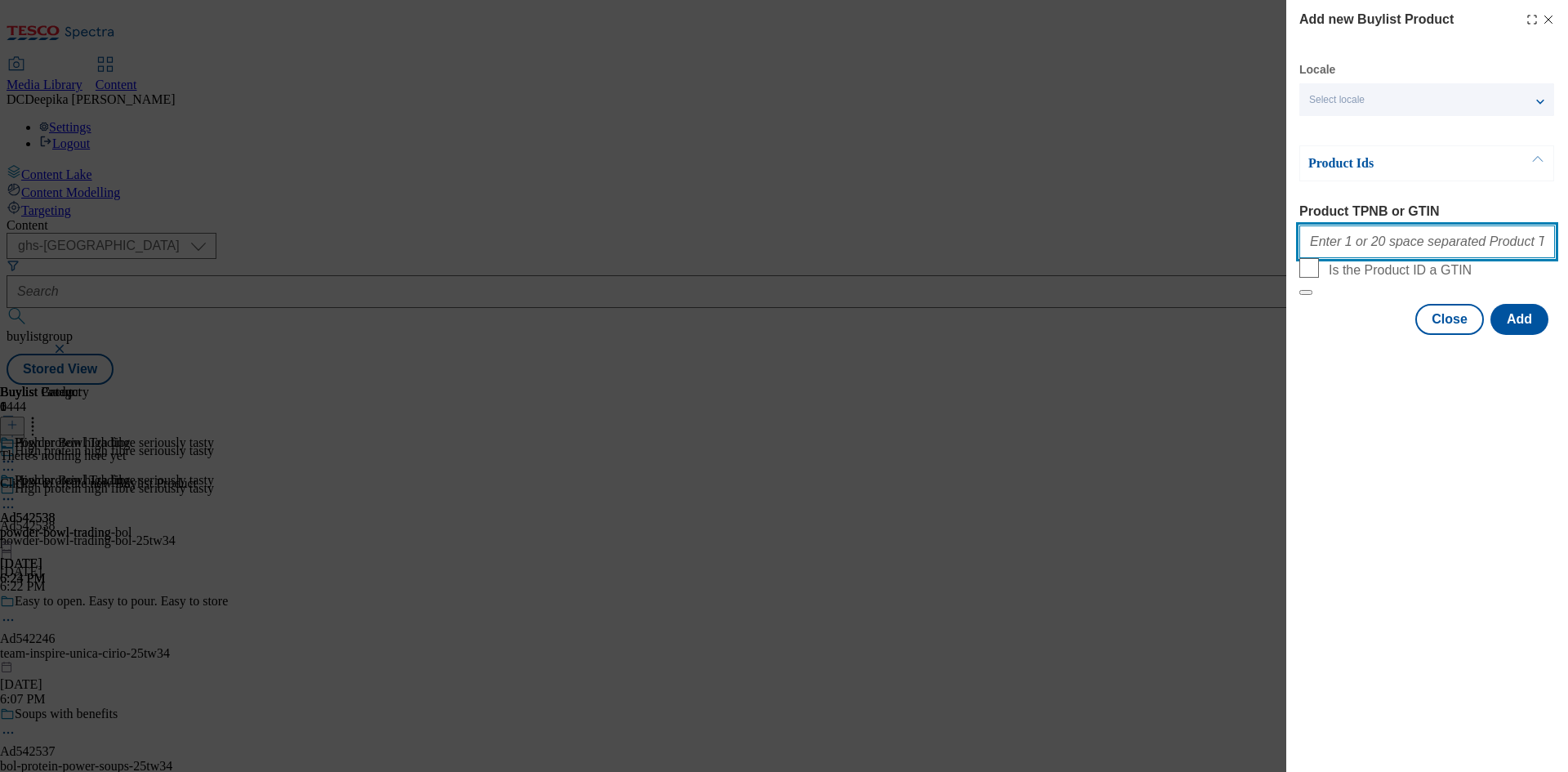
click at [1445, 249] on input "Product TPNB or GTIN" at bounding box center [1426, 241] width 255 height 32
paste input "96539600 96436634 97117233 89456661 96541280 96546982 89474489"
type input "96539600 96436634 97117233 89456661 96541280 96546982 89474489"
click at [1517, 334] on button "Add" at bounding box center [1519, 320] width 58 height 31
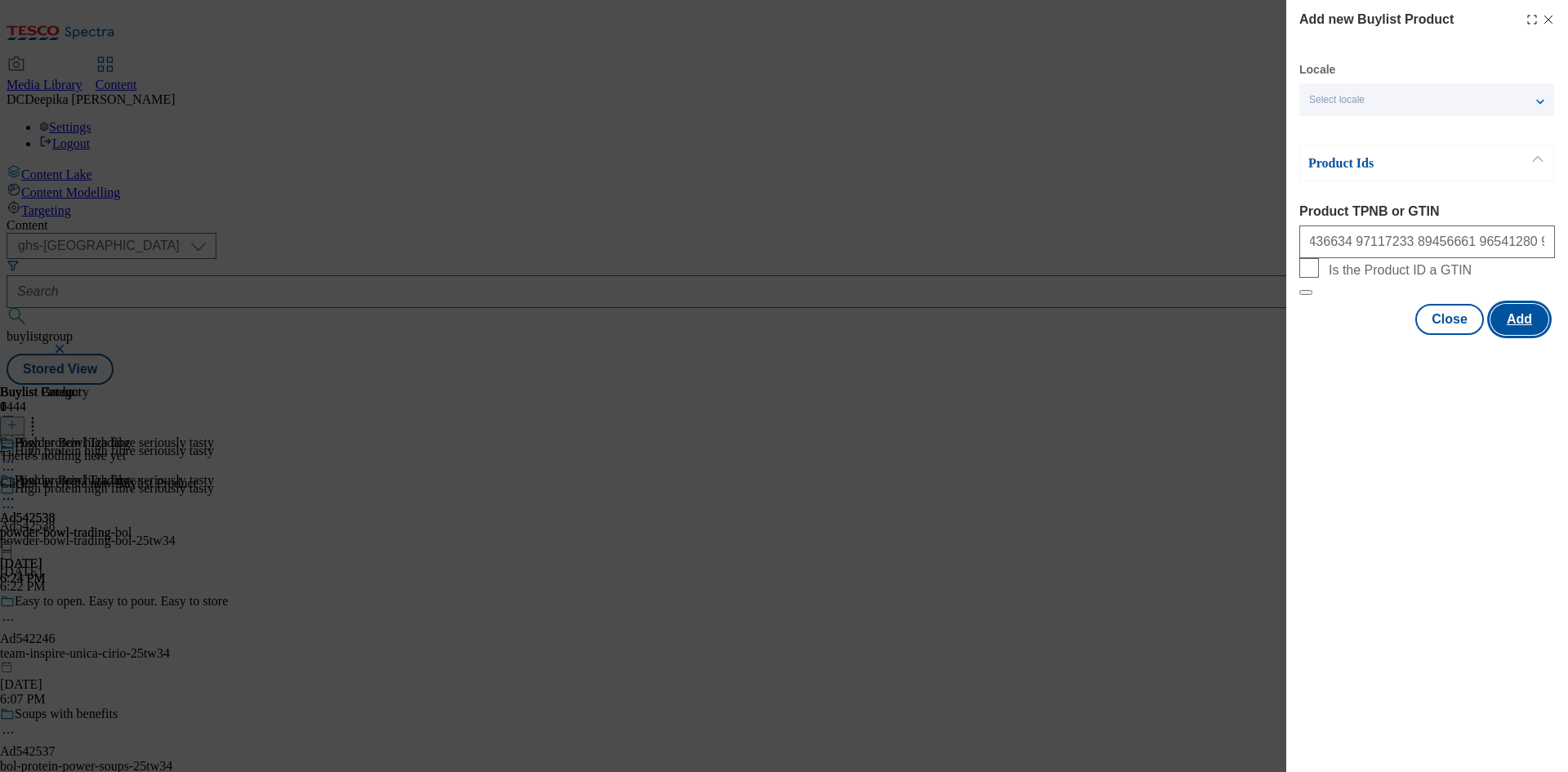
scroll to position [0, 0]
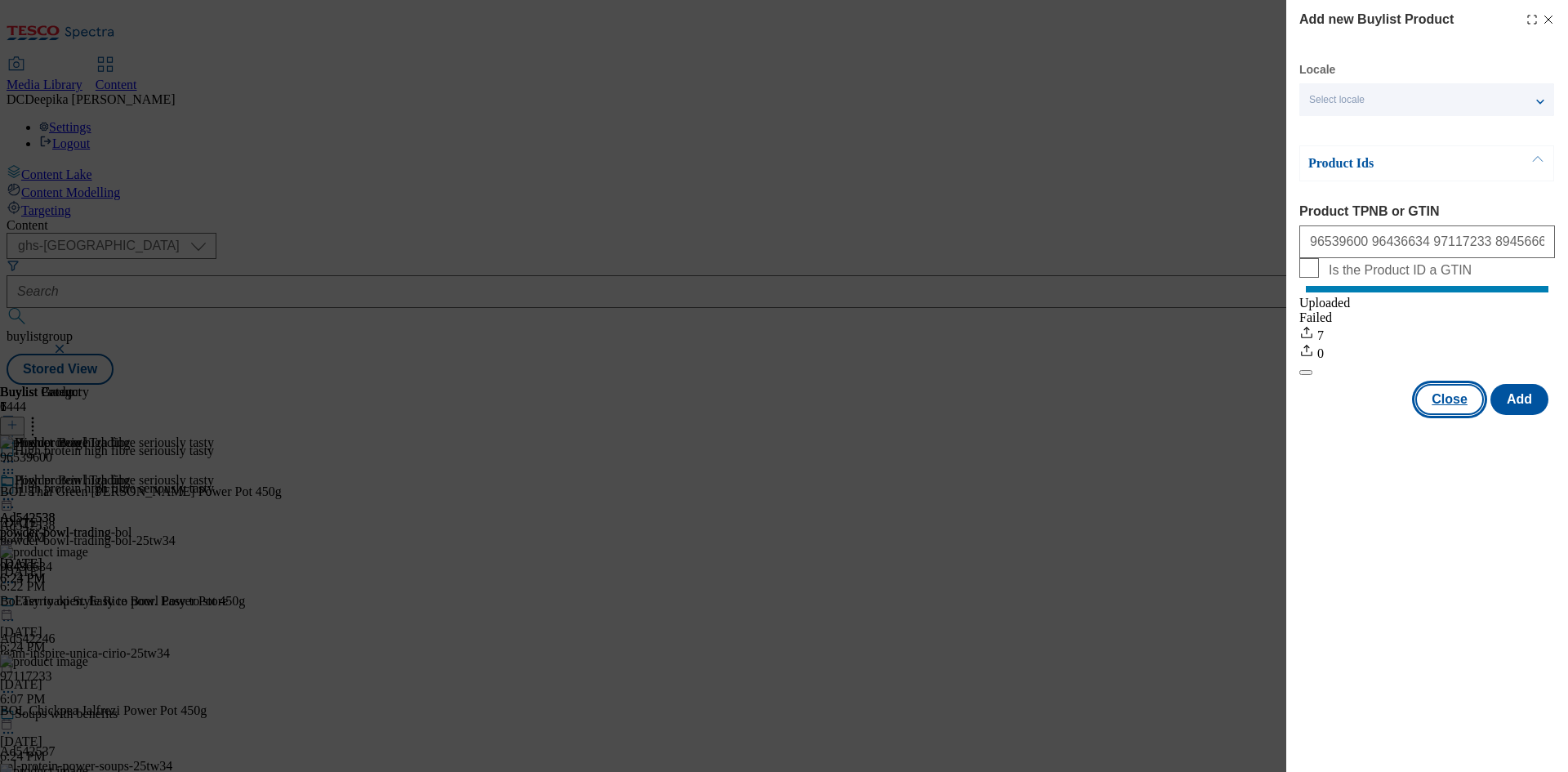
click at [1443, 415] on button "Close" at bounding box center [1449, 400] width 68 height 31
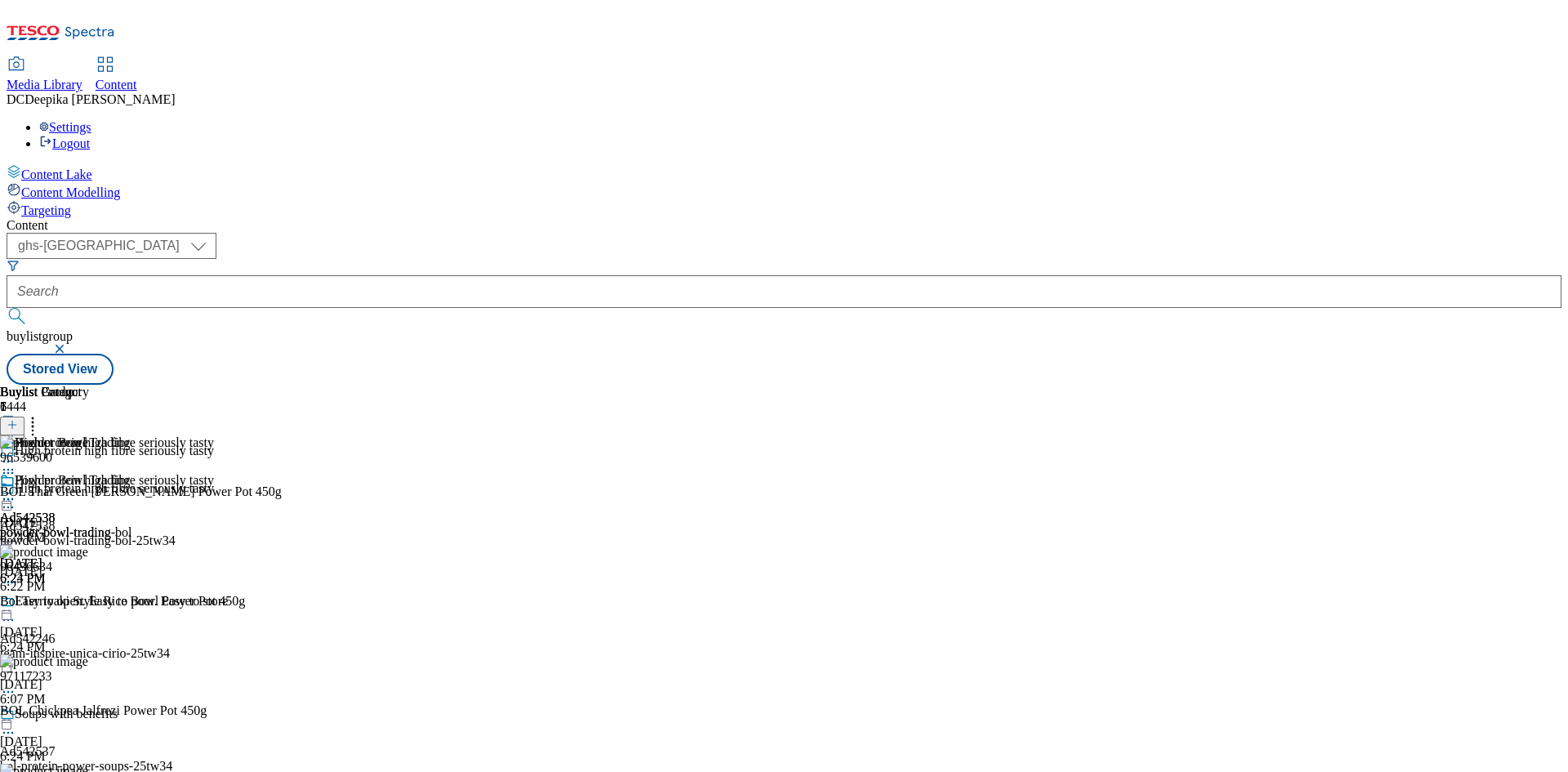
click at [17, 491] on icon at bounding box center [8, 499] width 17 height 17
click at [96, 599] on button "Preview" at bounding box center [64, 608] width 63 height 18
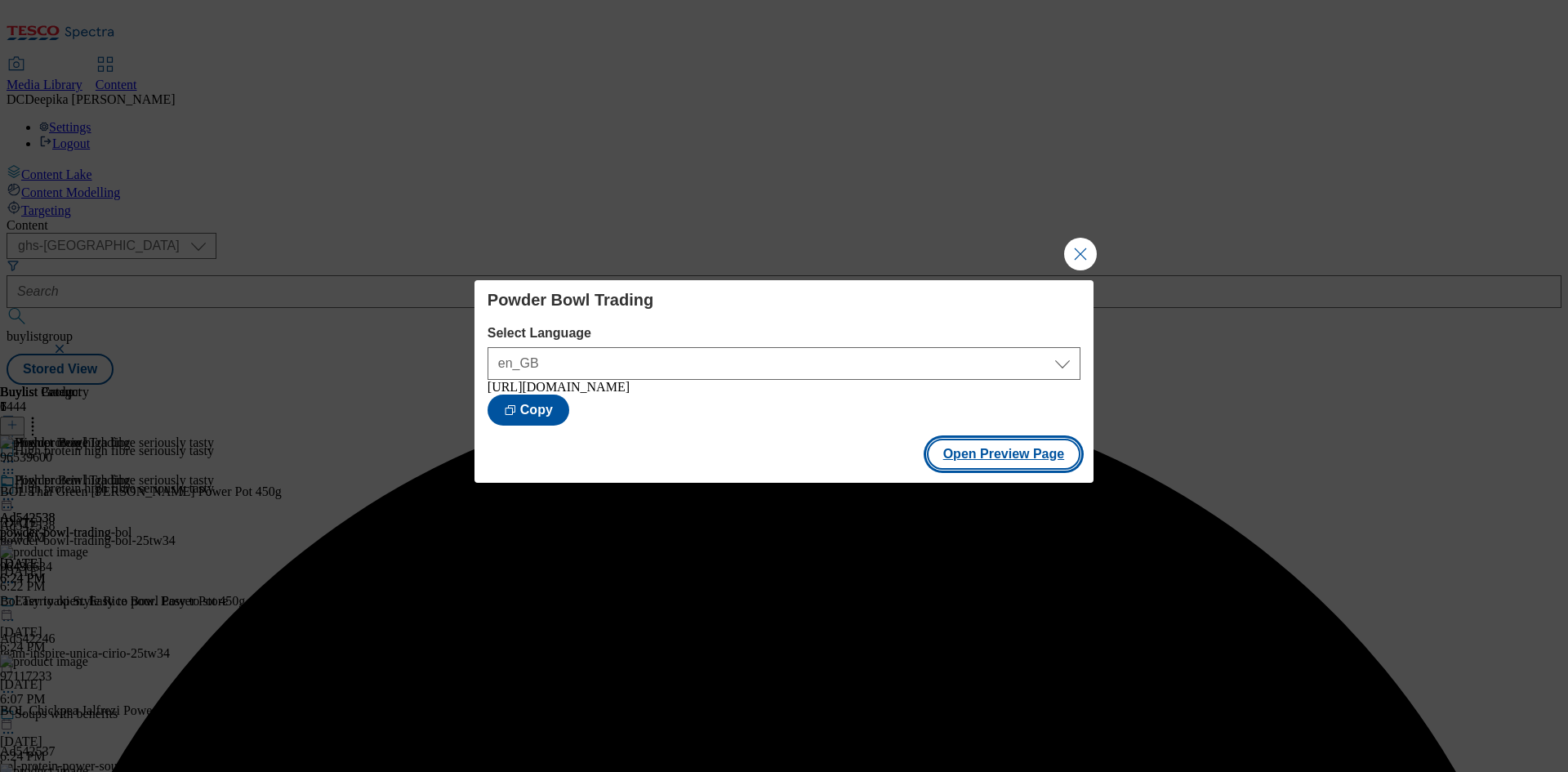
click at [1033, 465] on button "Open Preview Page" at bounding box center [1004, 454] width 155 height 31
click at [1075, 247] on button "Close Modal" at bounding box center [1080, 253] width 32 height 32
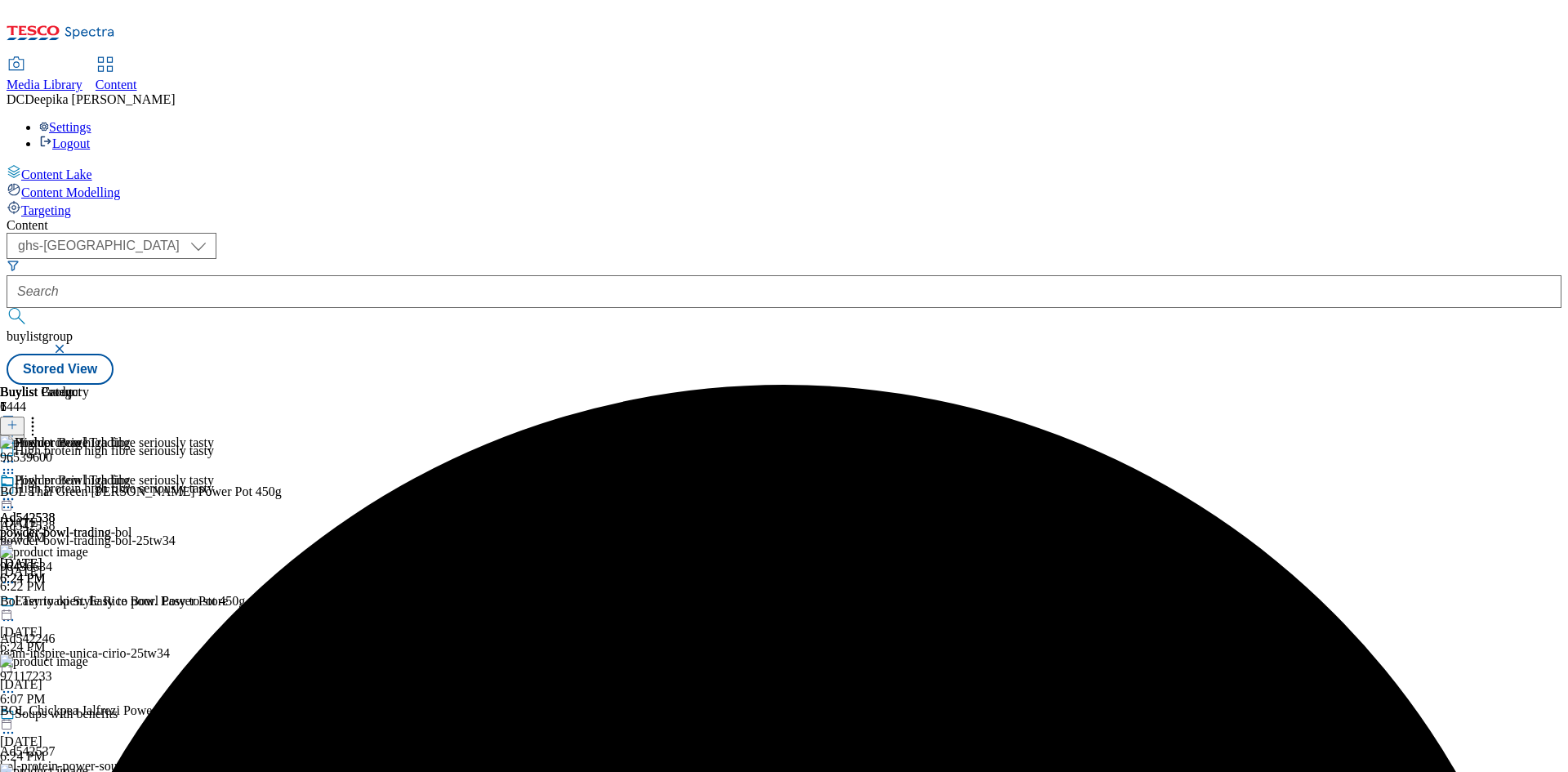
click at [17, 499] on icon at bounding box center [8, 508] width 17 height 17
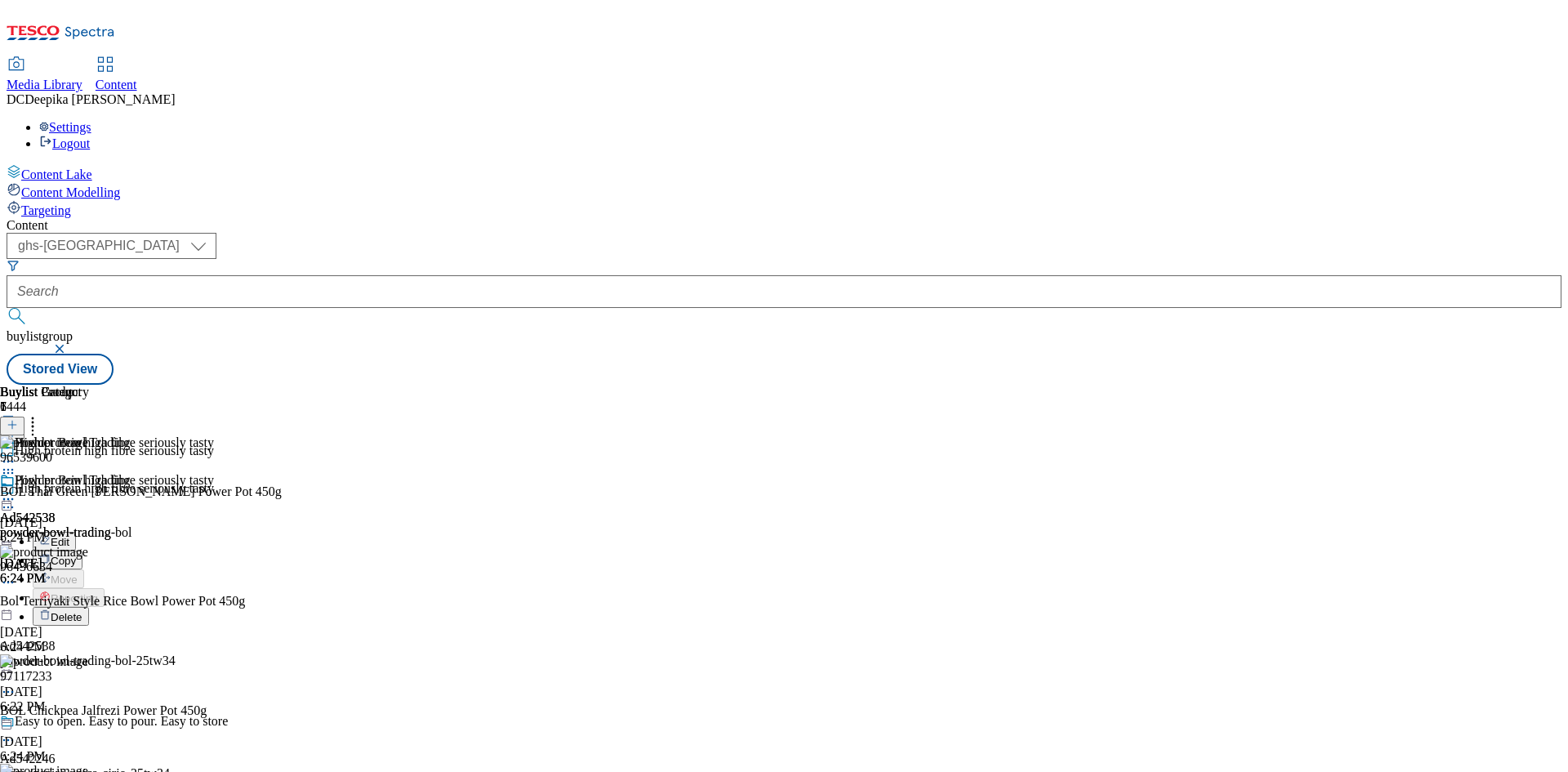
click at [76, 532] on button "Edit" at bounding box center [53, 541] width 43 height 18
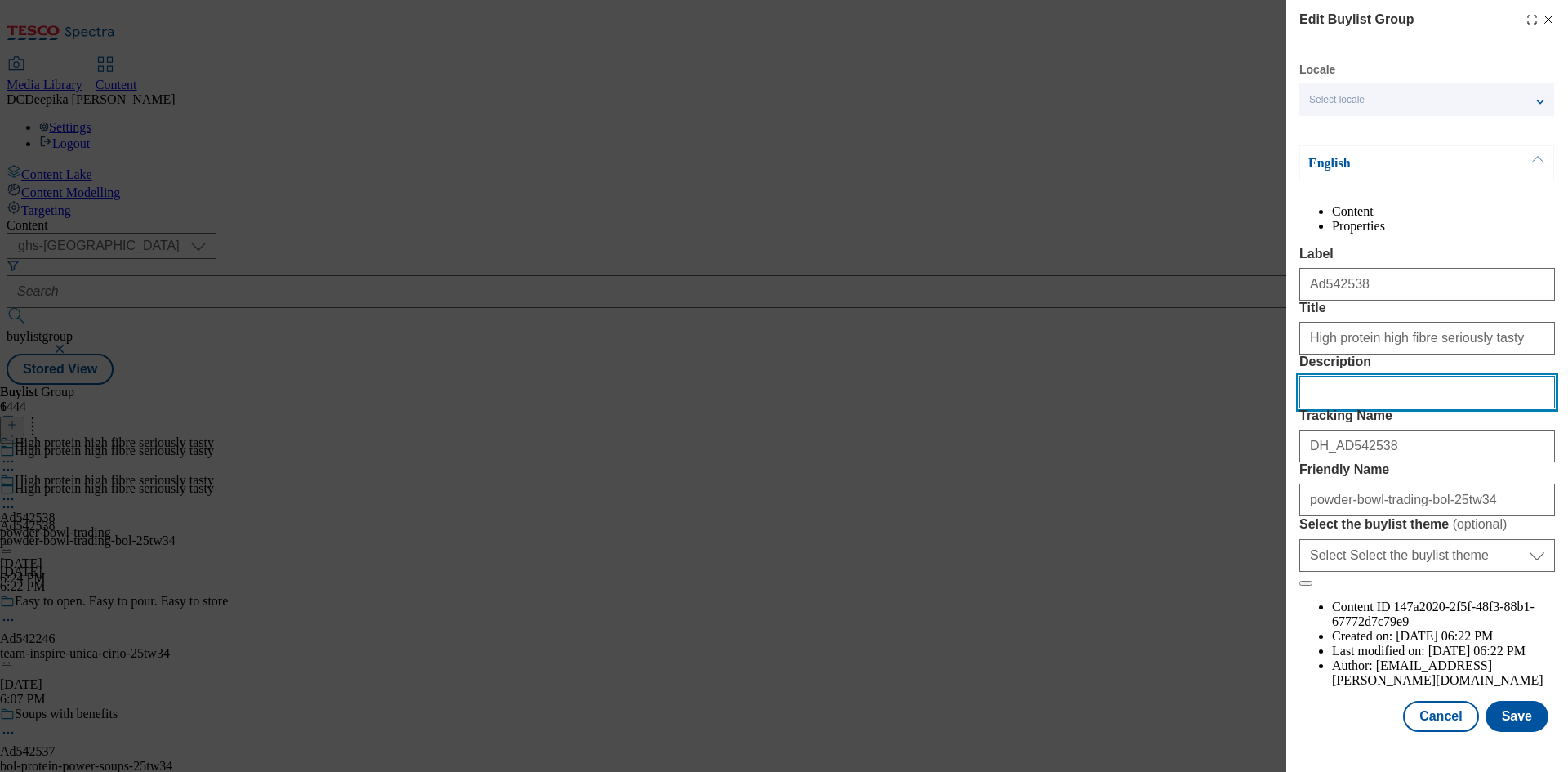
click at [1366, 408] on input "Description" at bounding box center [1426, 392] width 255 height 32
paste input "BOL Protein Thai Green Curry Power Pot 450g"
type input "BOL Protein Thai Green Curry Power Pot 450g"
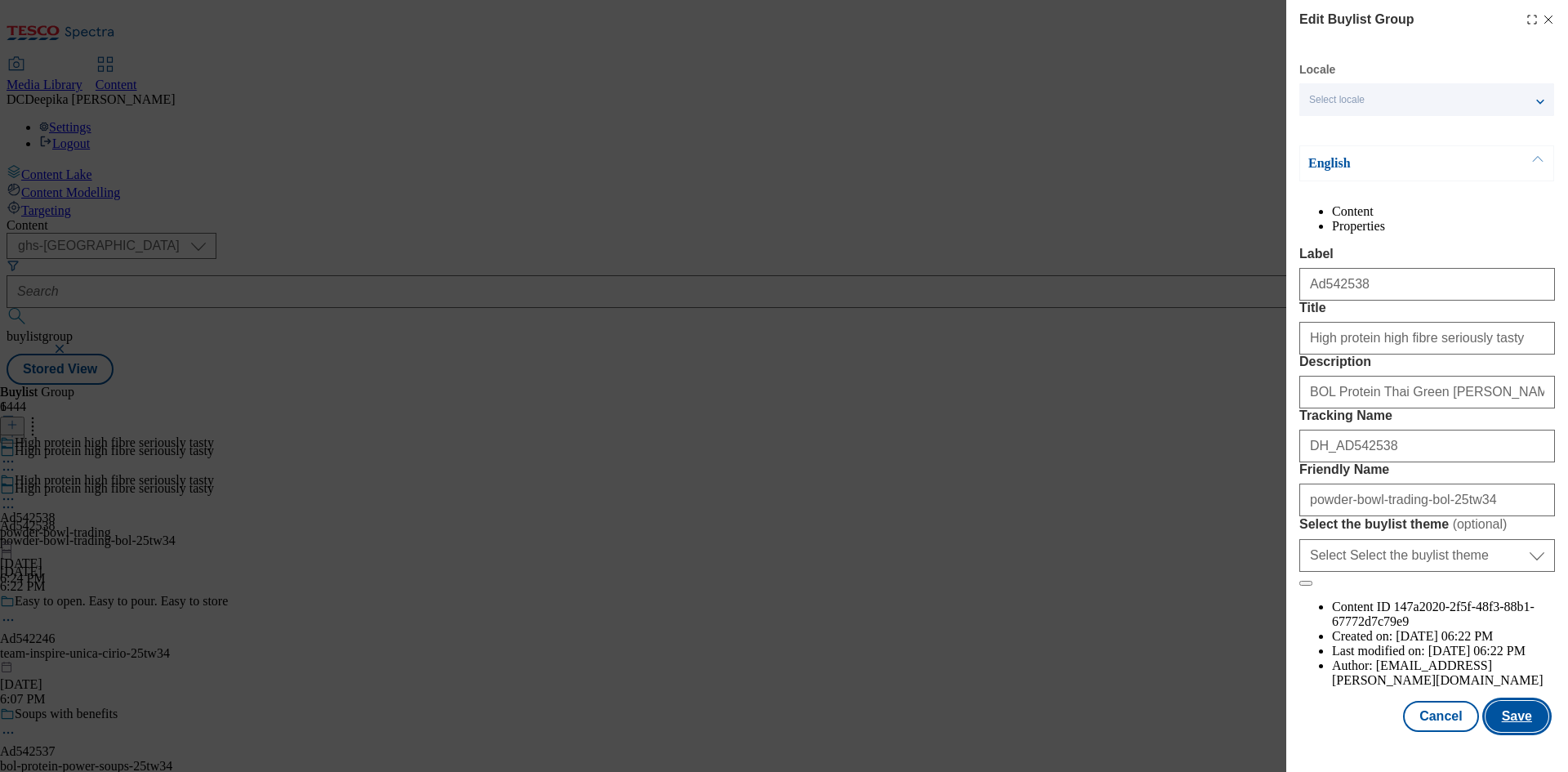
click at [1515, 731] on button "Save" at bounding box center [1517, 717] width 63 height 31
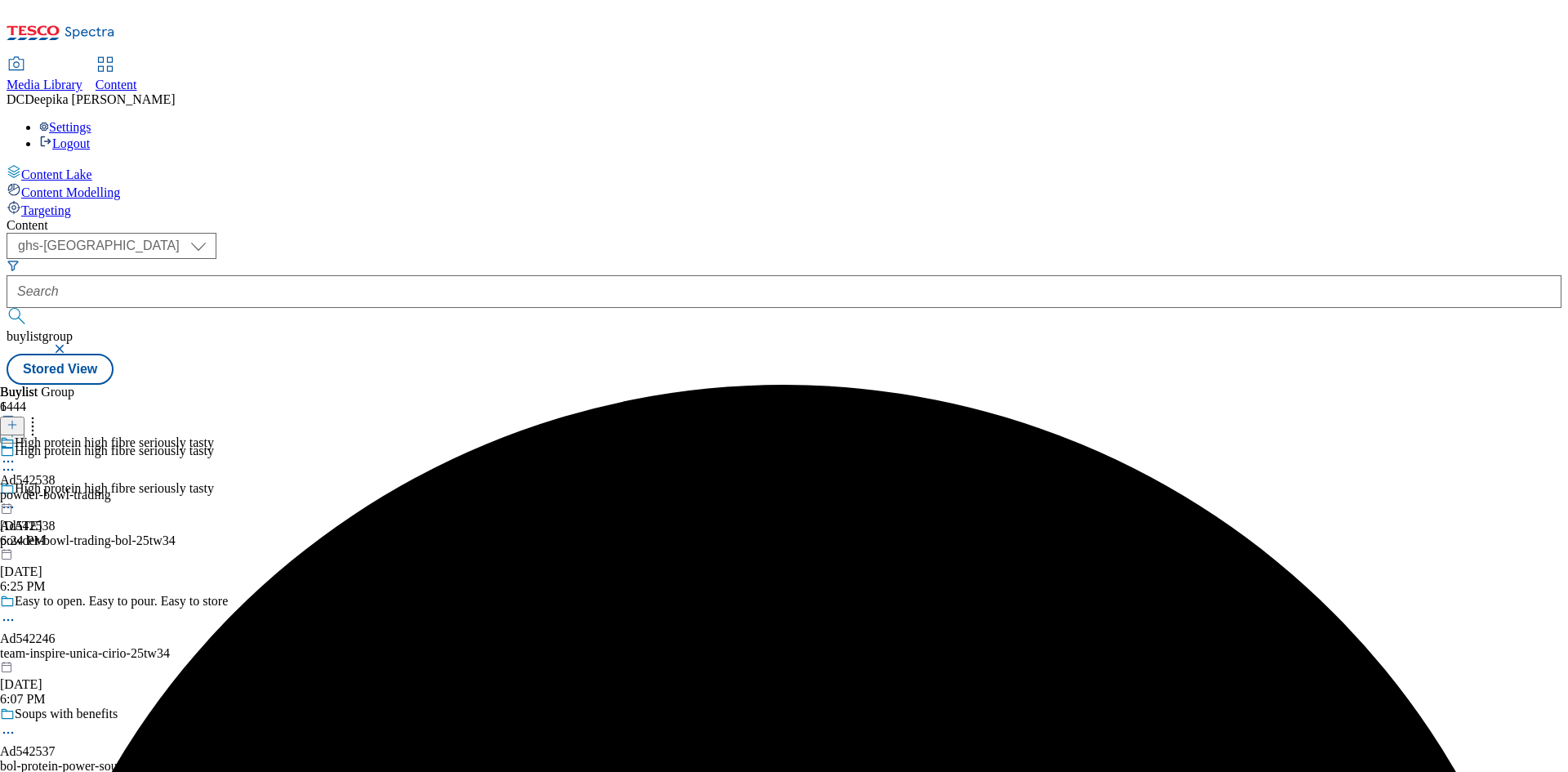
click at [17, 453] on icon at bounding box center [8, 462] width 17 height 17
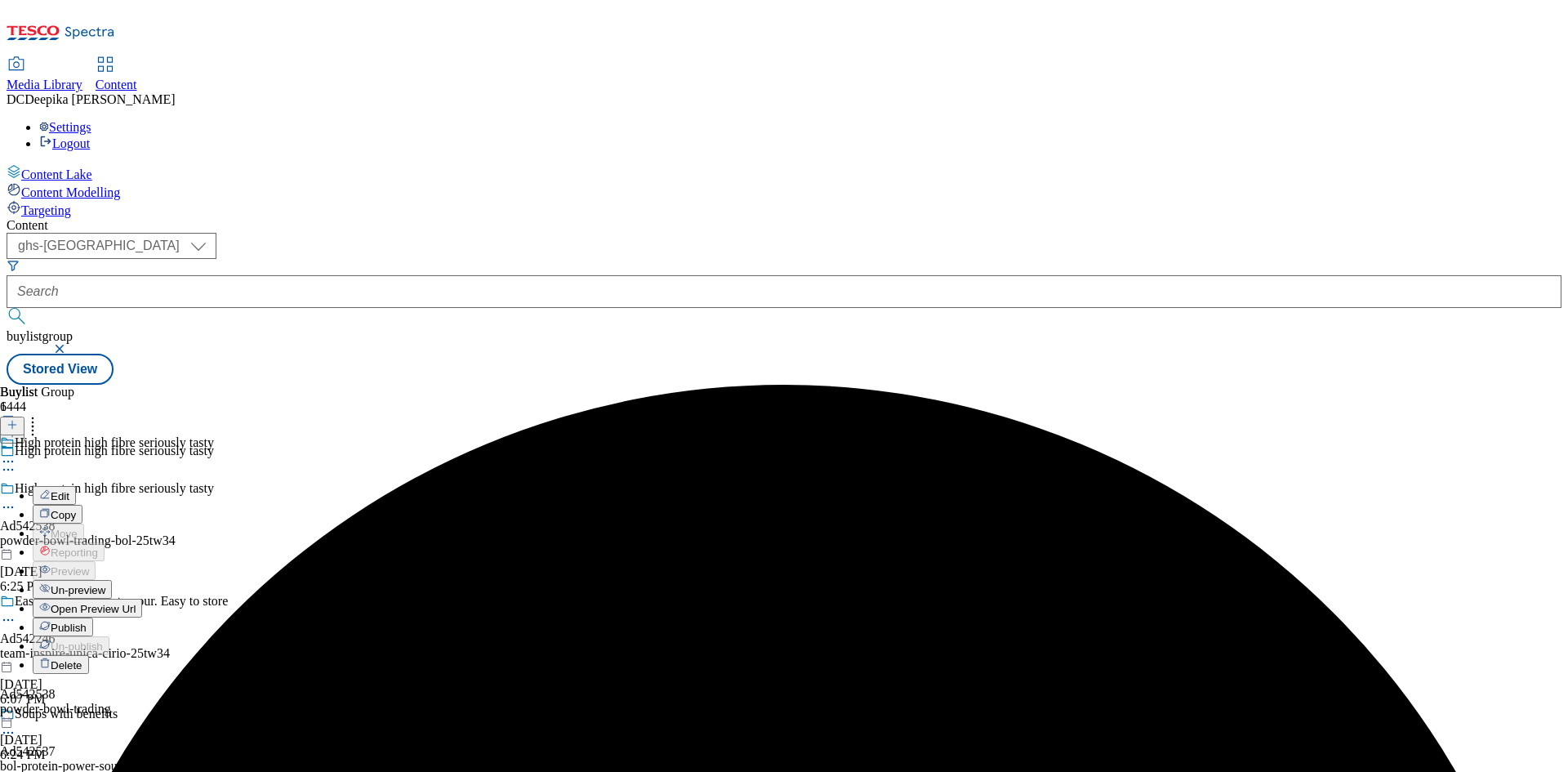
click at [69, 490] on span "Edit" at bounding box center [60, 496] width 18 height 12
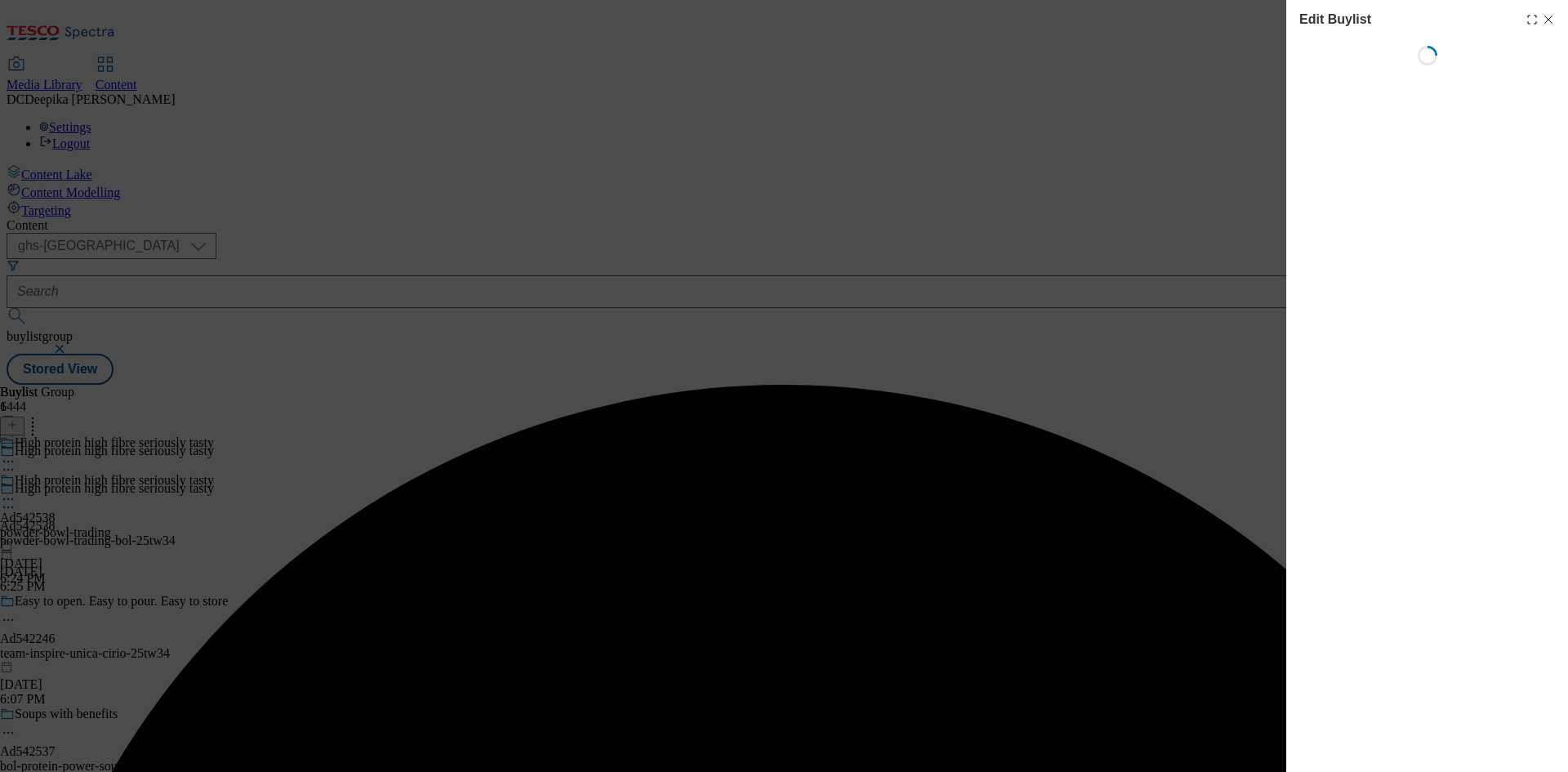
select select "tactical"
select select "supplier funded short term 1-3 weeks"
select select "dunnhumby"
select select "Banner"
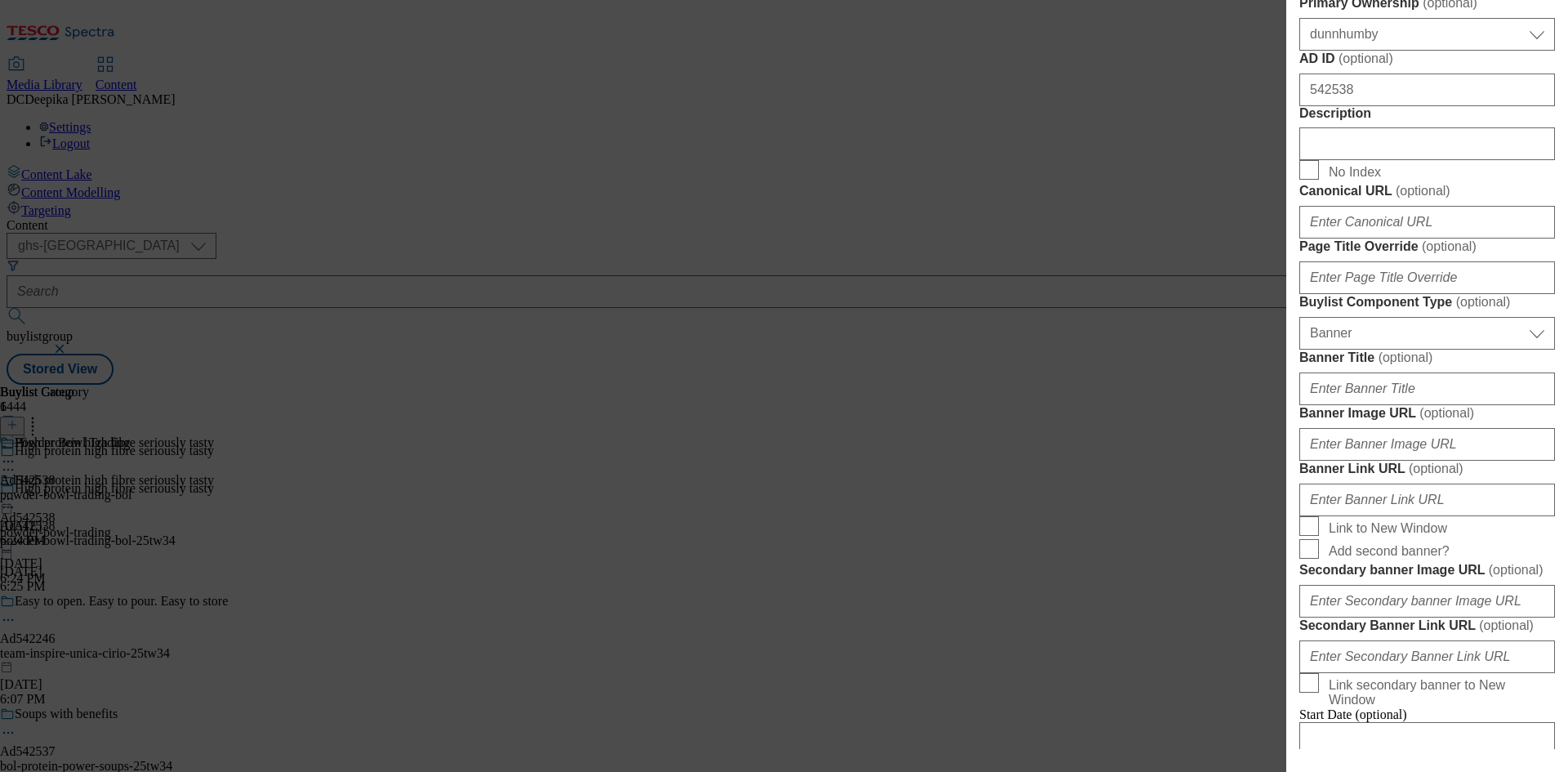
scroll to position [898, 0]
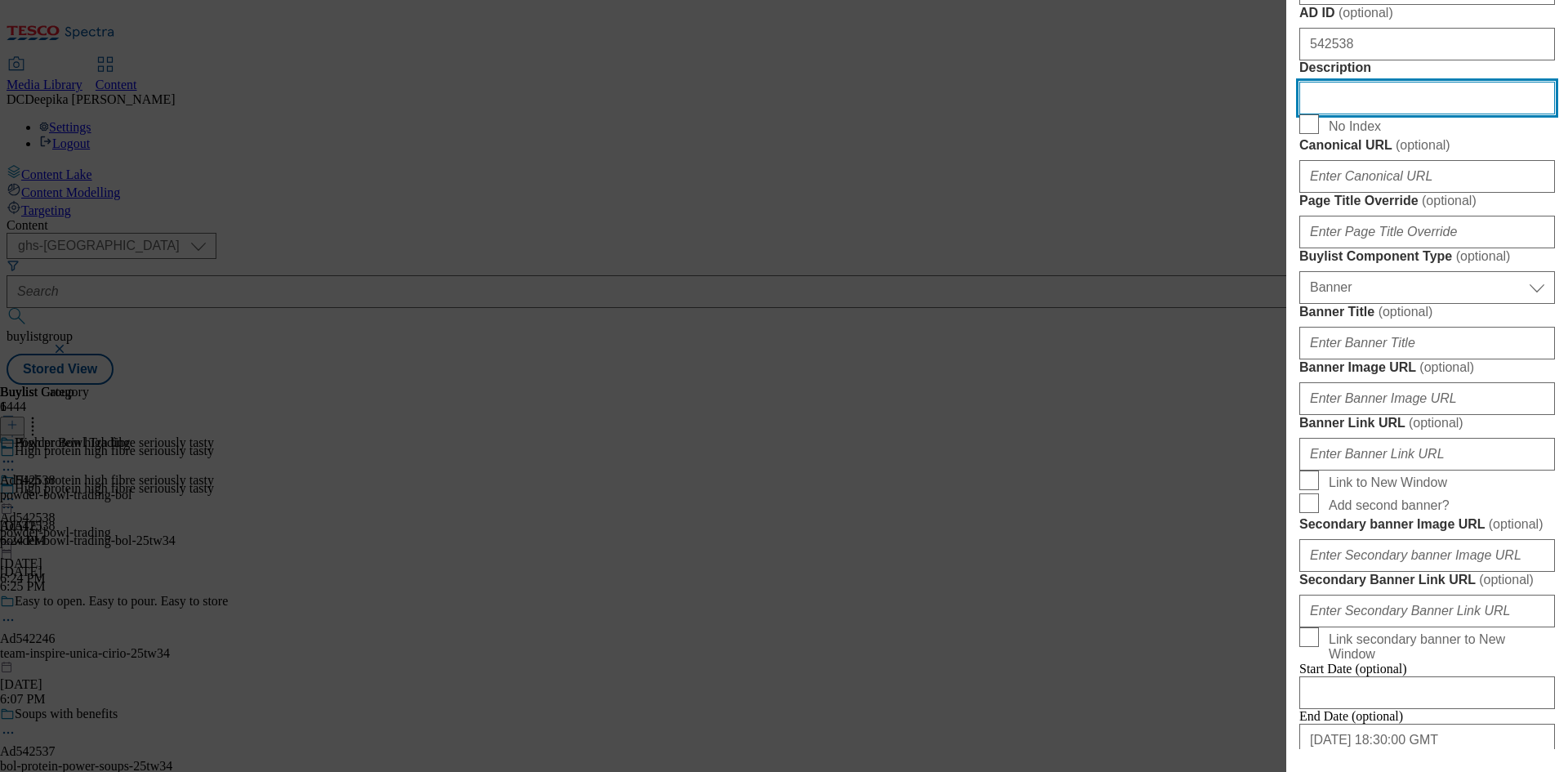
click at [1378, 114] on input "Description" at bounding box center [1426, 98] width 255 height 32
paste input "BOL Protein Thai Green Curry Power Pot 450g"
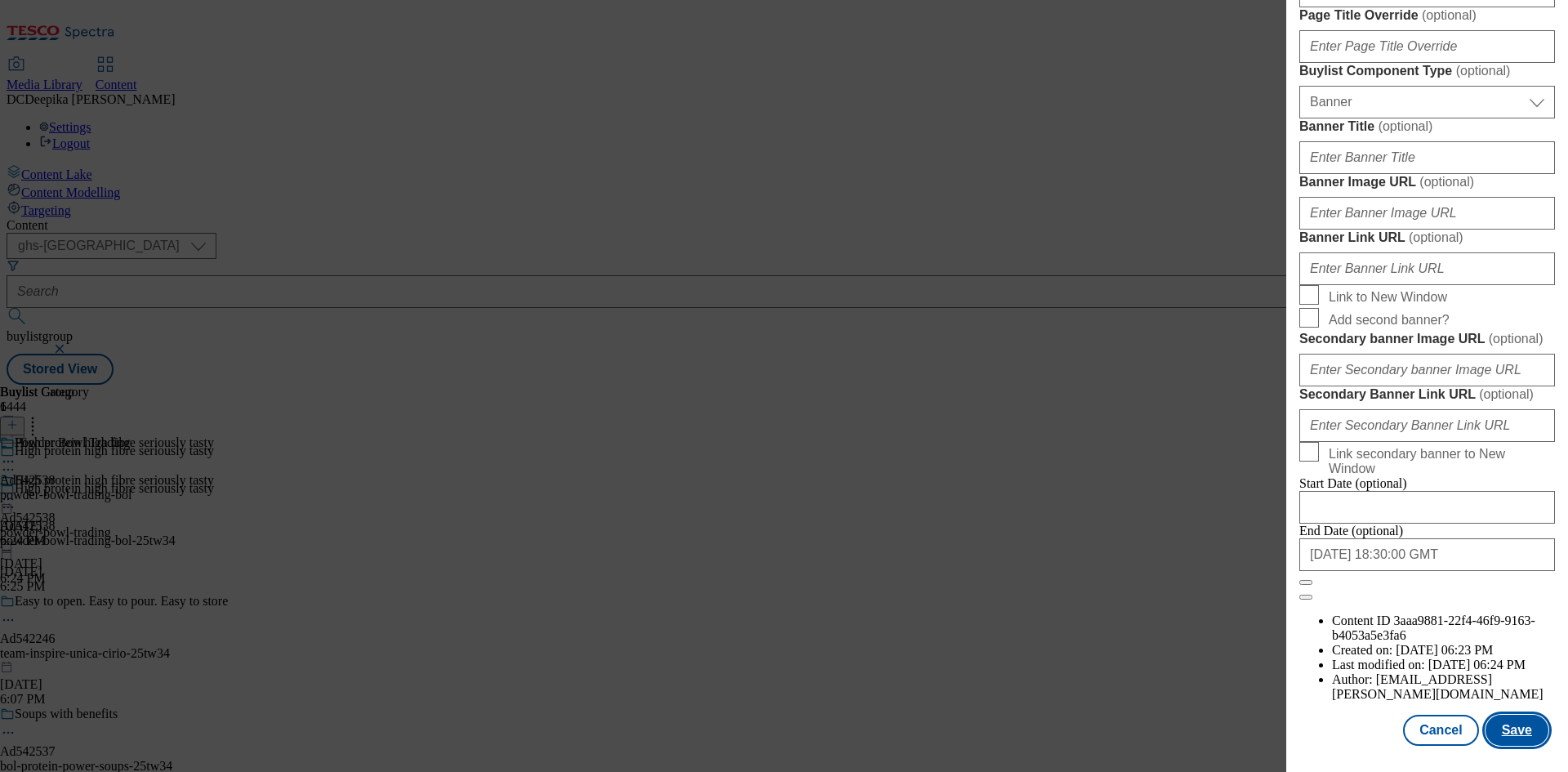
scroll to position [1690, 0]
type input "BOL Protein Thai Green Curry Power Pot 450g"
click at [1515, 731] on button "Save" at bounding box center [1517, 731] width 63 height 31
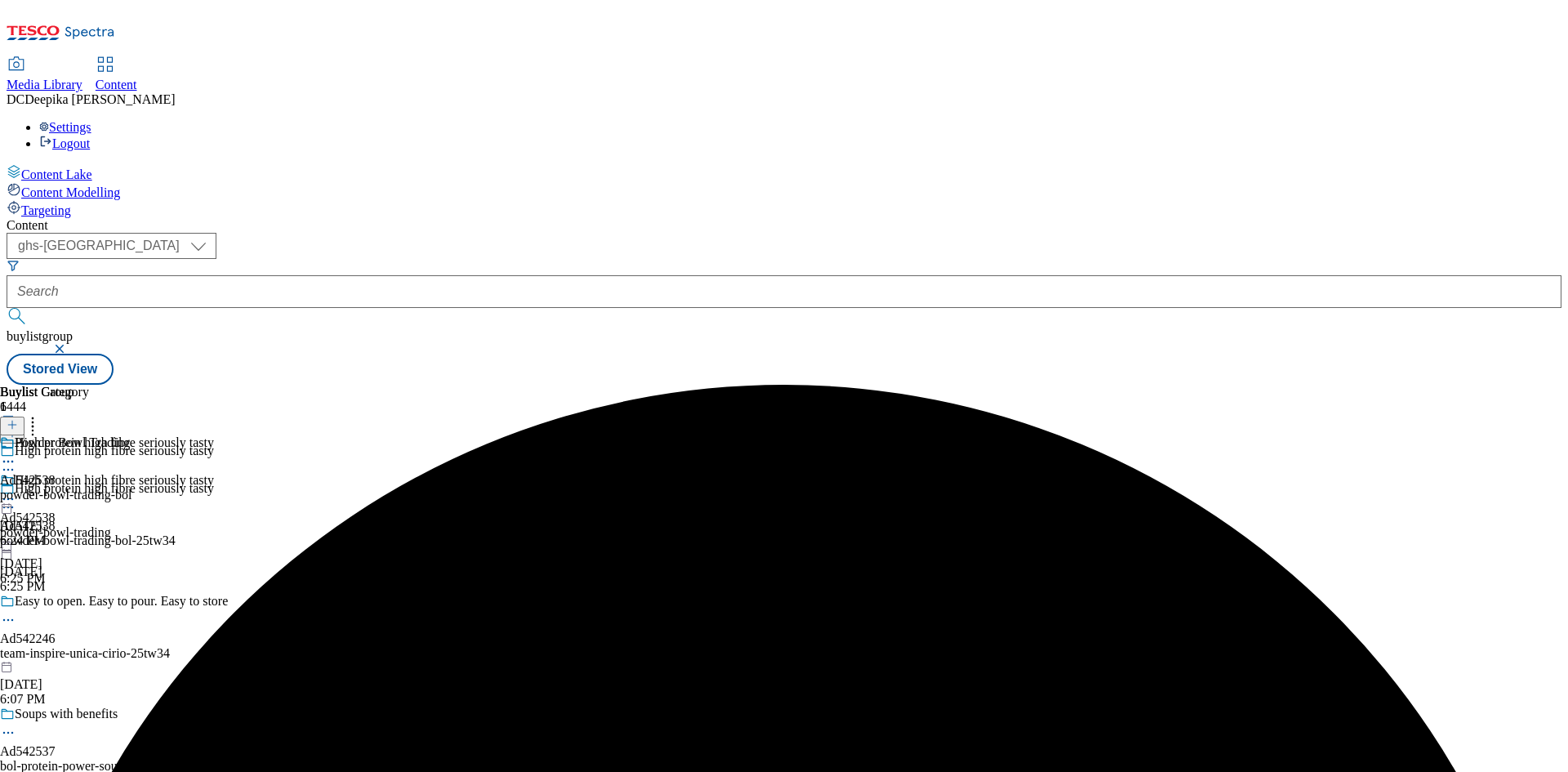
click at [17, 453] on icon at bounding box center [8, 462] width 17 height 17
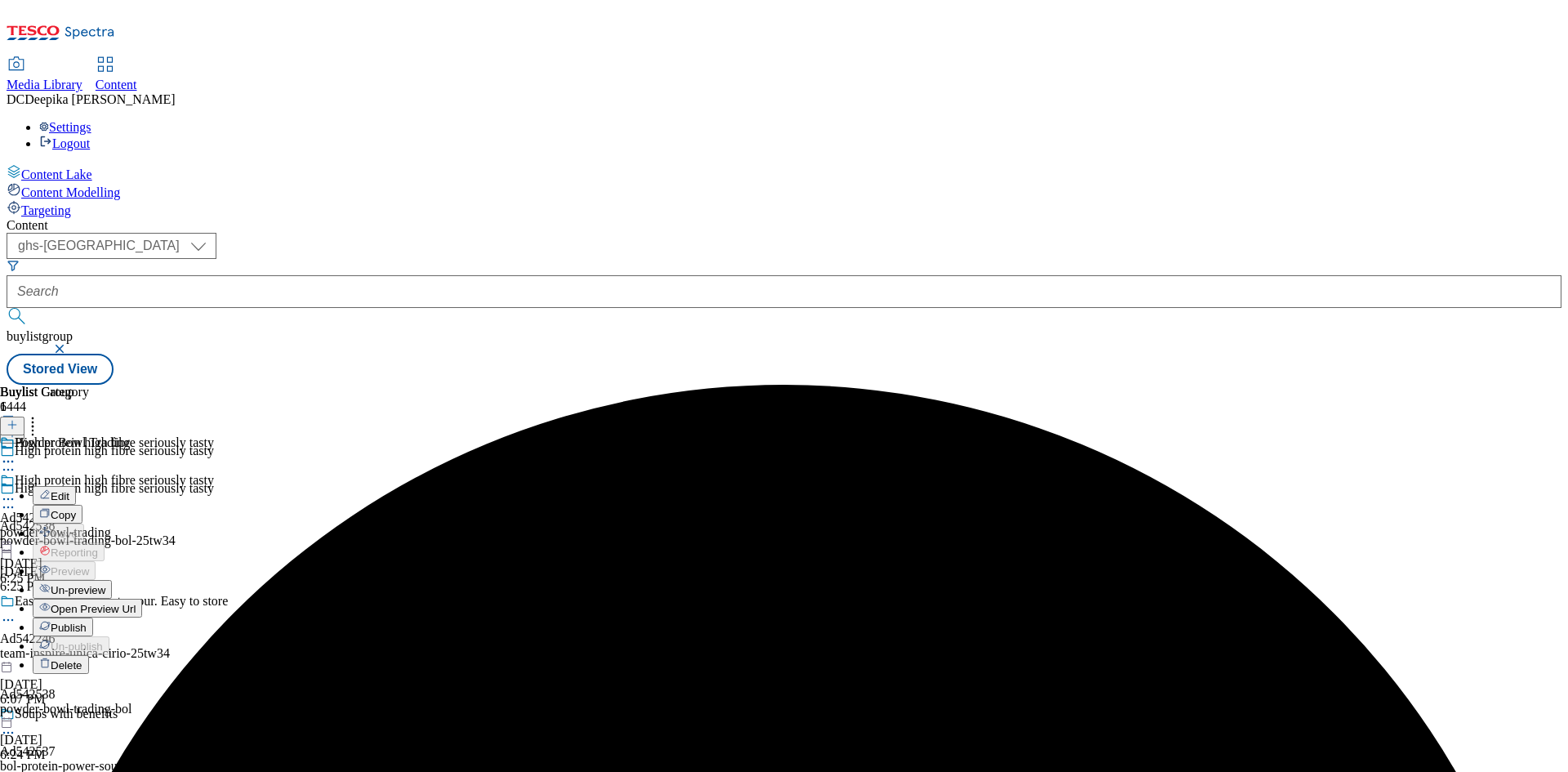
click at [76, 485] on button "Edit" at bounding box center [53, 495] width 43 height 18
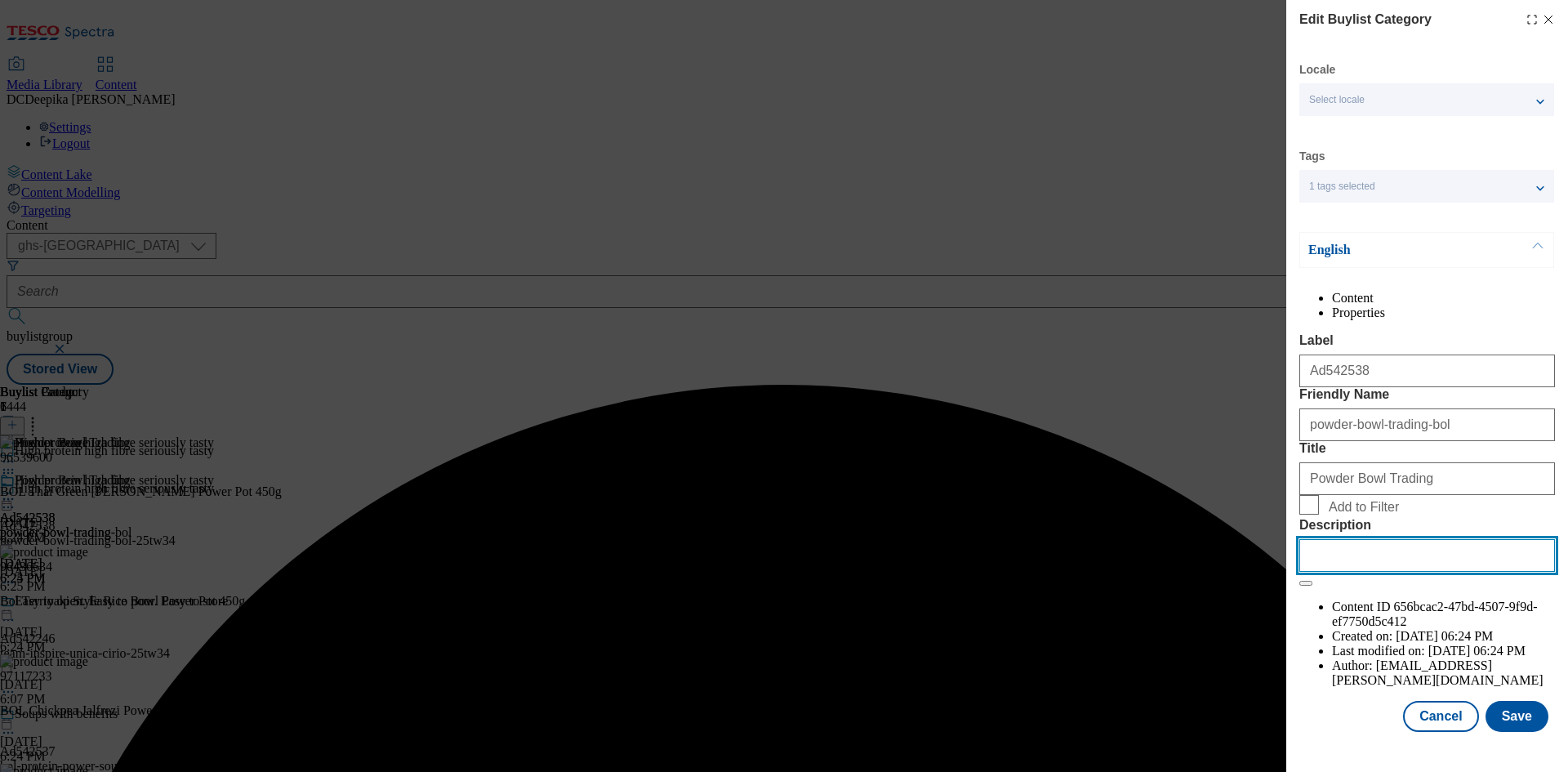
click at [1354, 572] on input "Description" at bounding box center [1426, 555] width 255 height 32
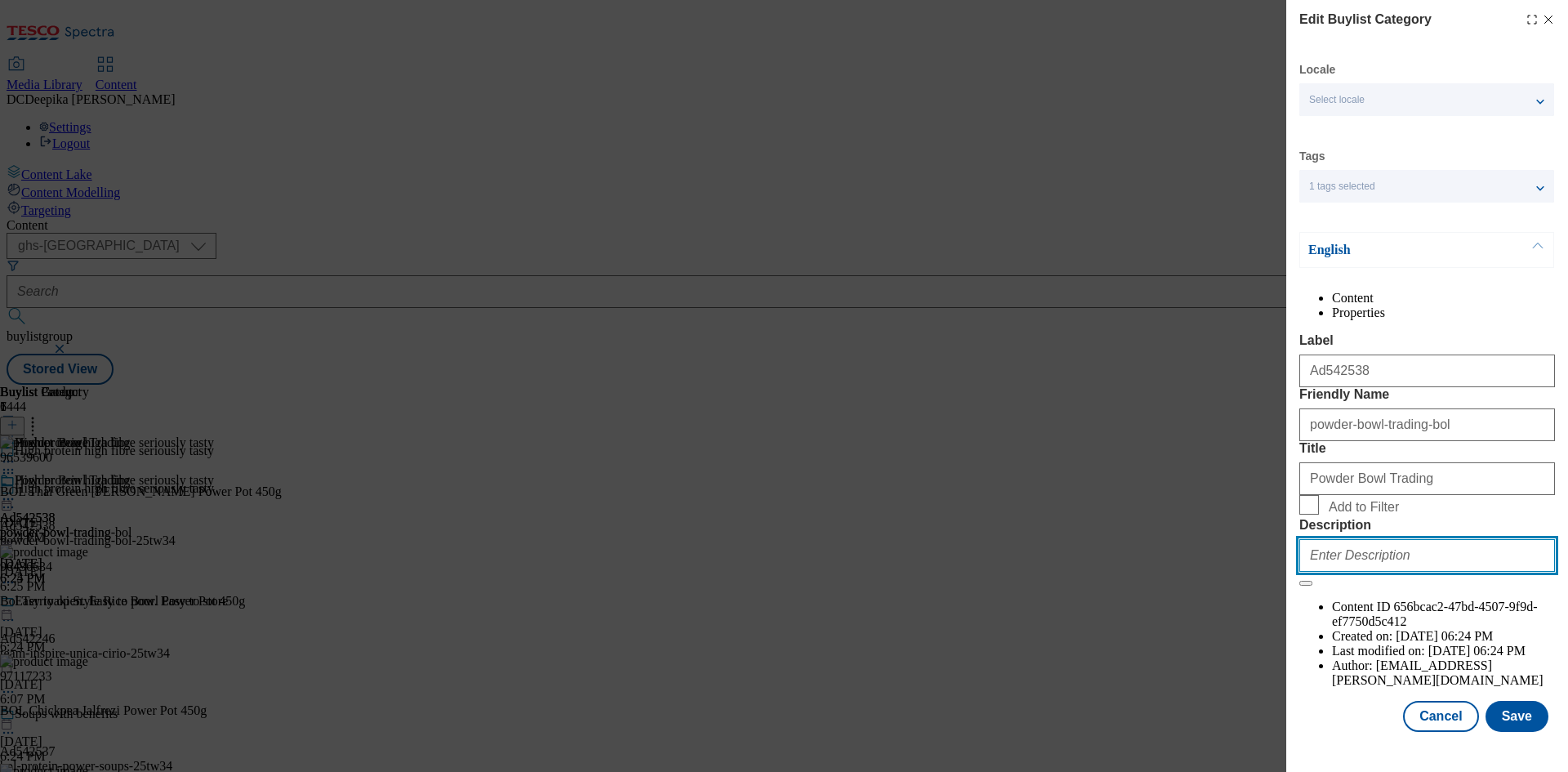
paste input "BOL Protein Thai Green Curry Power Pot 450g"
type input "BOL Protein Thai Green Curry Power Pot 450g"
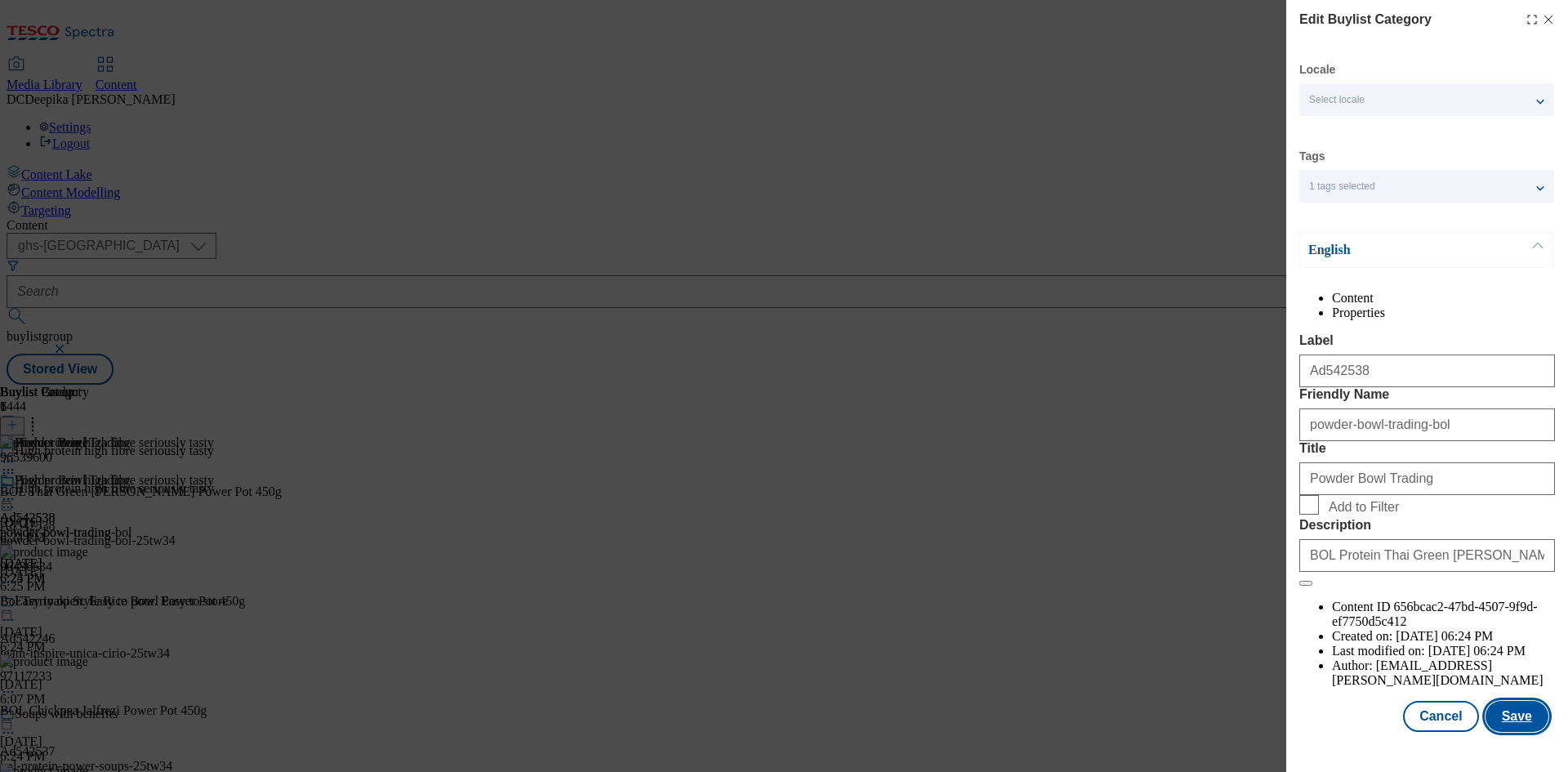
click at [1508, 731] on button "Save" at bounding box center [1517, 717] width 63 height 31
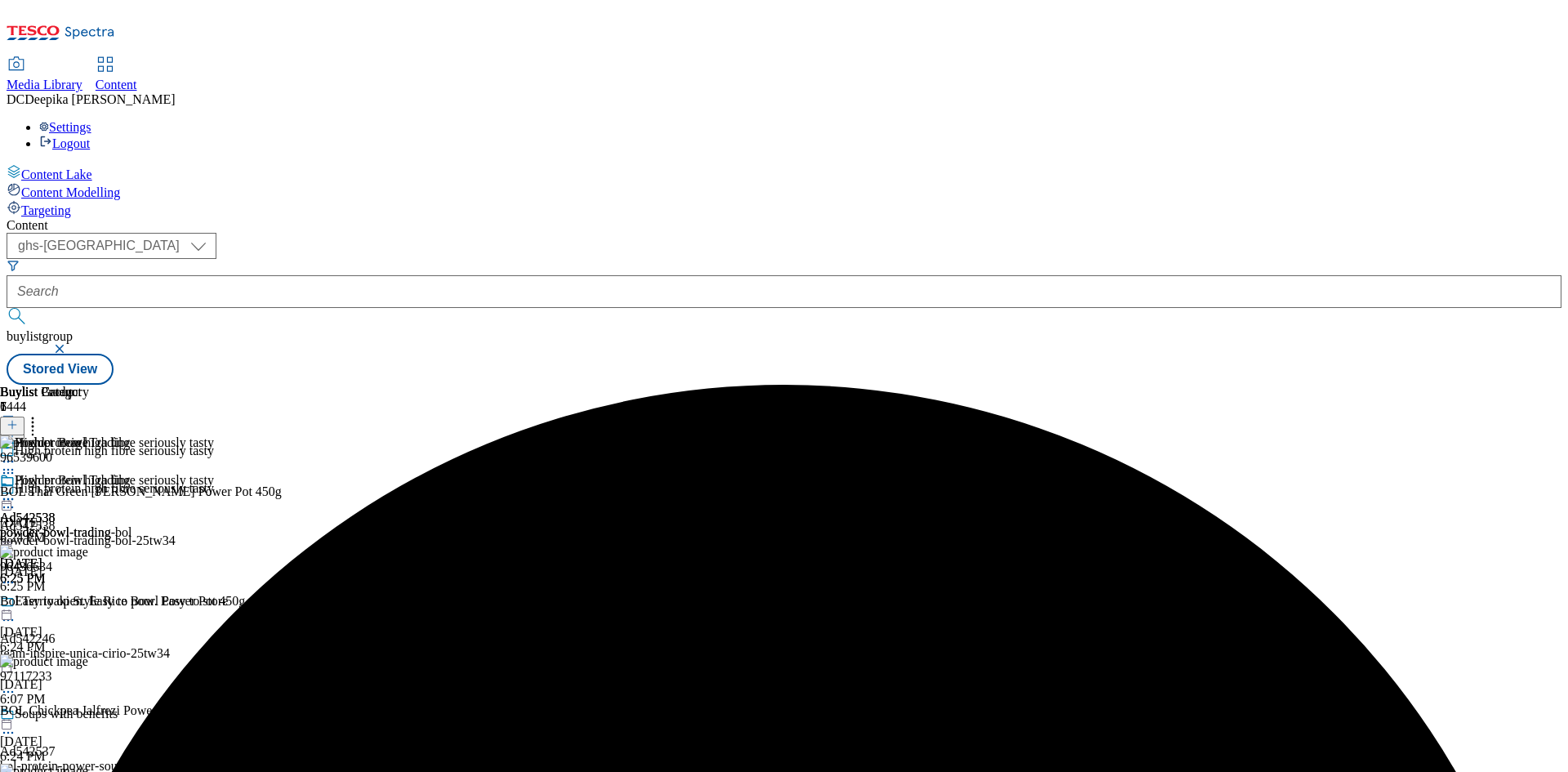
click at [17, 491] on icon at bounding box center [8, 499] width 17 height 17
click at [132, 599] on li "Preview" at bounding box center [81, 608] width 99 height 18
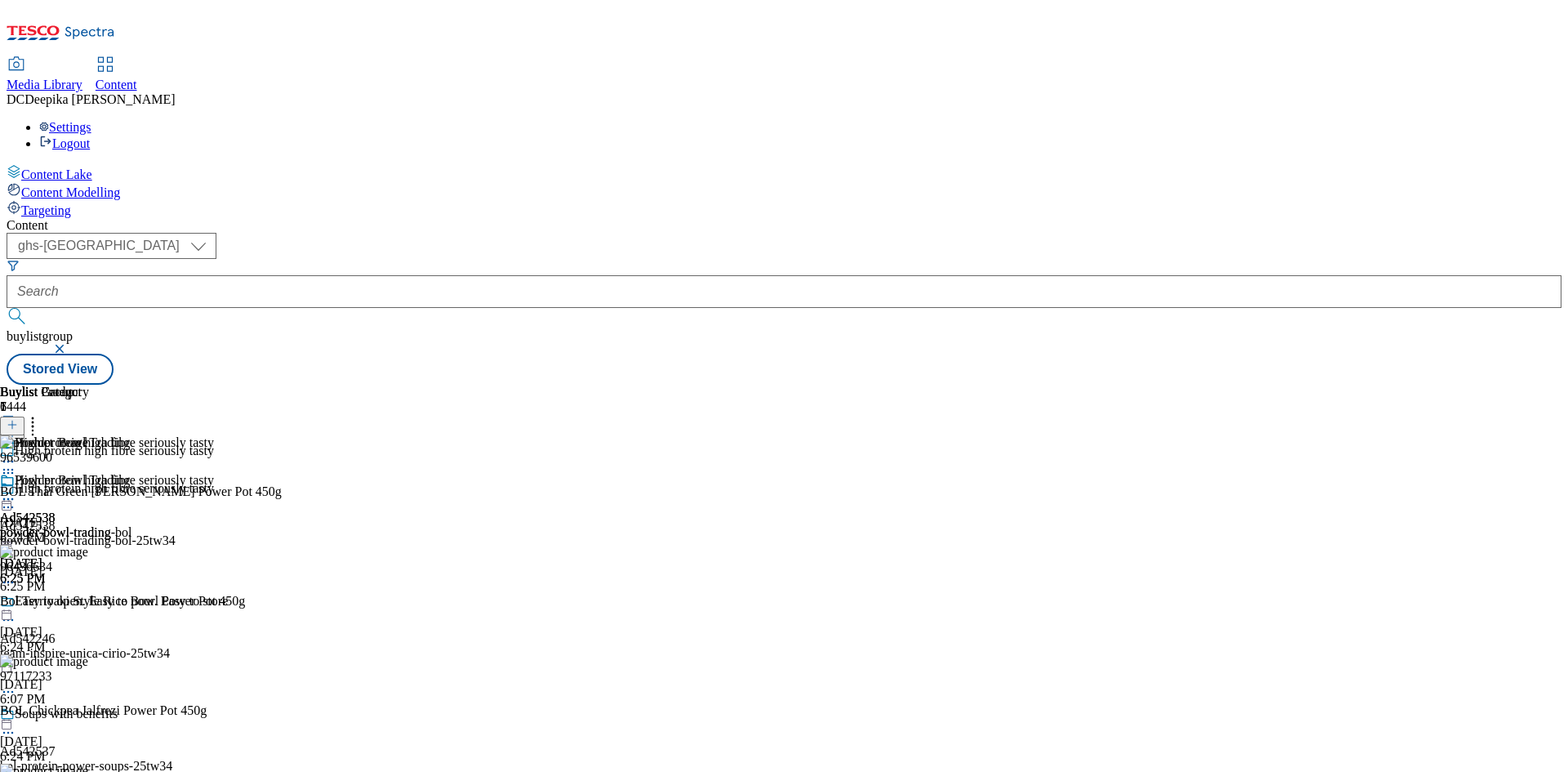
click at [17, 491] on icon at bounding box center [8, 499] width 17 height 17
click at [89, 602] on span "Preview" at bounding box center [70, 608] width 39 height 12
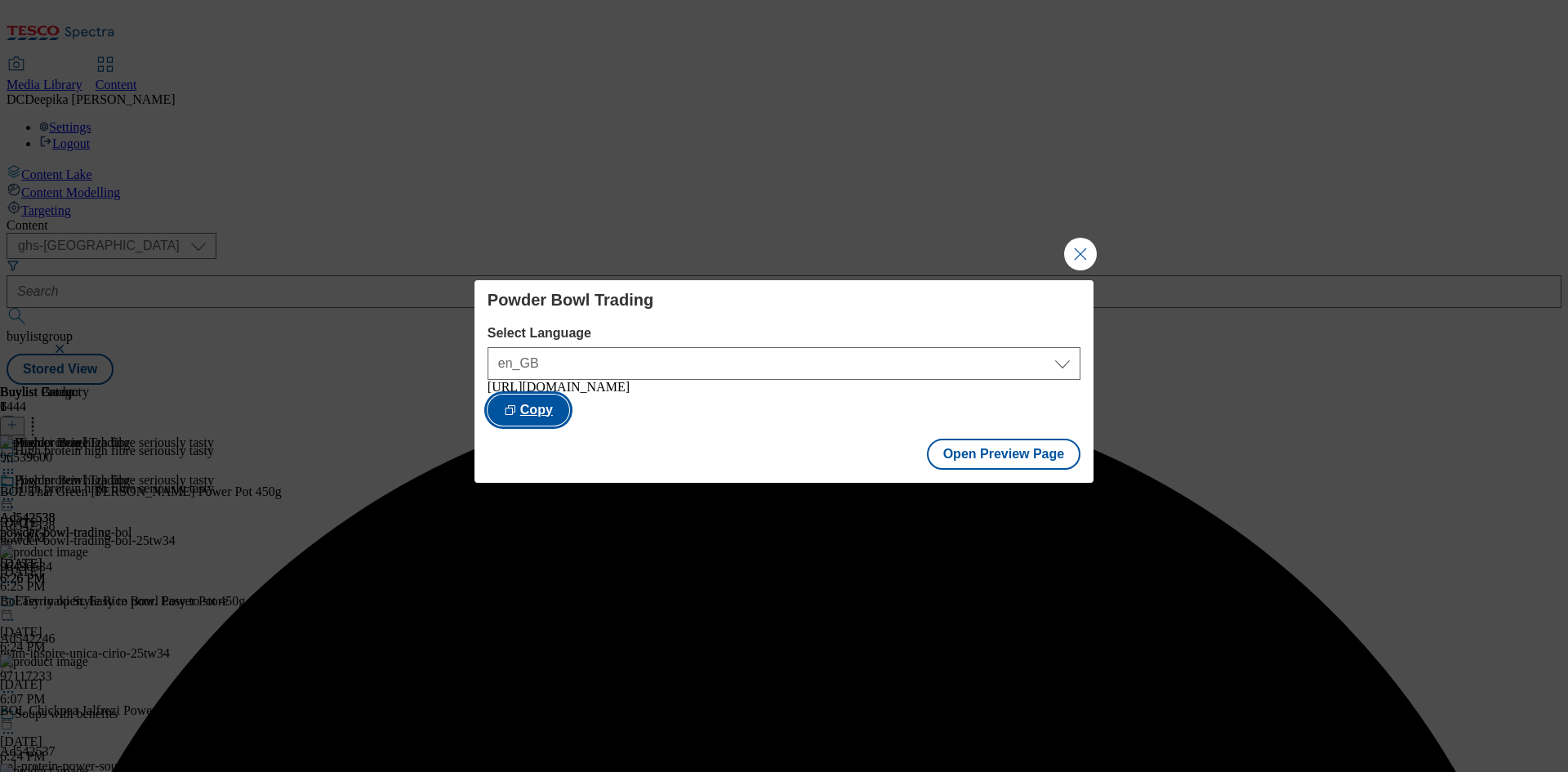
click at [569, 419] on button "Copy" at bounding box center [528, 410] width 82 height 31
click at [1087, 239] on button "Close Modal" at bounding box center [1080, 253] width 32 height 32
